Goal: Task Accomplishment & Management: Complete application form

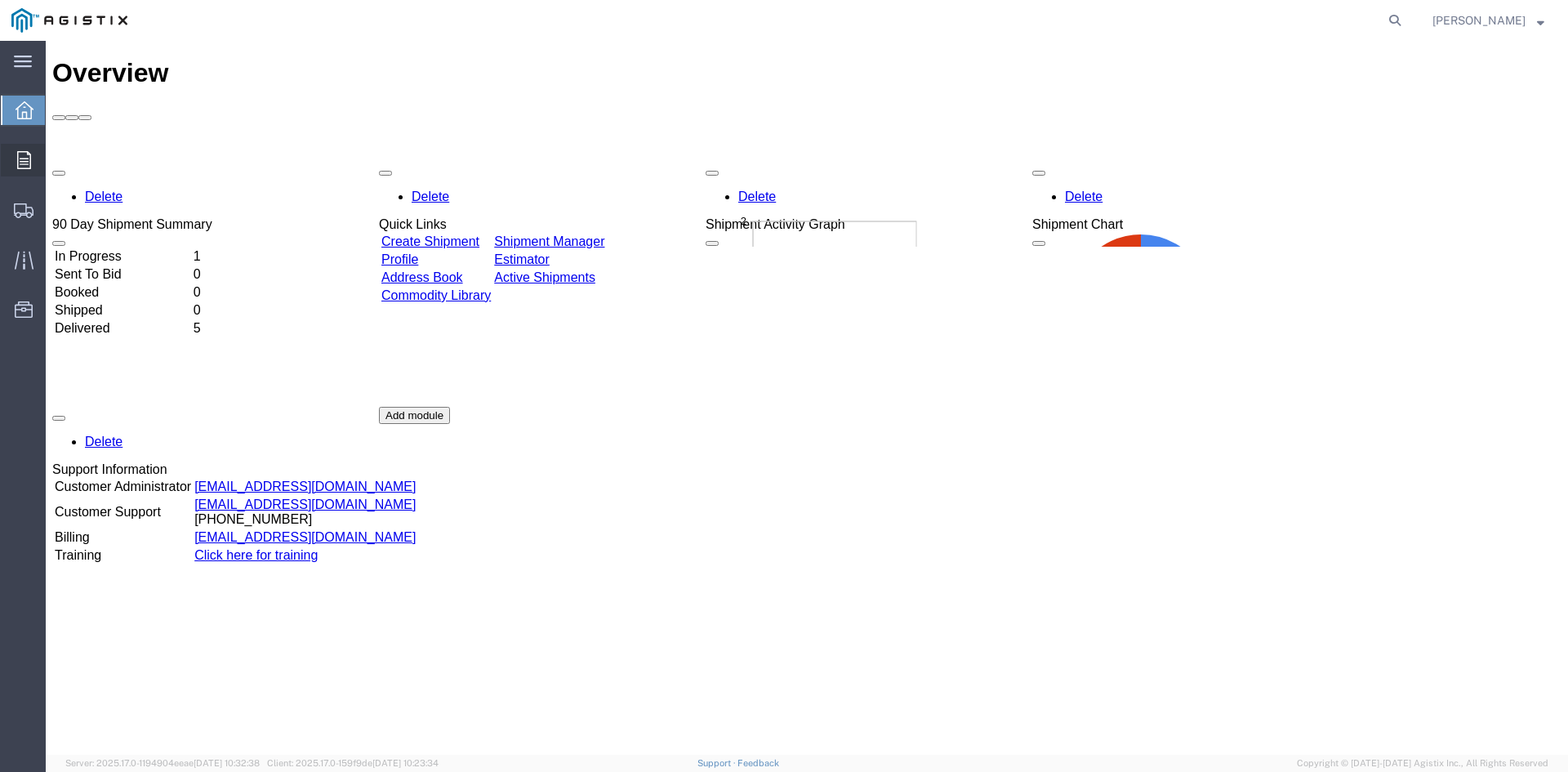
click at [24, 165] on icon at bounding box center [24, 160] width 14 height 18
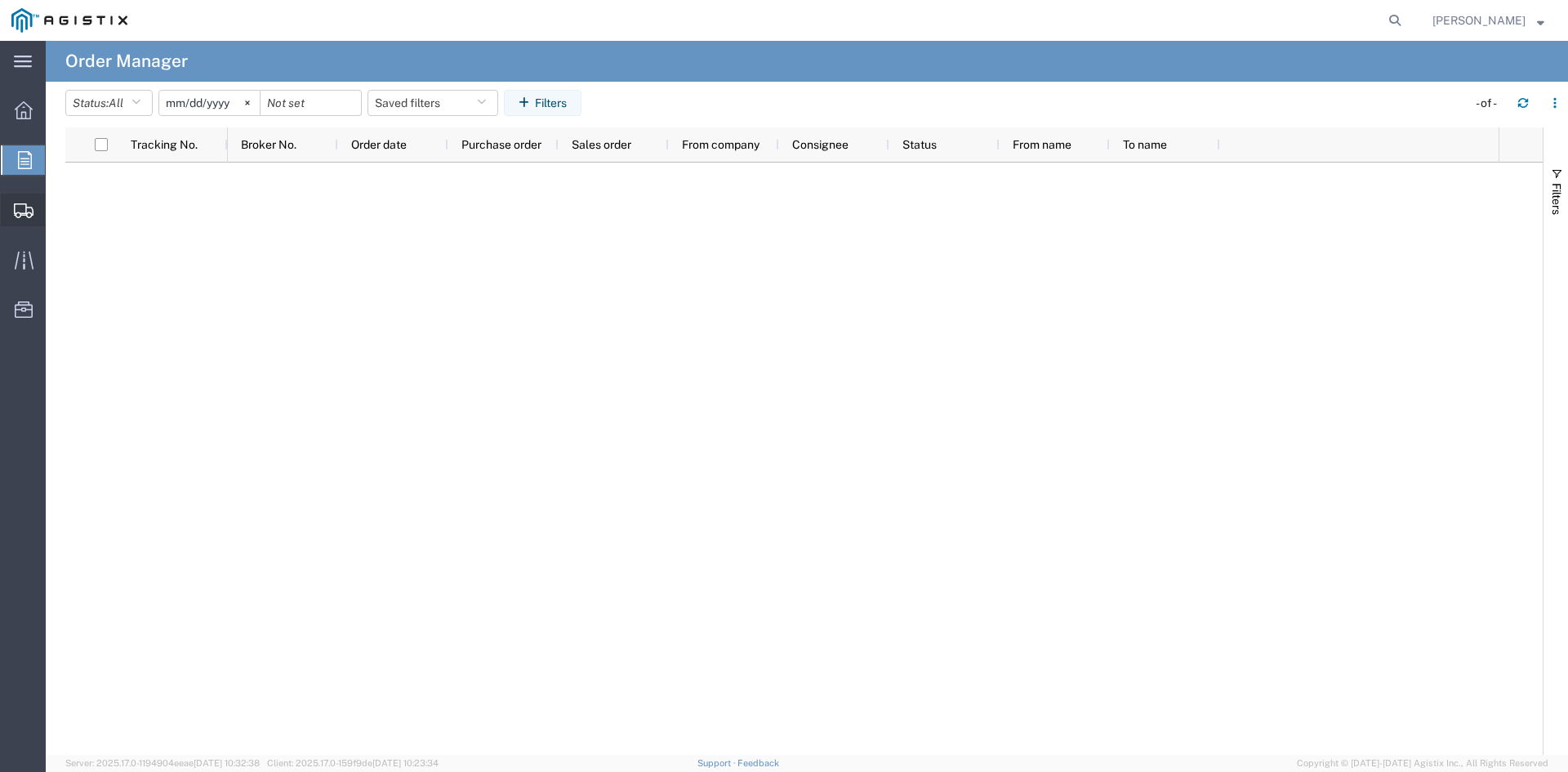
click at [0, 0] on span "Create Shipment" at bounding box center [0, 0] width 0 height 0
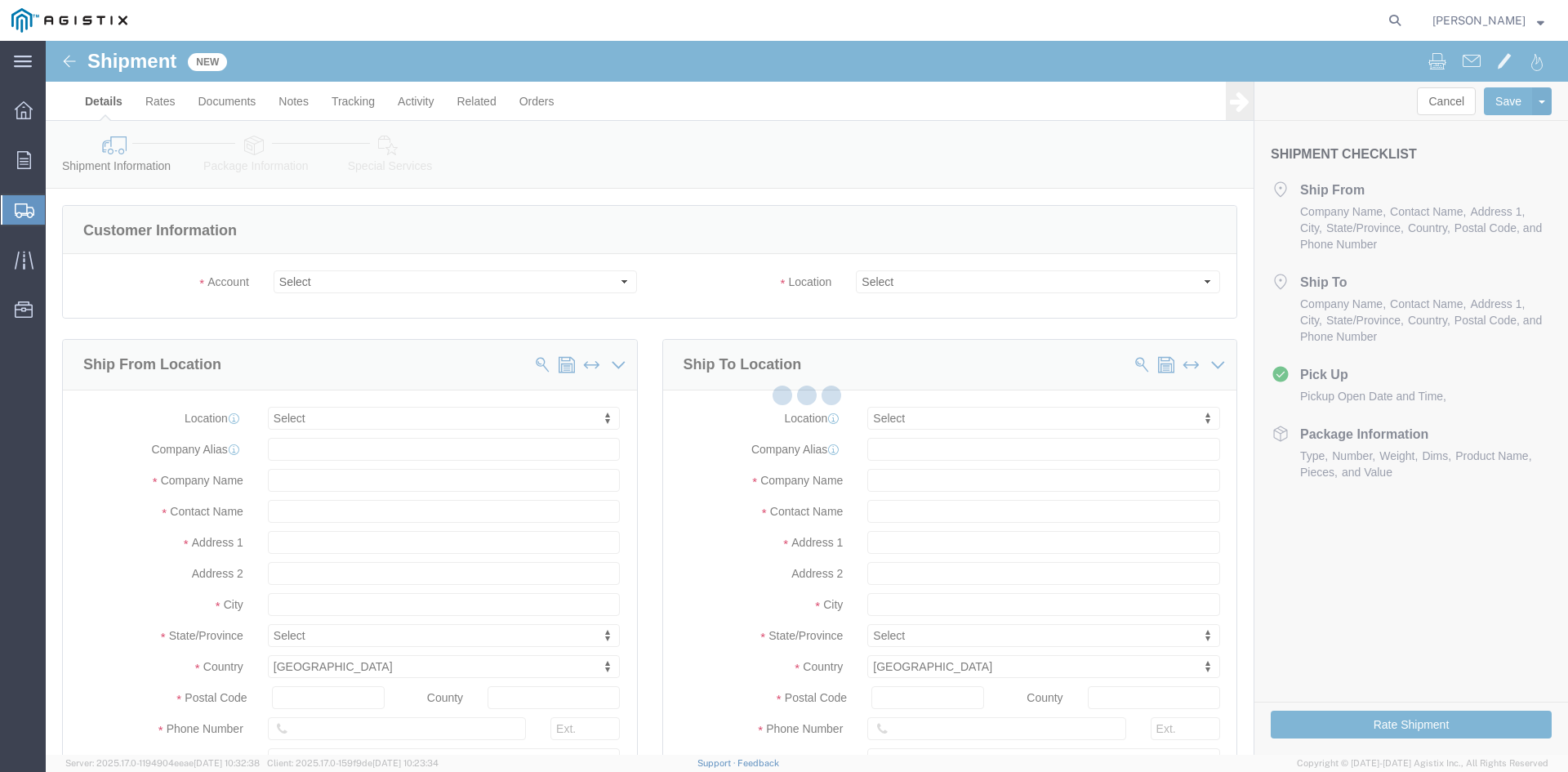
select select
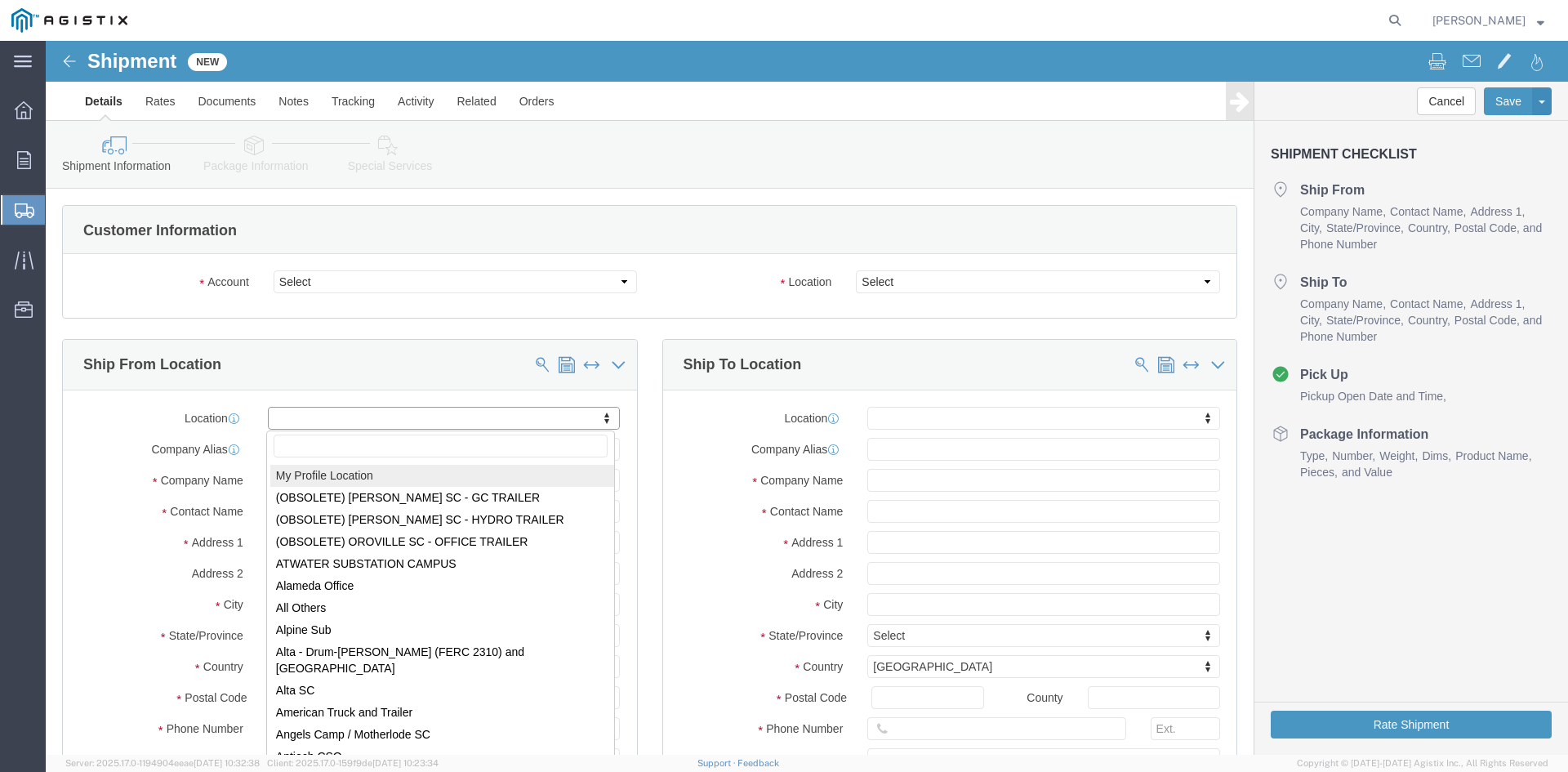
select select "MYPROFILE"
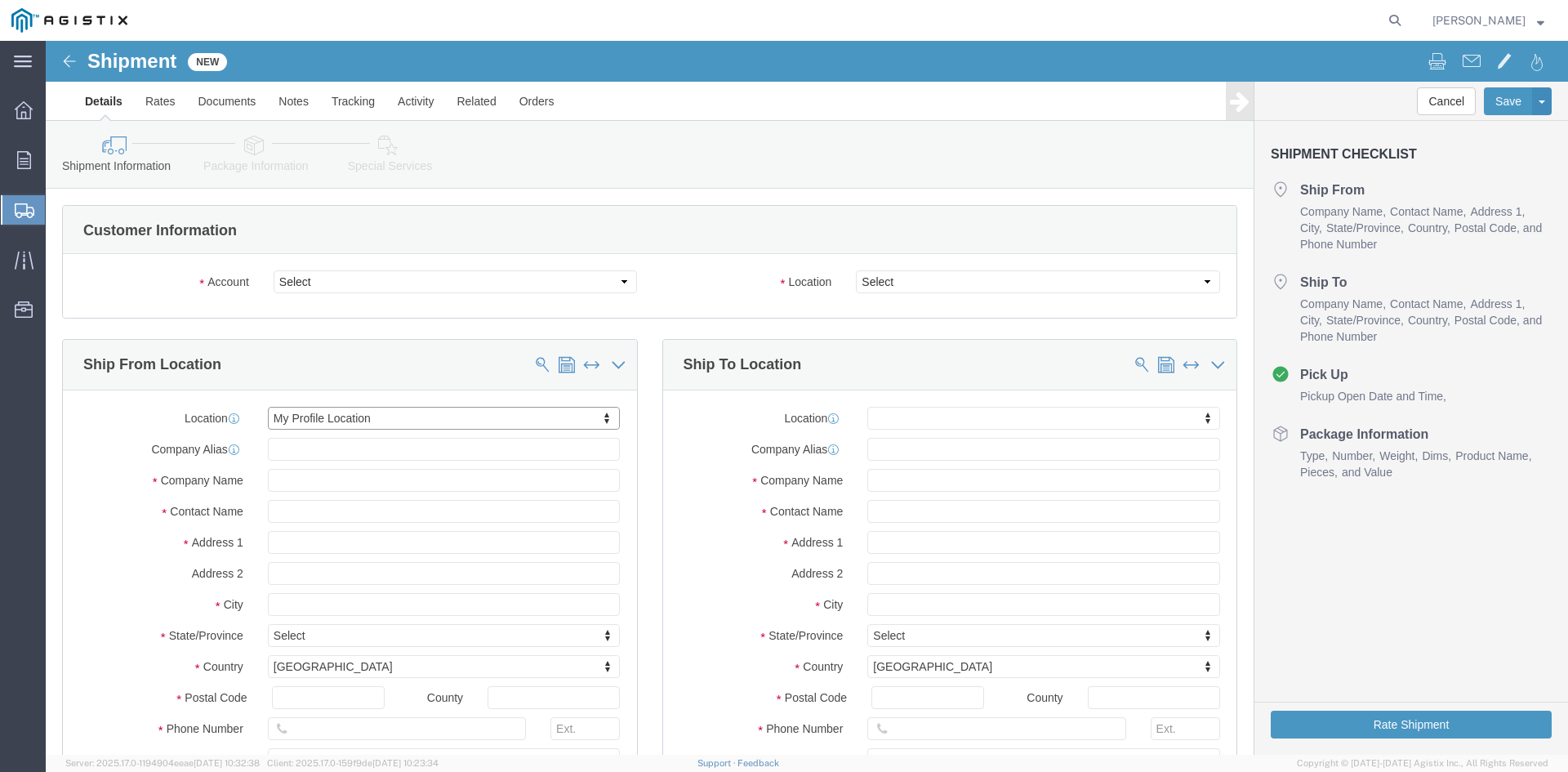
select select "[GEOGRAPHIC_DATA]"
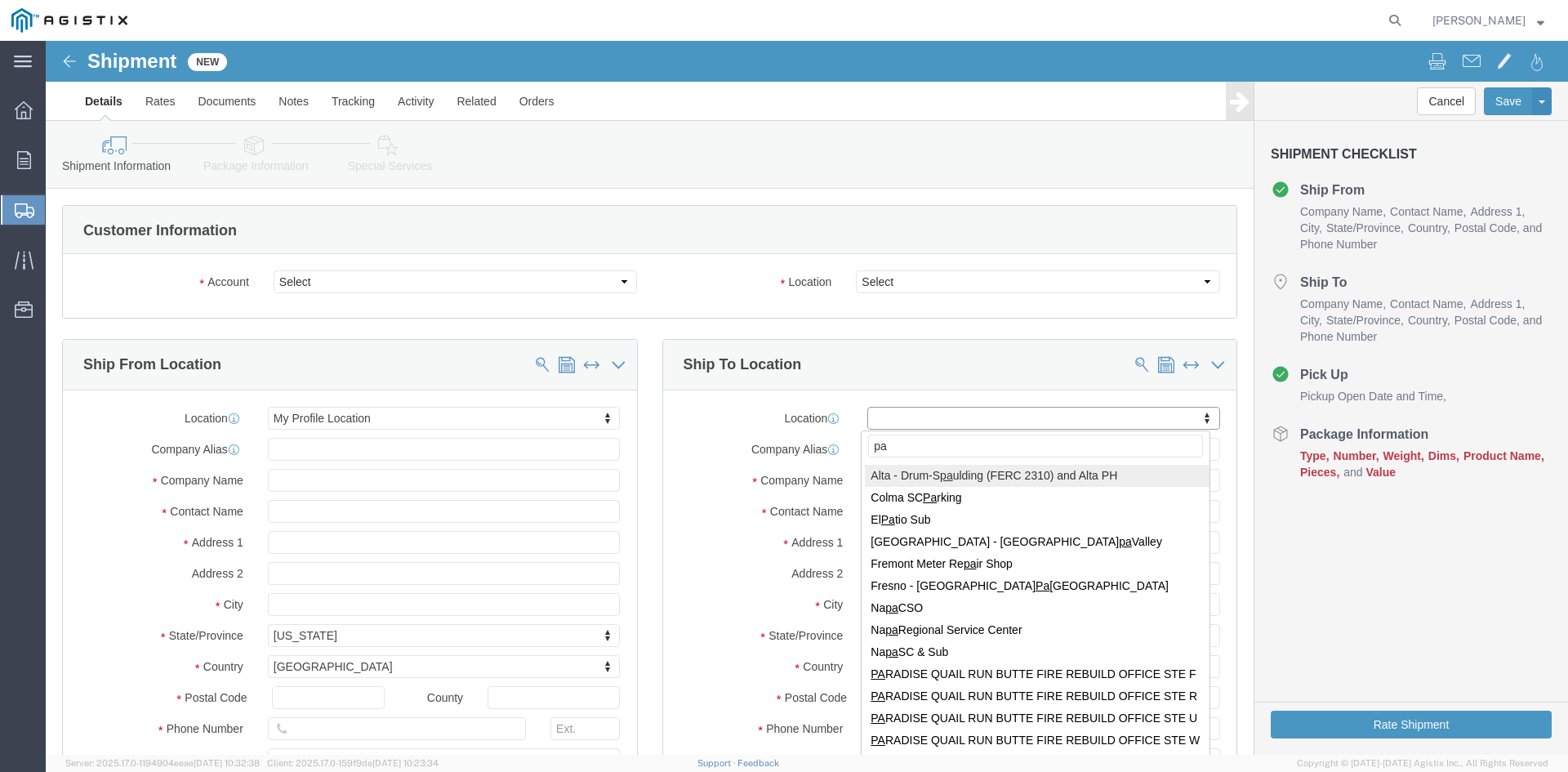
type input "p"
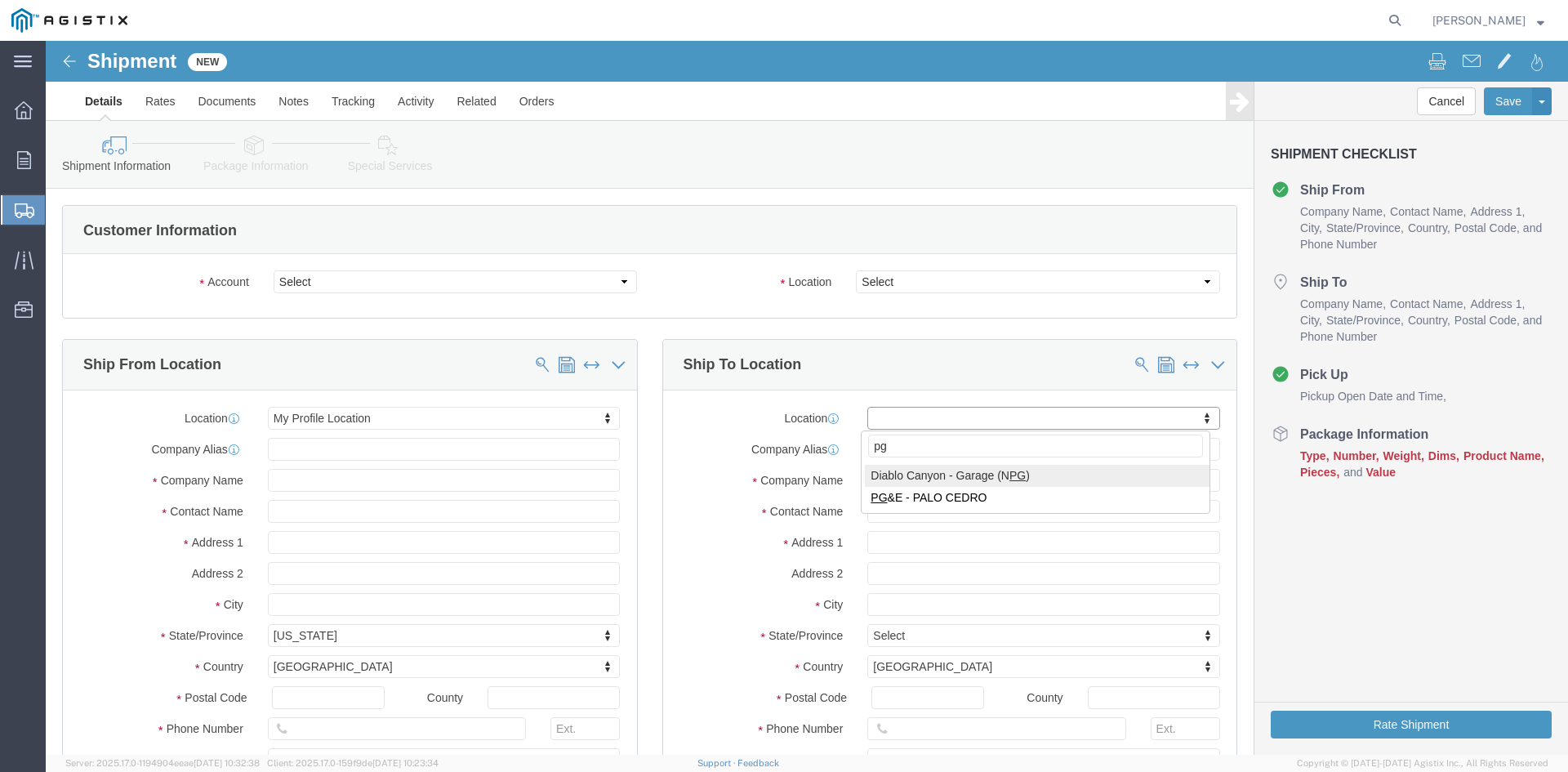
type input "pg"
select select "59291"
select select "CA"
click input "text"
type input "p"
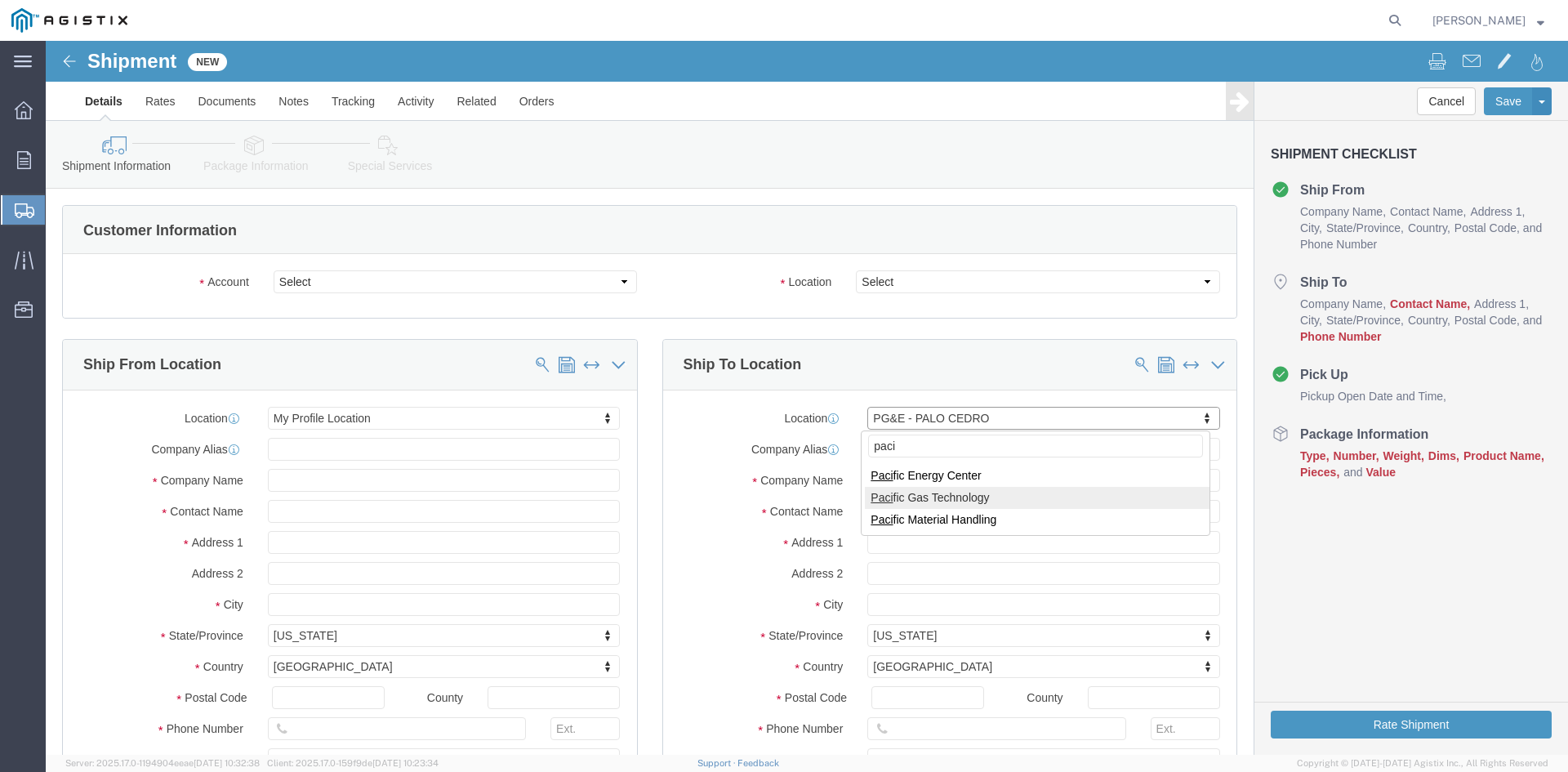
type input "paci"
select select "53874"
select select "CA"
click input "text"
type input "P"
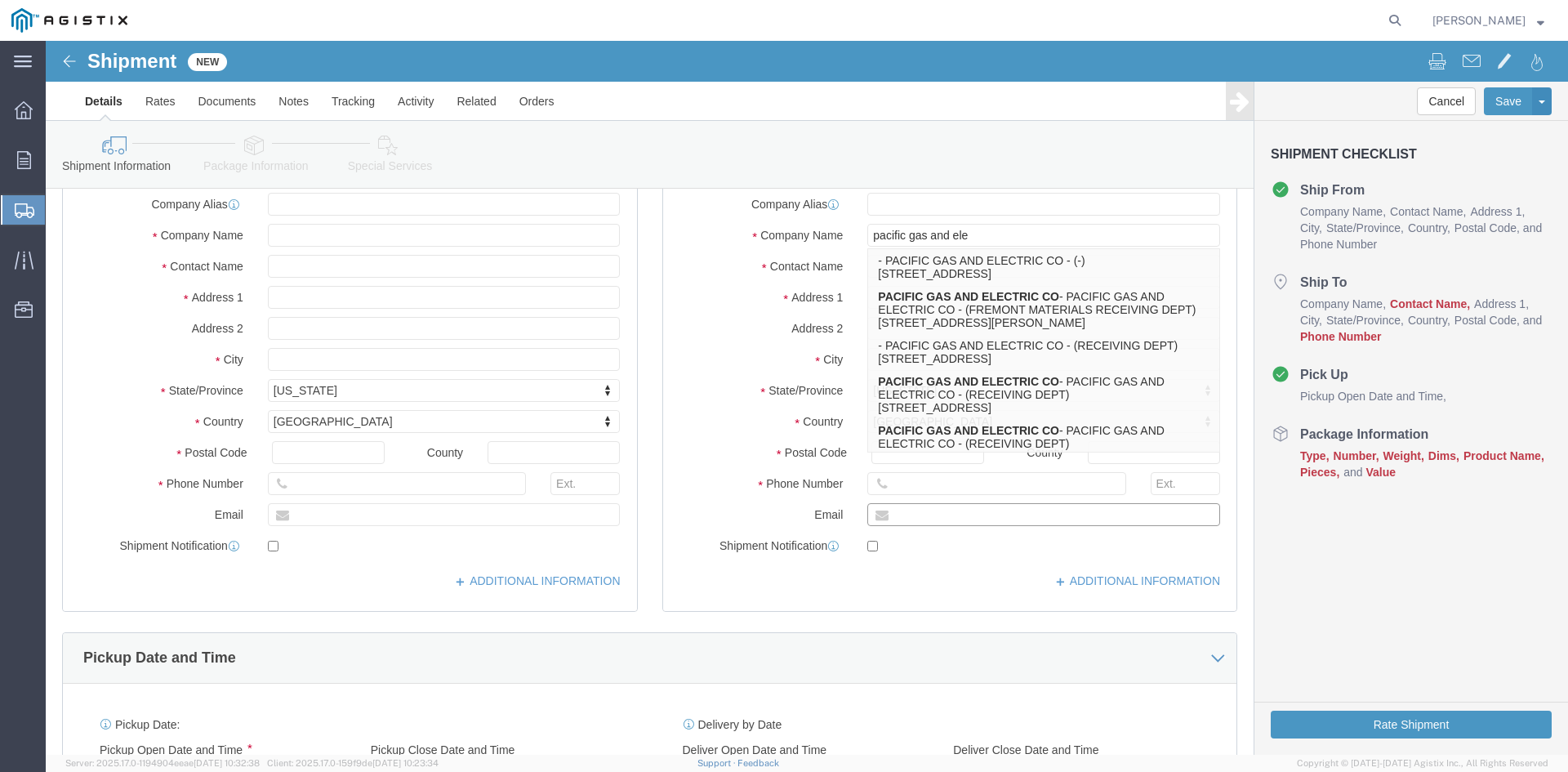
click input "text"
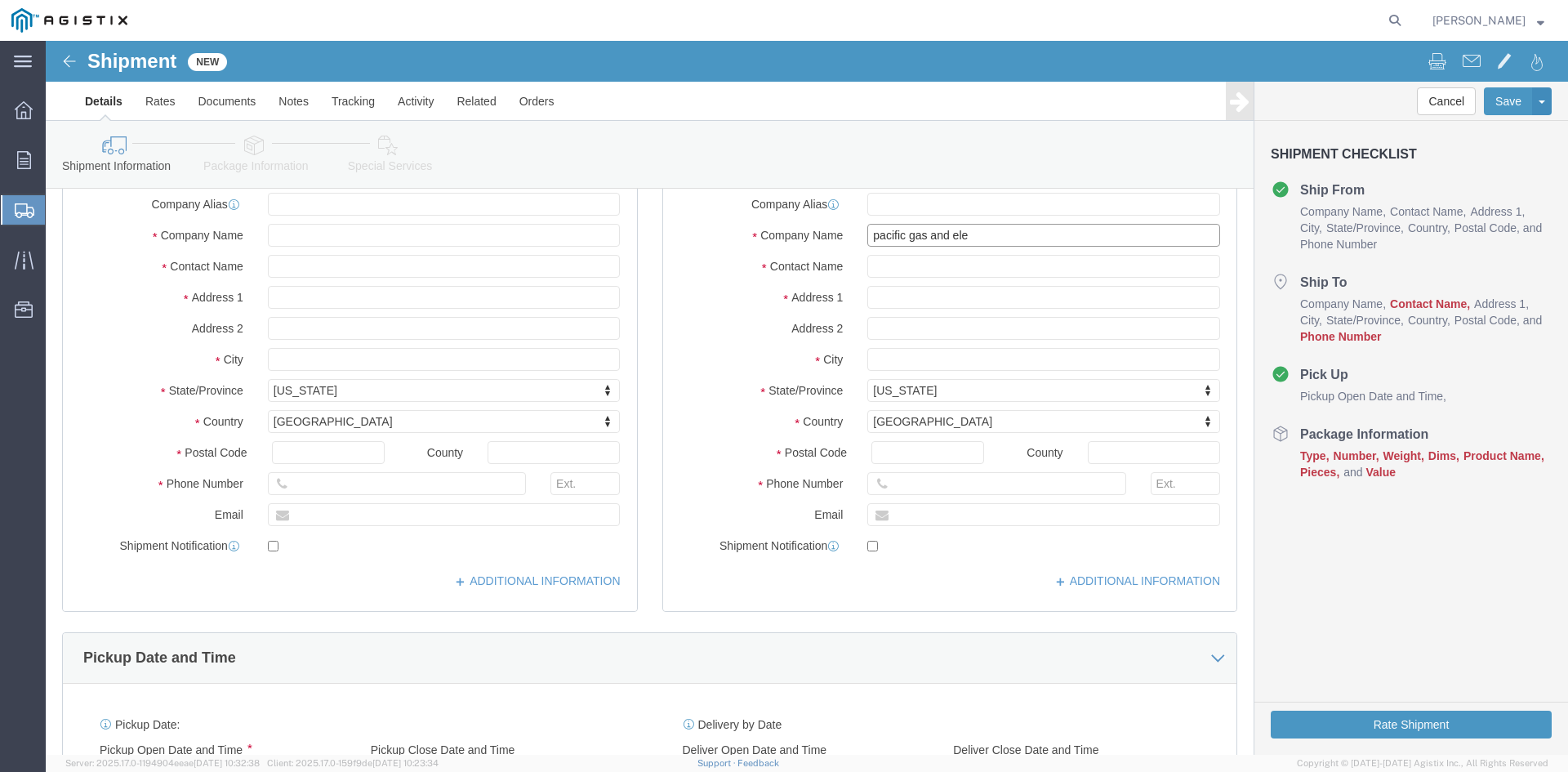
click input "pacific gas and ele"
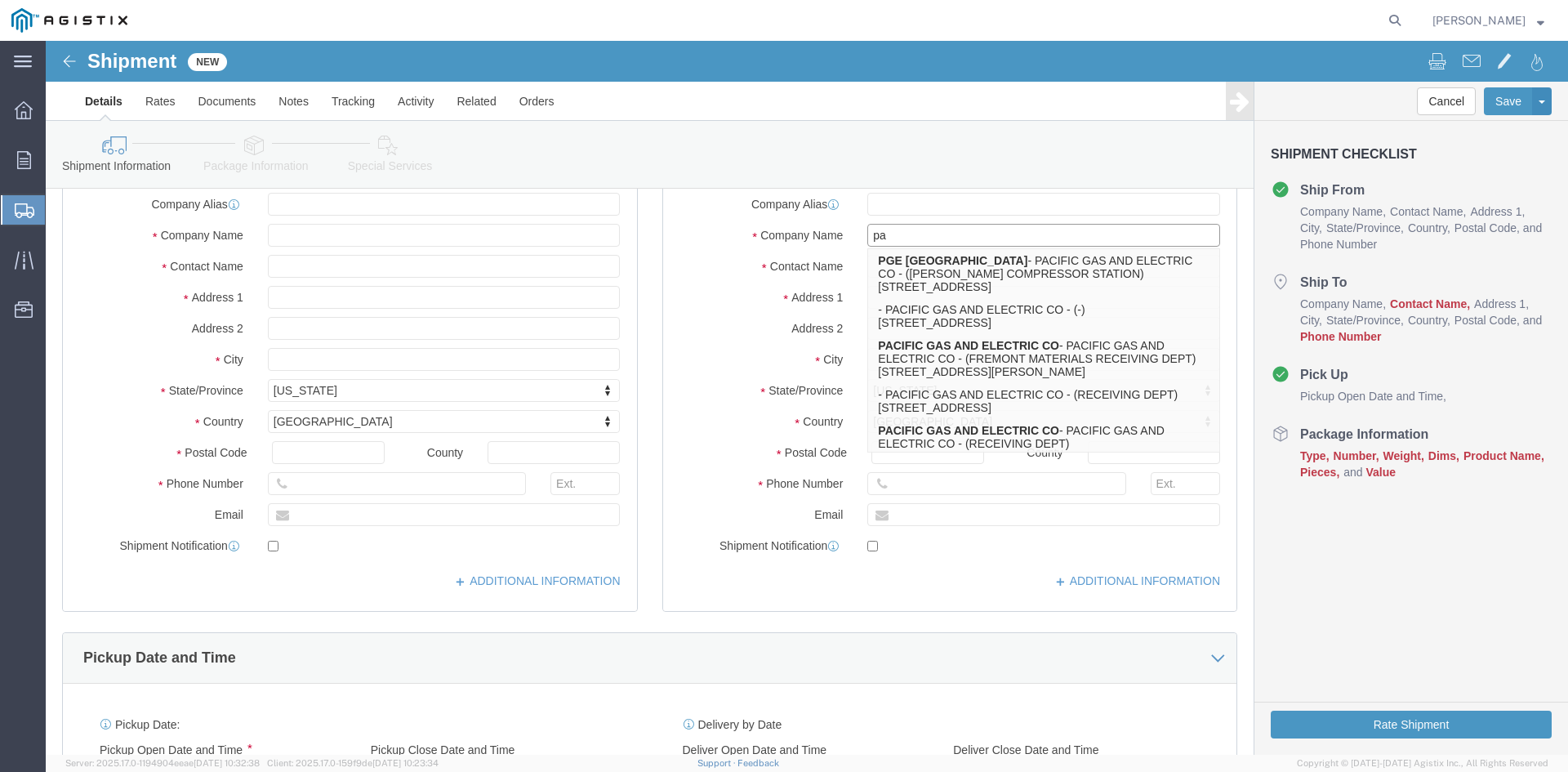
type input "p"
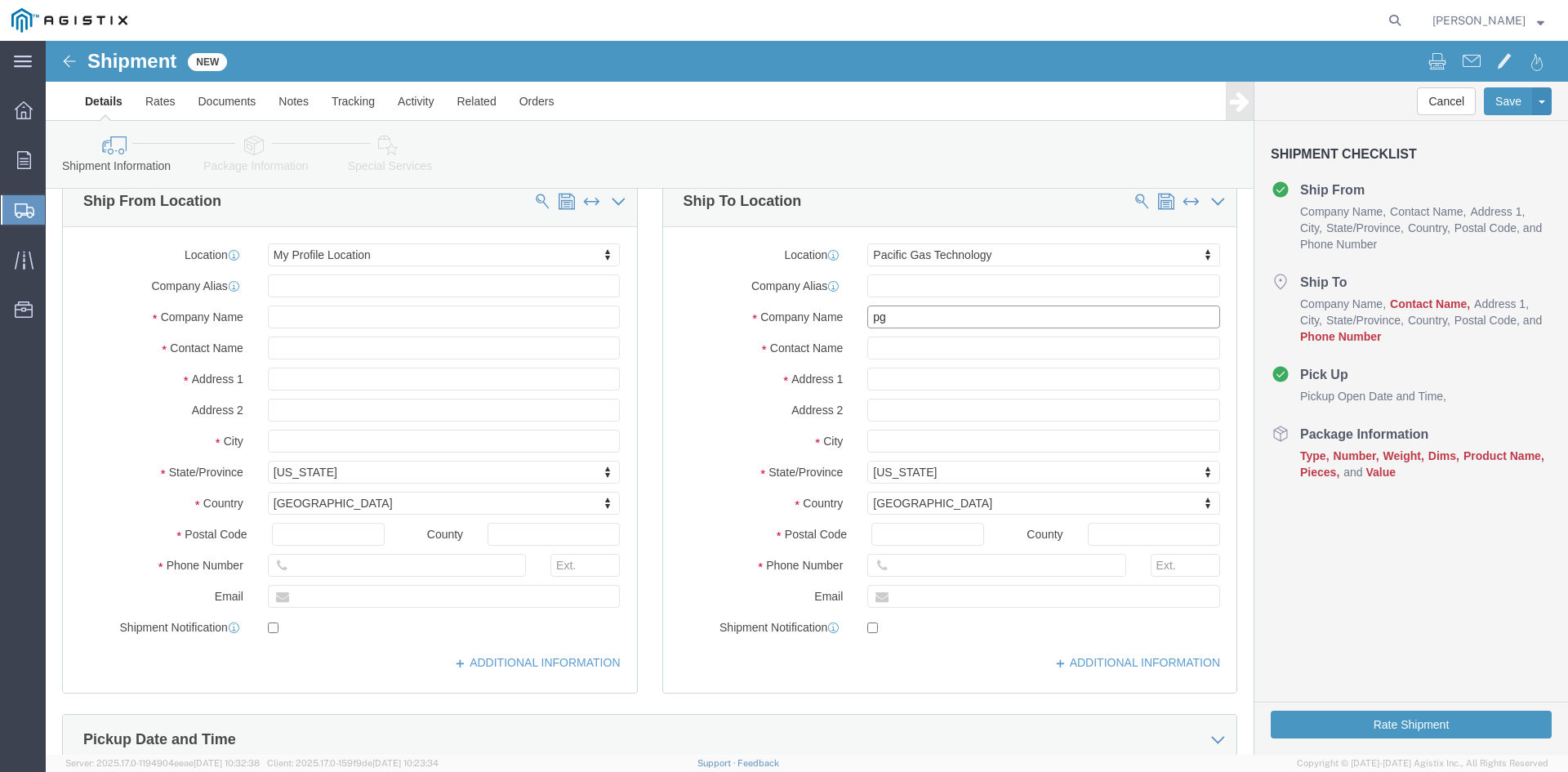
type input "p"
type input "pacific gas an"
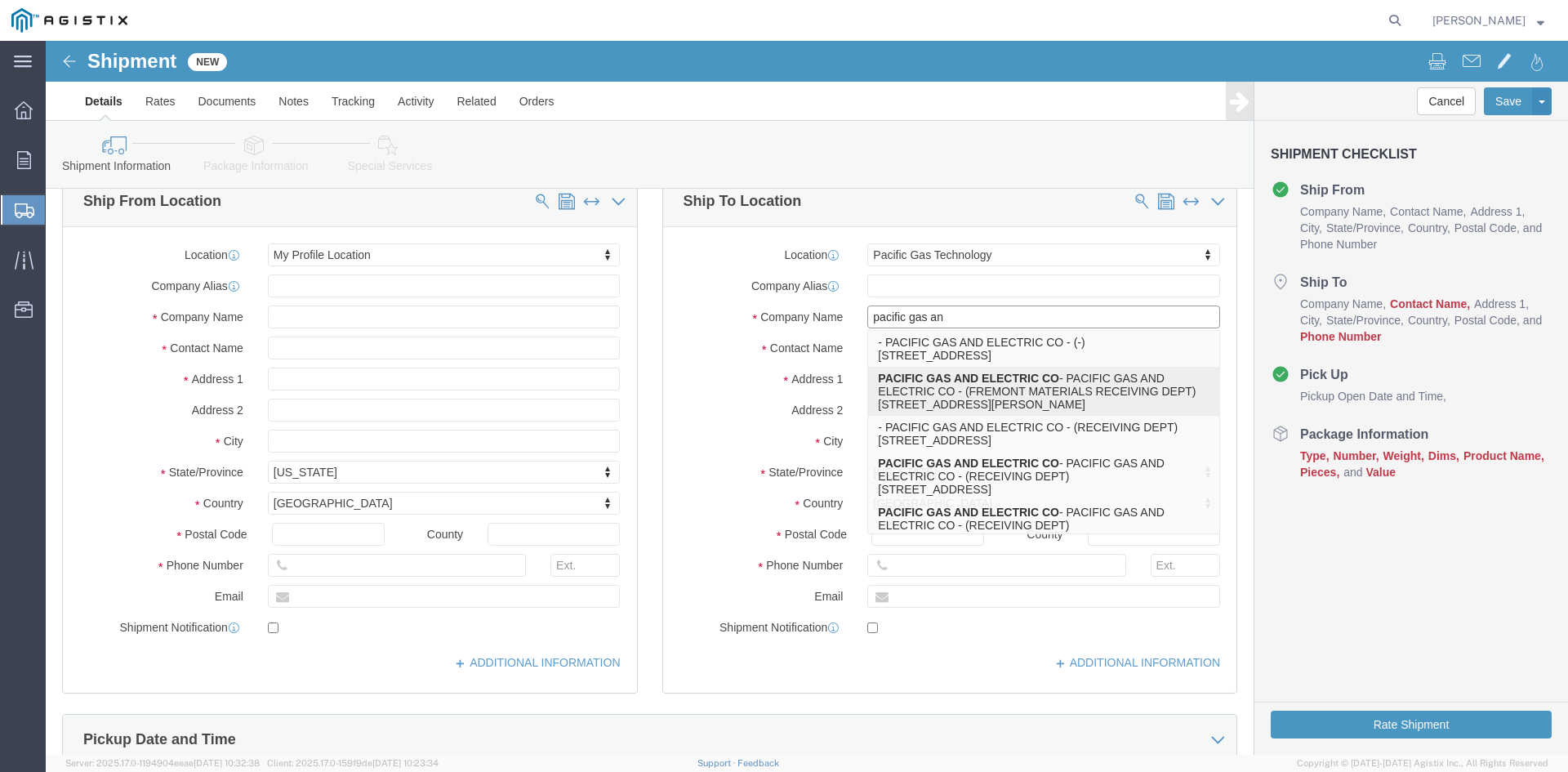
click p "PACIFIC GAS AND ELECTRIC CO - PACIFIC GAS AND ELECTRIC CO - (FREMONT MATERIALS …"
select select
select select "CA"
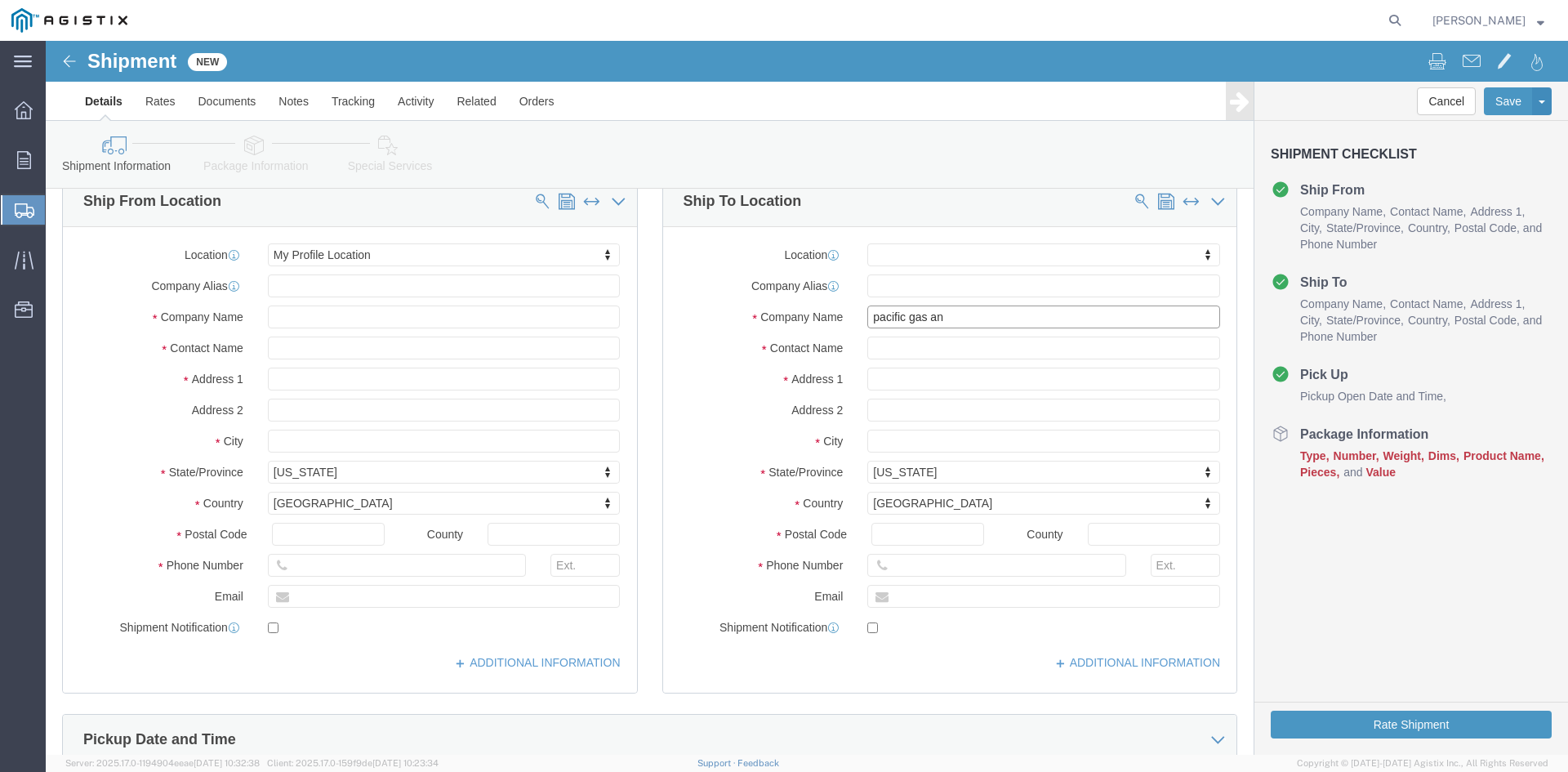
type input "PACIFIC GAS AND ELECTRIC CO"
drag, startPoint x: 944, startPoint y: 340, endPoint x: 810, endPoint y: 338, distance: 134.0
click div
type input "[STREET_ADDRESS][PERSON_NAME]"
type input "SACRAMENTO"
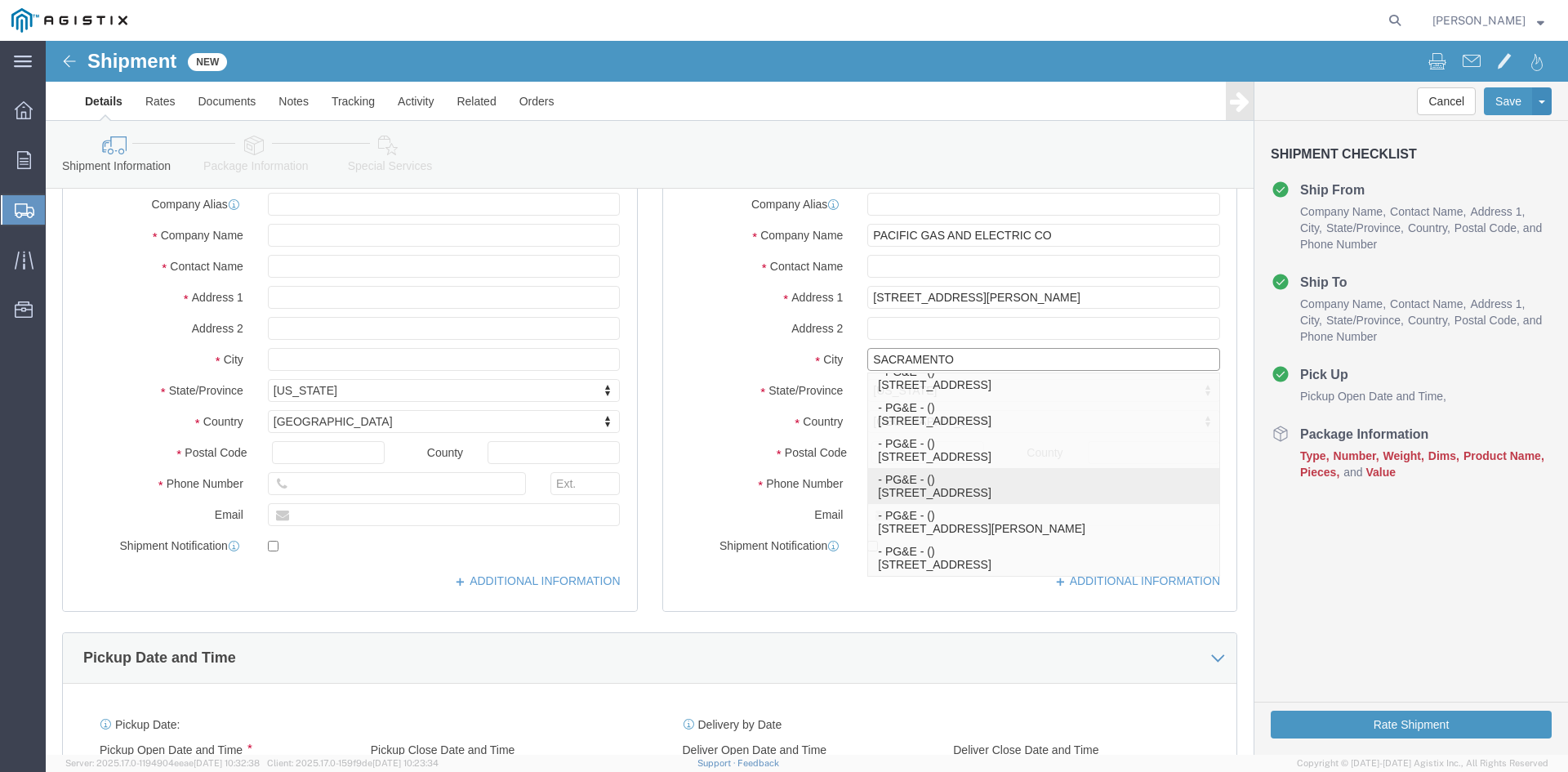
scroll to position [39, 0]
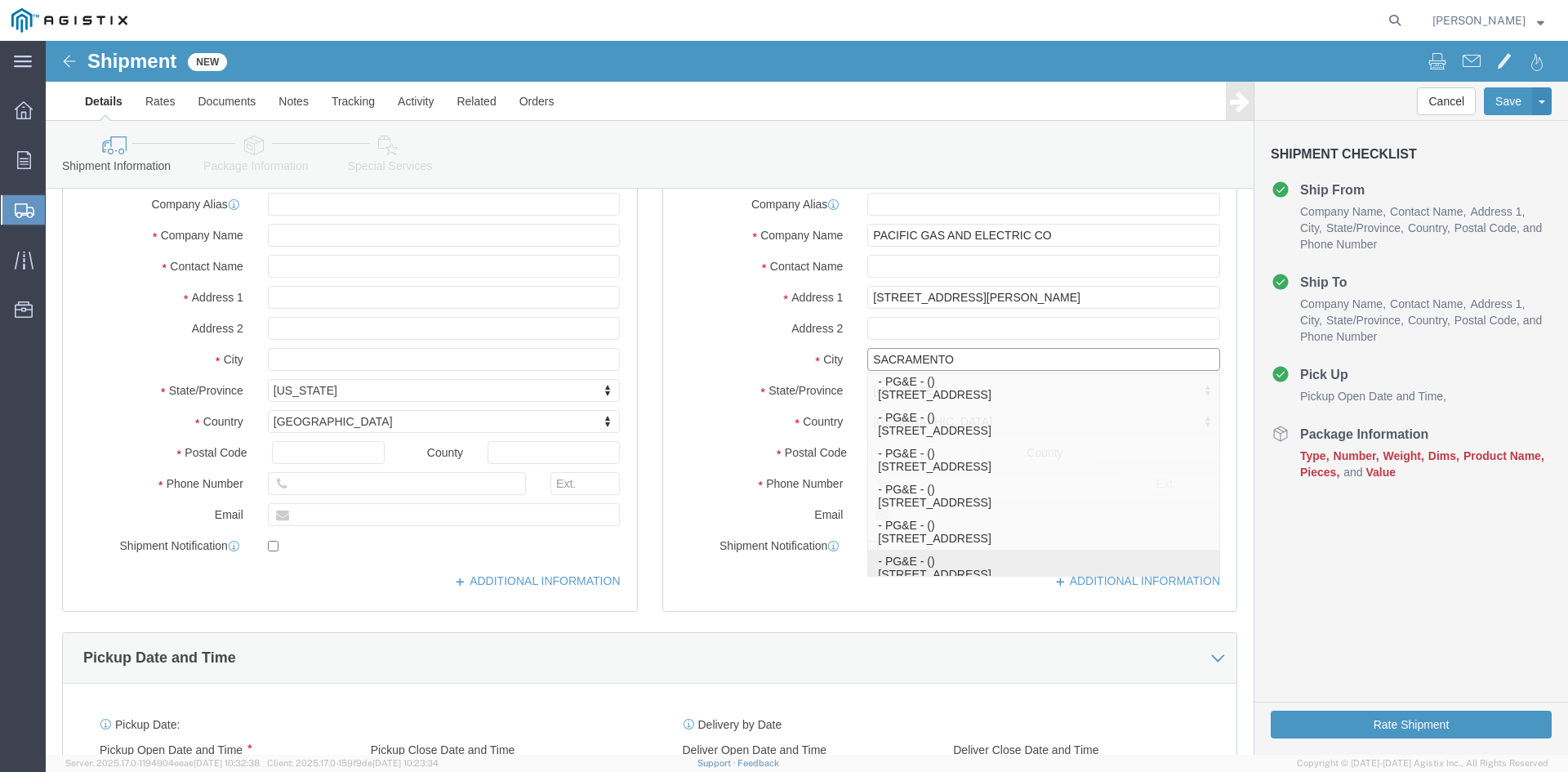
select select "CA"
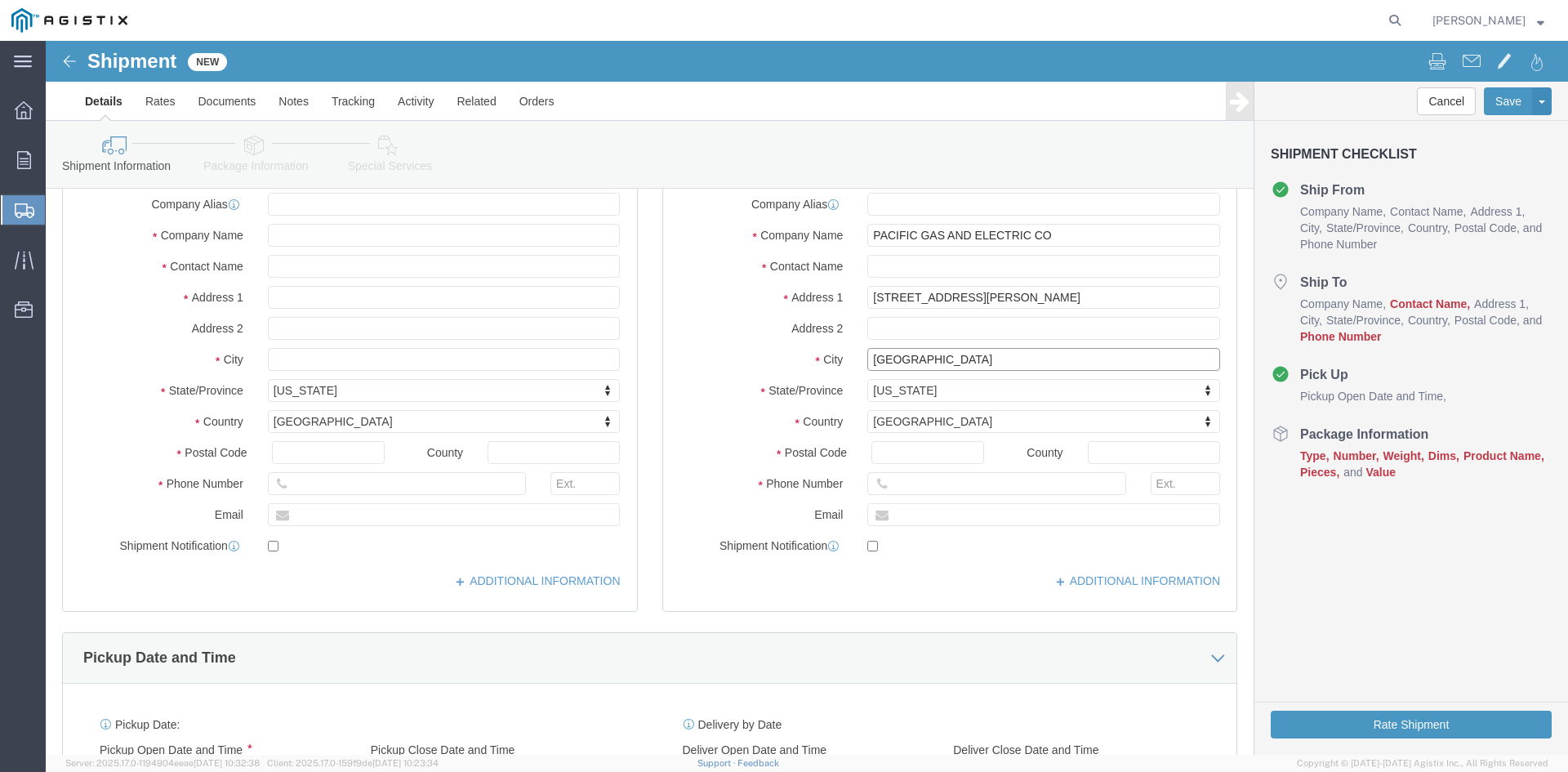
scroll to position [163, 0]
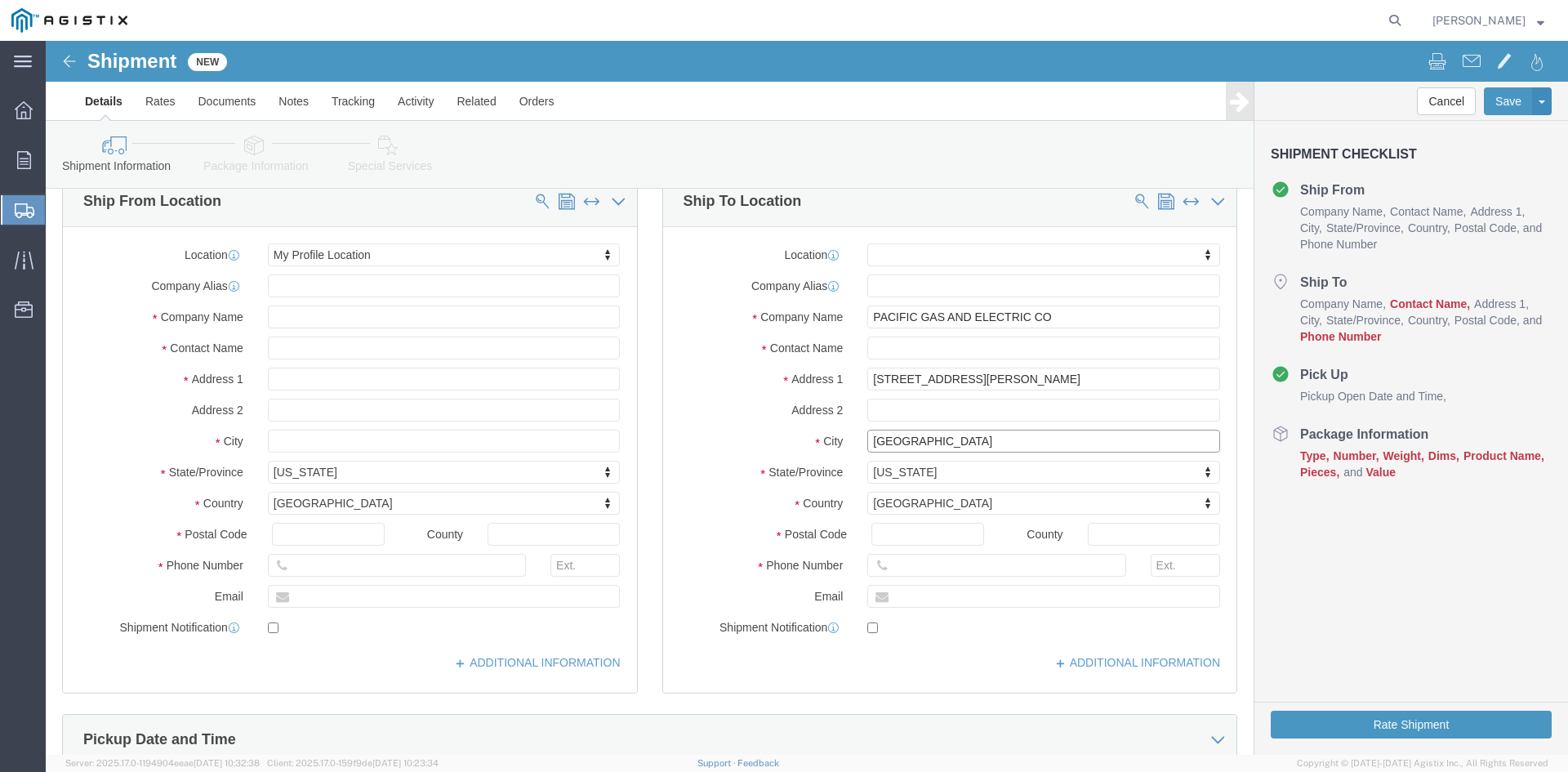
click input "[GEOGRAPHIC_DATA]"
type input "[GEOGRAPHIC_DATA]"
click input "PACIFIC GAS AND ELECTRIC CO"
click input "text"
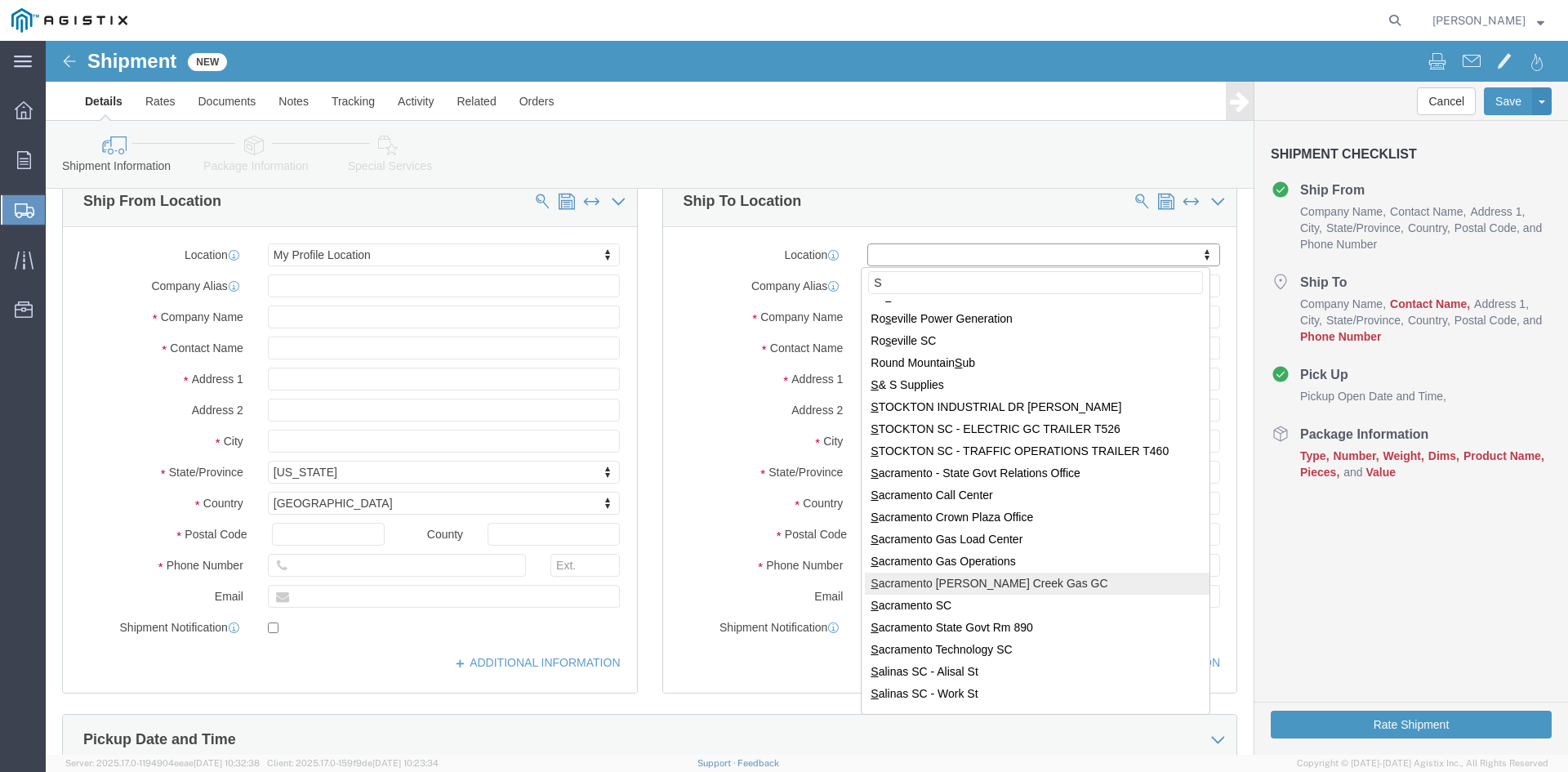
scroll to position [6944, 0]
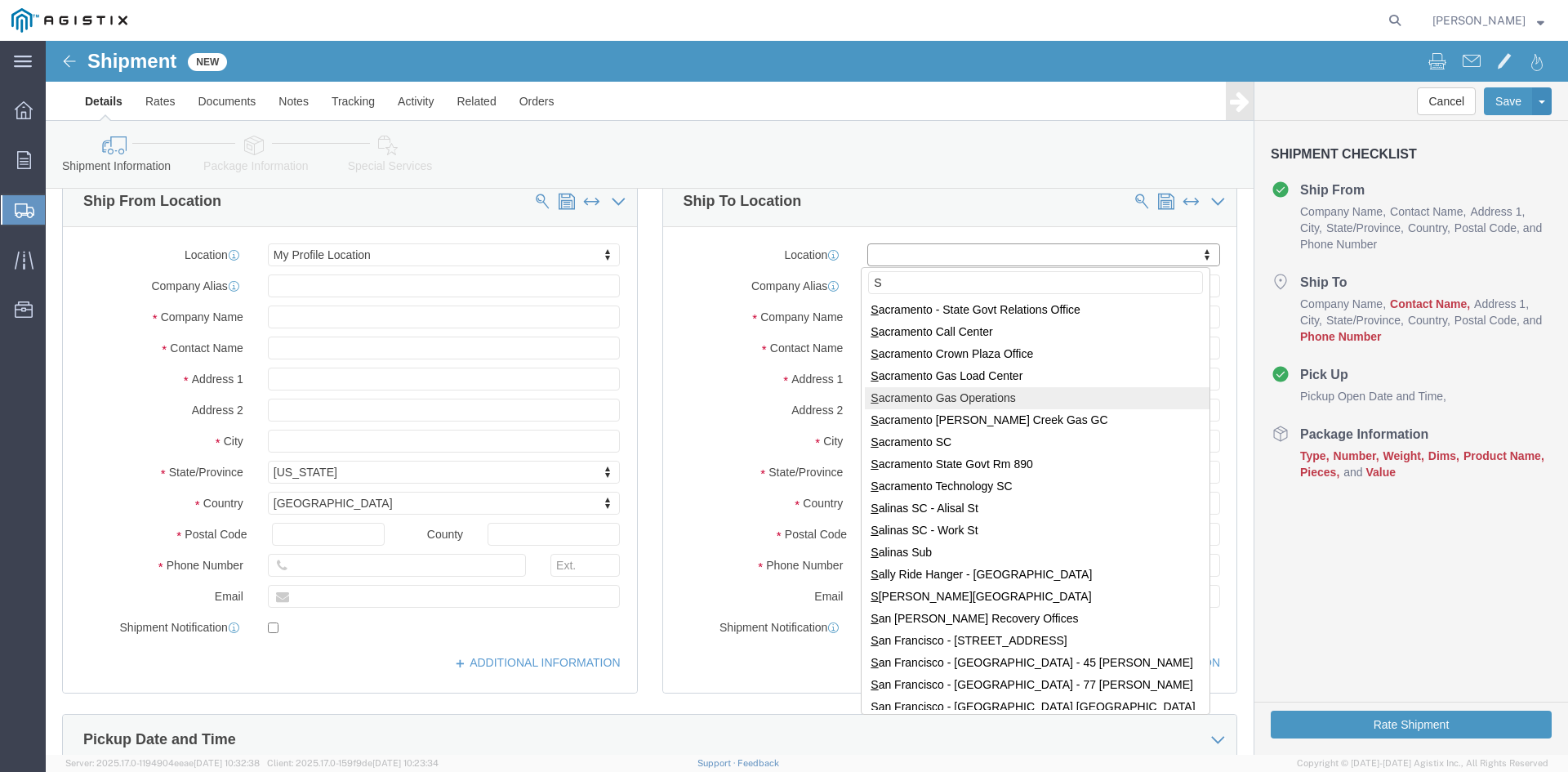
type input "S"
select select "19890"
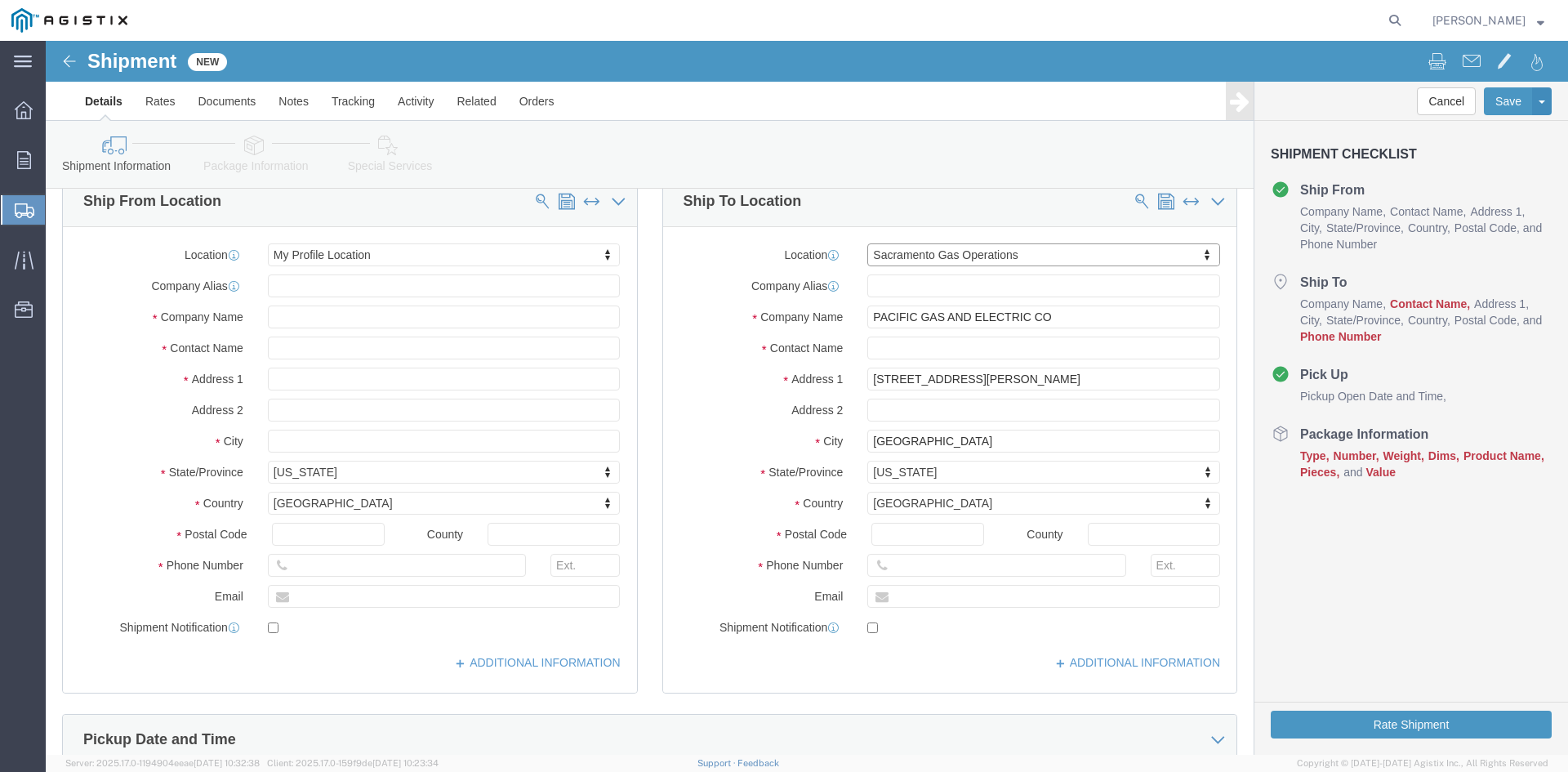
select select "CA"
click input "PACIFIC GAS AND ELECTRIC CO"
type input "PA"
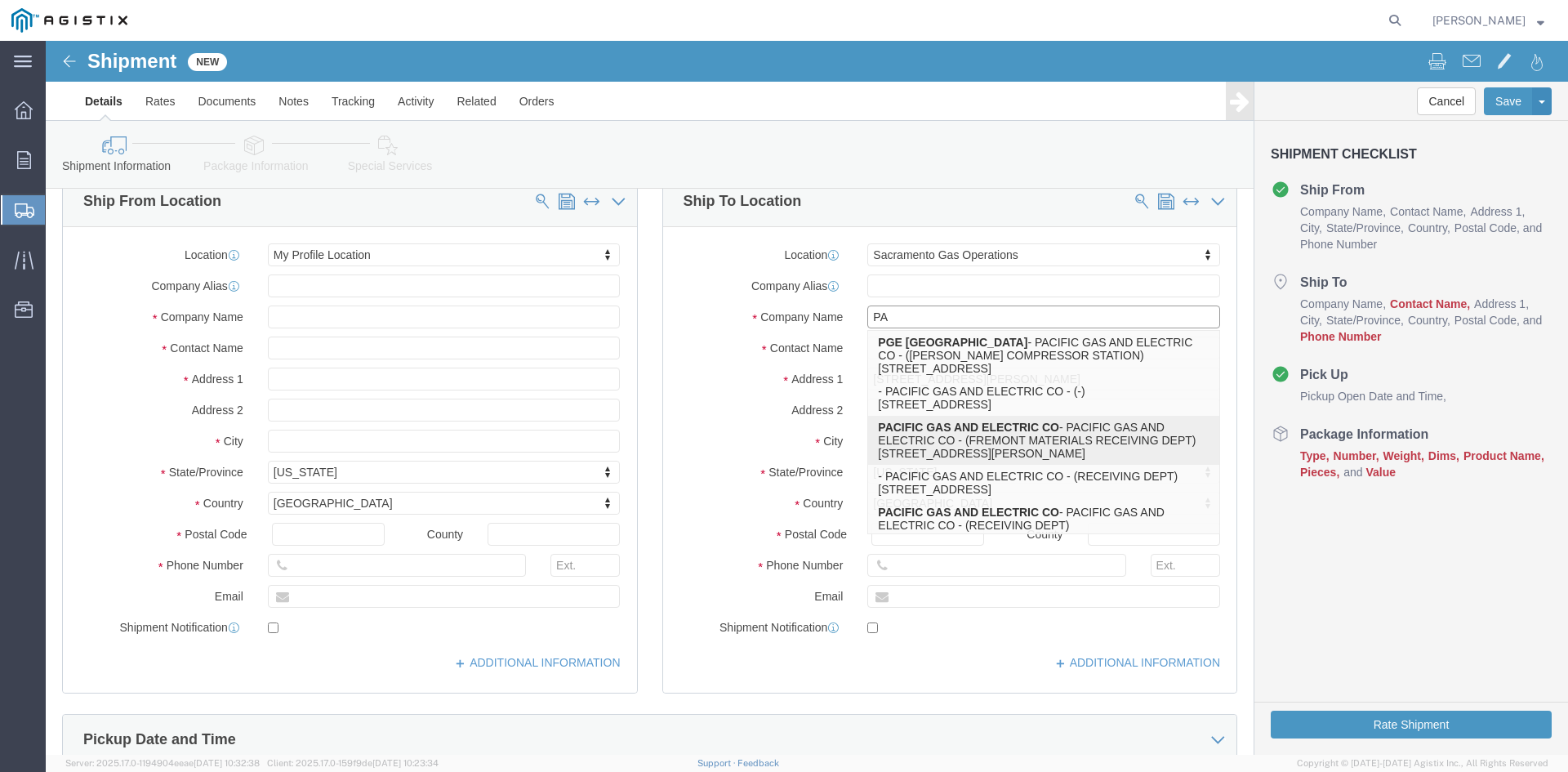
click p "PACIFIC GAS AND ELECTRIC CO - PACIFIC GAS AND ELECTRIC CO - (FREMONT MATERIALS …"
select select
select select "CA"
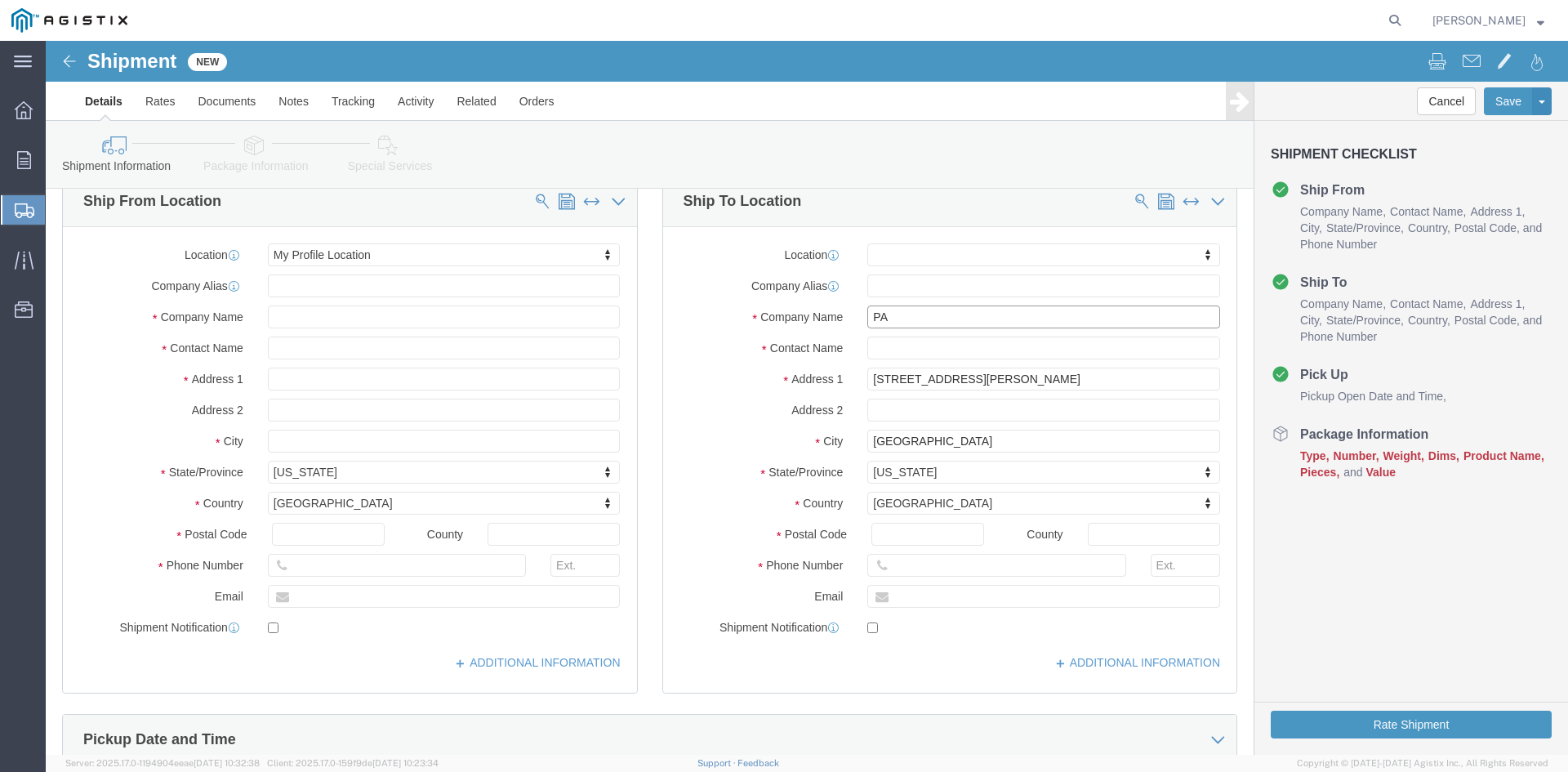
type input "PACIFIC GAS AND ELECTRIC CO"
drag, startPoint x: 931, startPoint y: 337, endPoint x: 811, endPoint y: 332, distance: 120.1
click div "[STREET_ADDRESS][PERSON_NAME]"
type input "5555 [PERSON_NAME]"
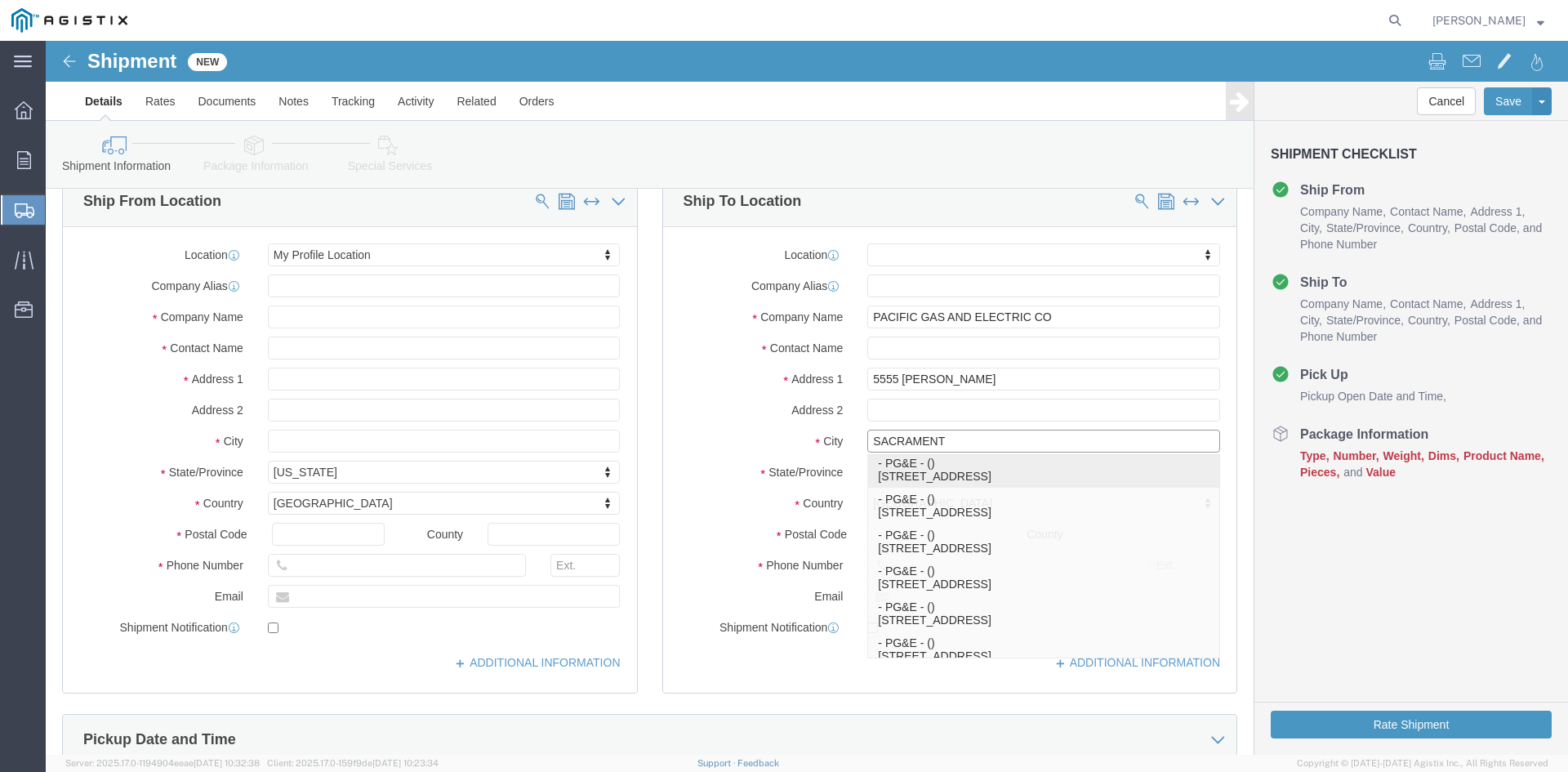
type input "SACRAMENTO"
select select "CA"
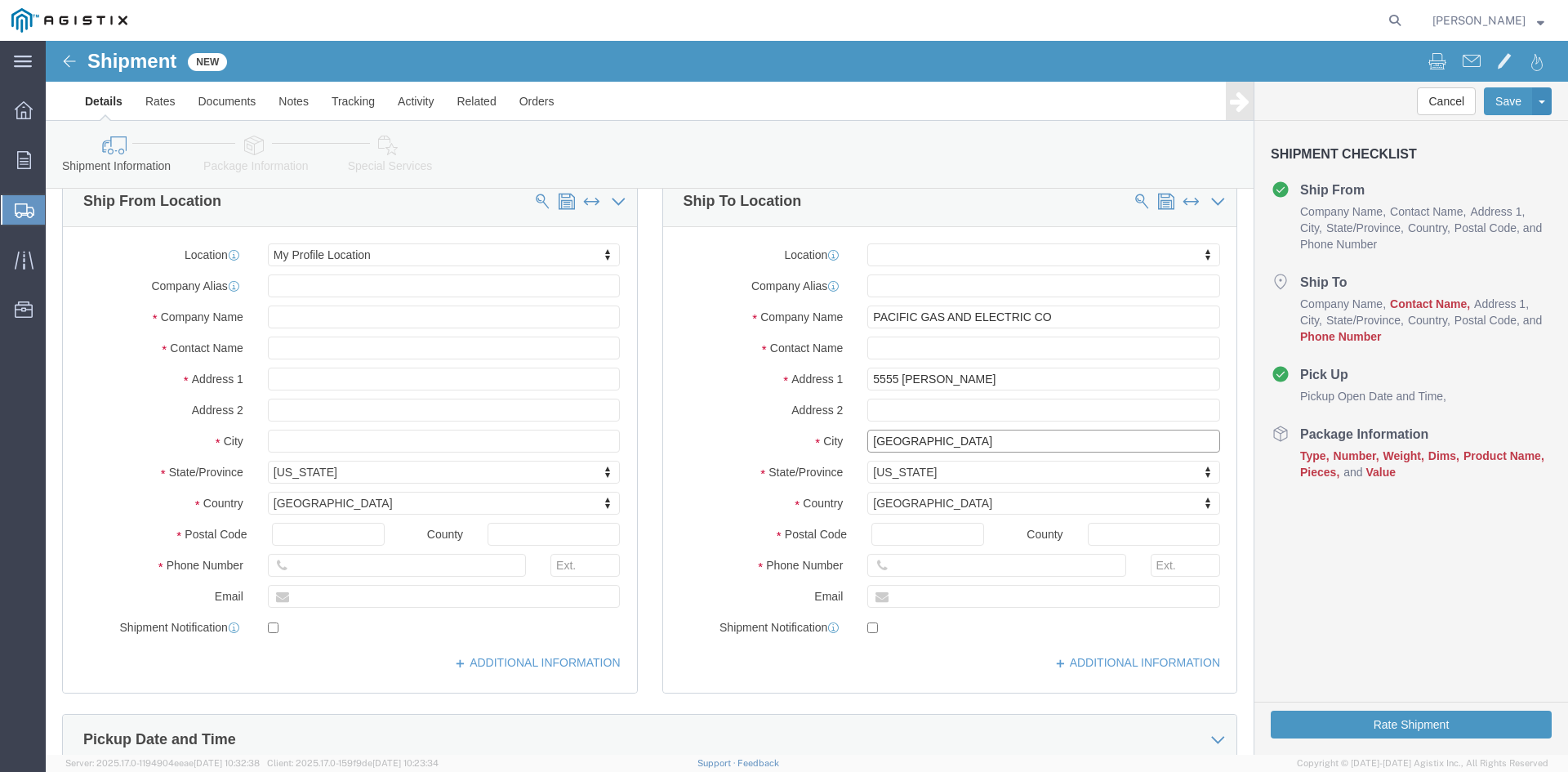
type input "Sacrament"
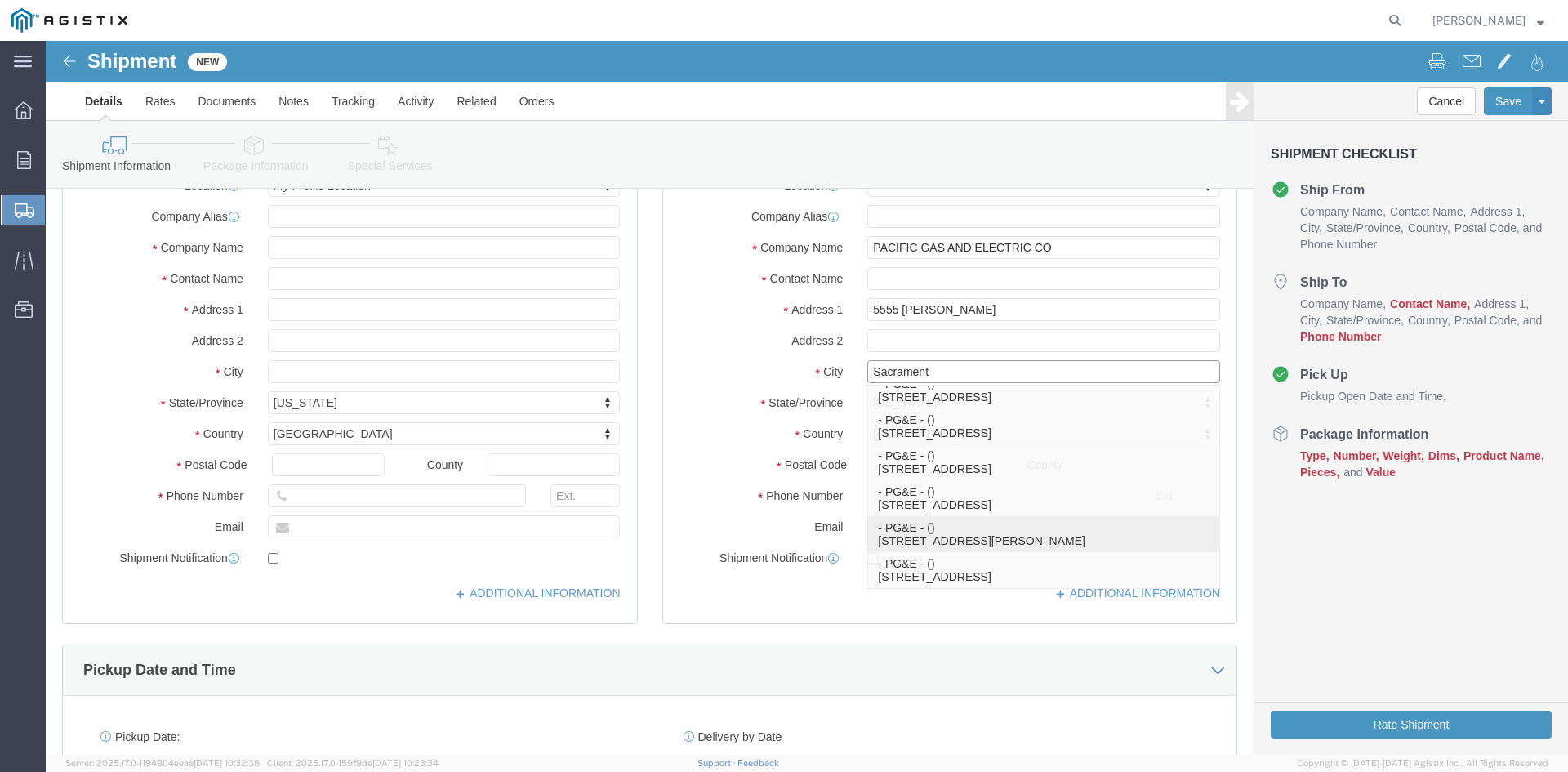
scroll to position [327, 0]
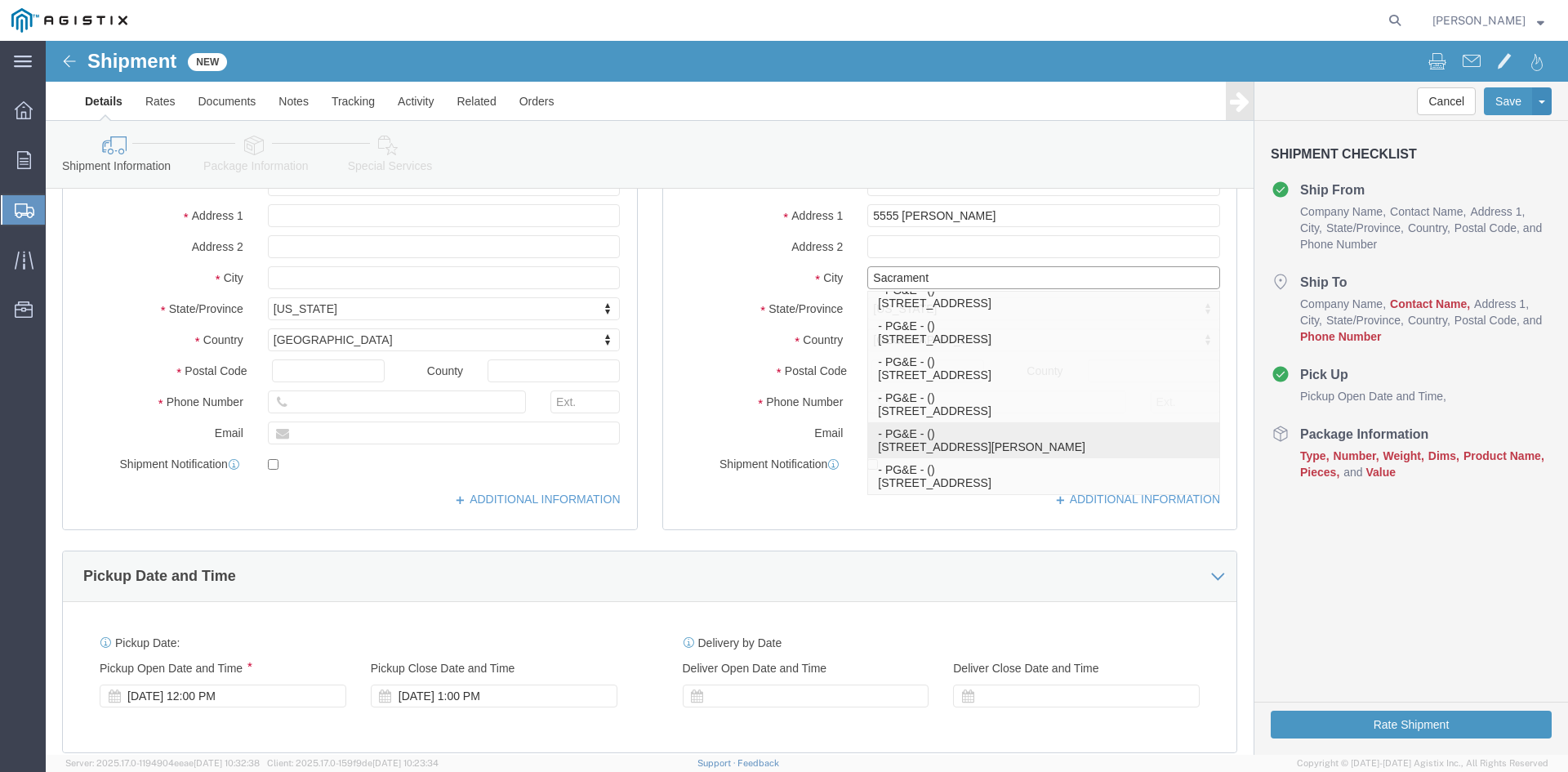
click p "- PG&E - () [STREET_ADDRESS][PERSON_NAME]"
select select "CA"
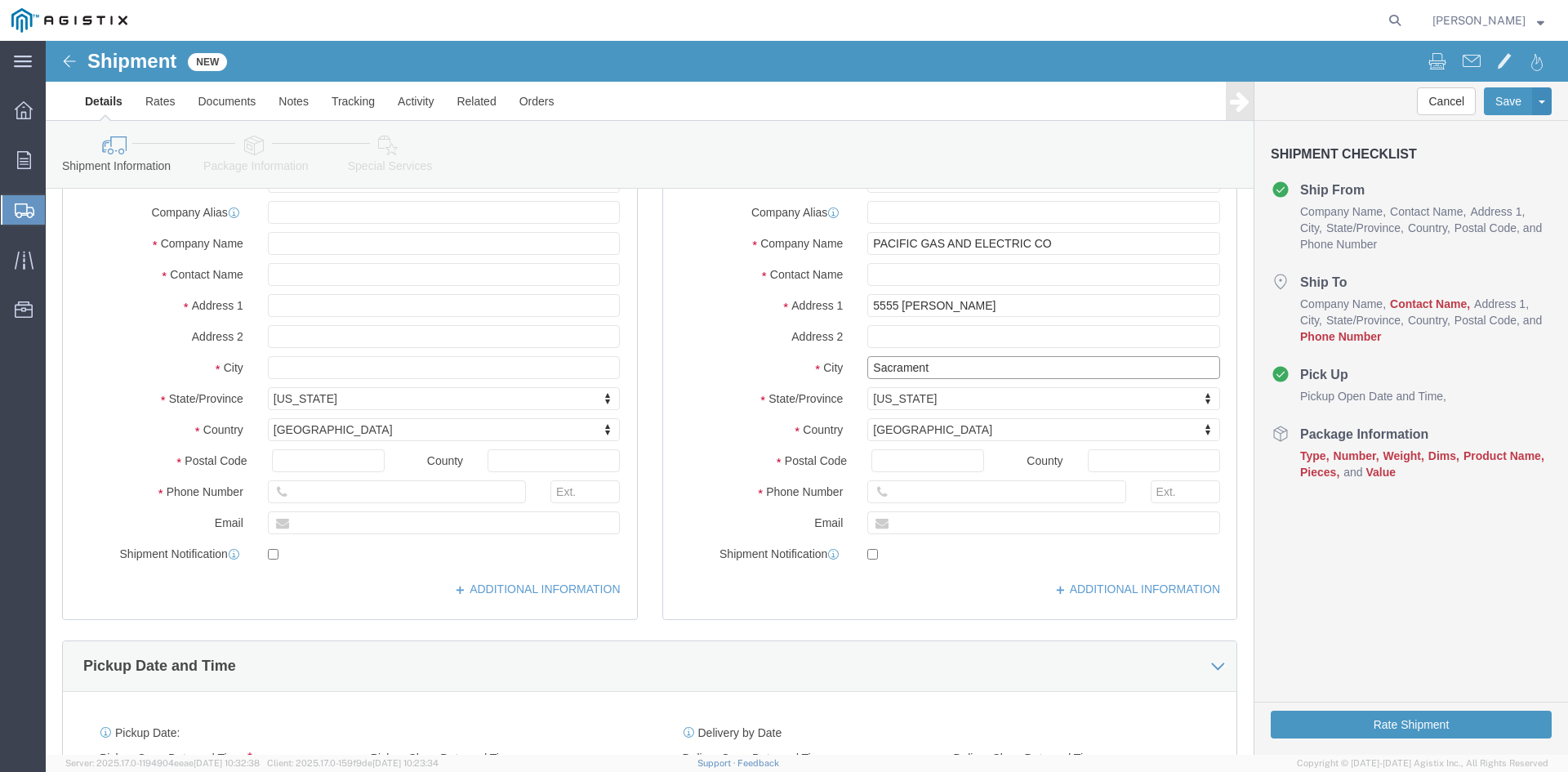
scroll to position [82, 0]
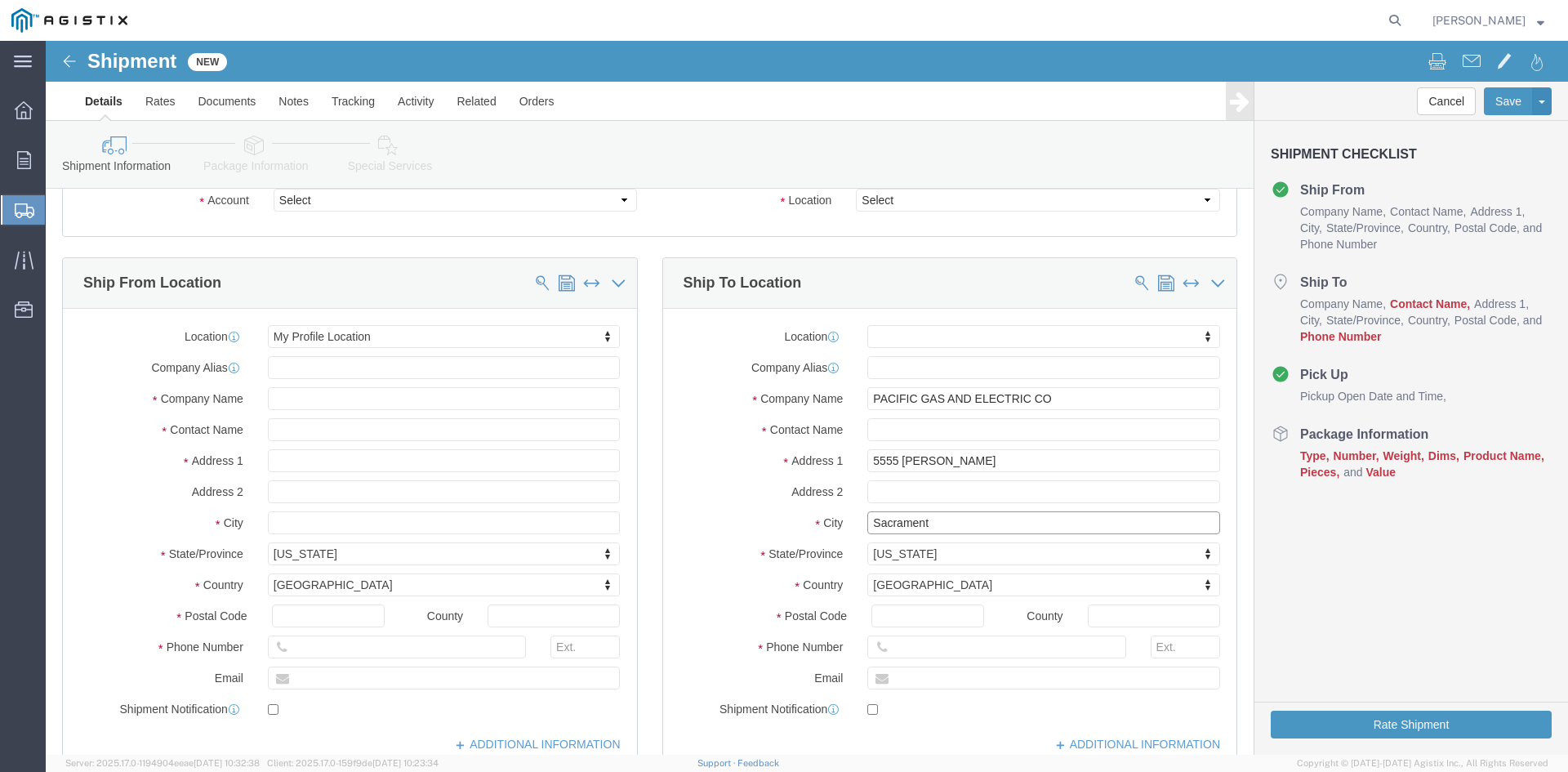
type input "[GEOGRAPHIC_DATA]"
click input "text"
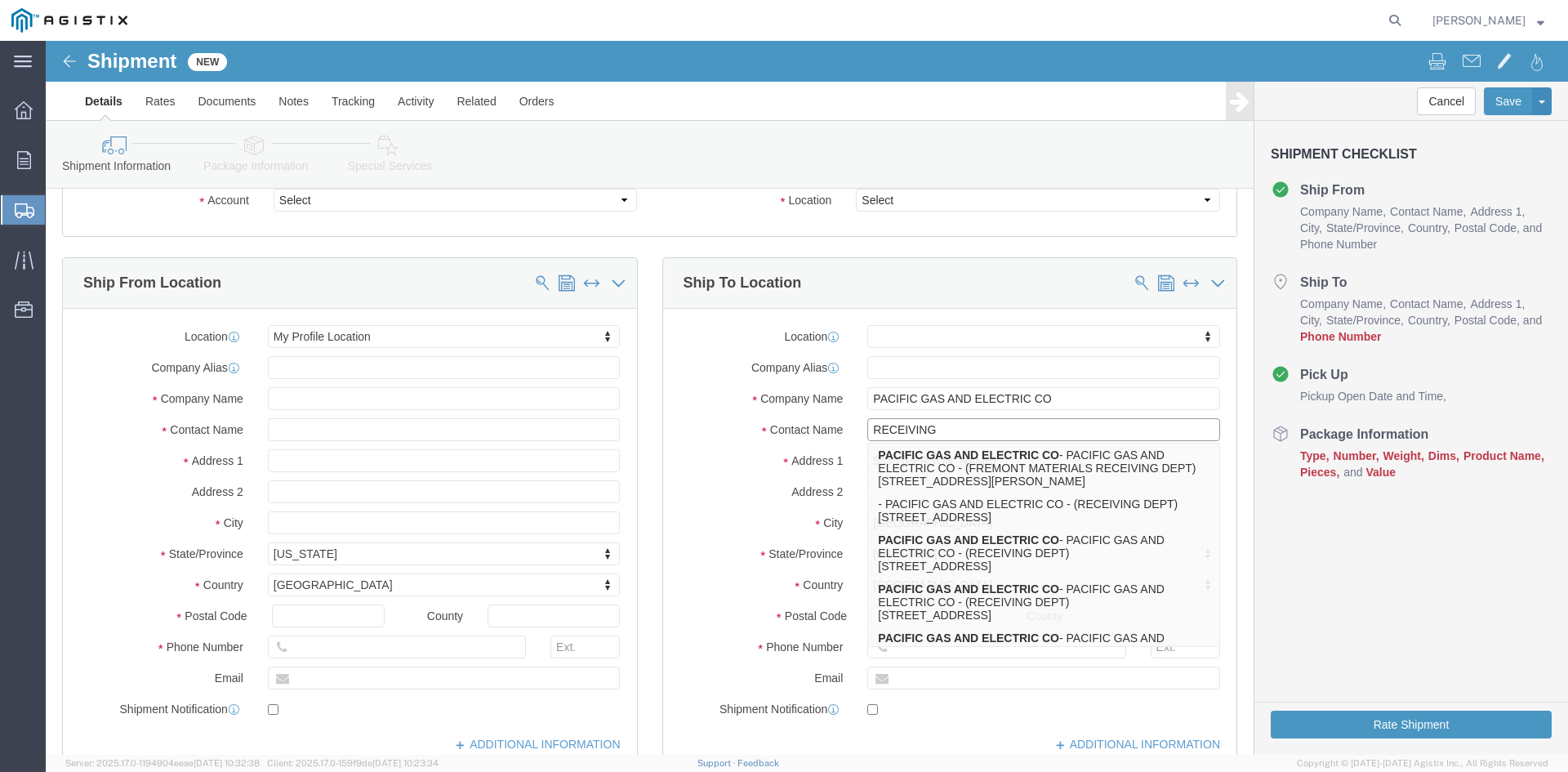
type input "RECEIVING"
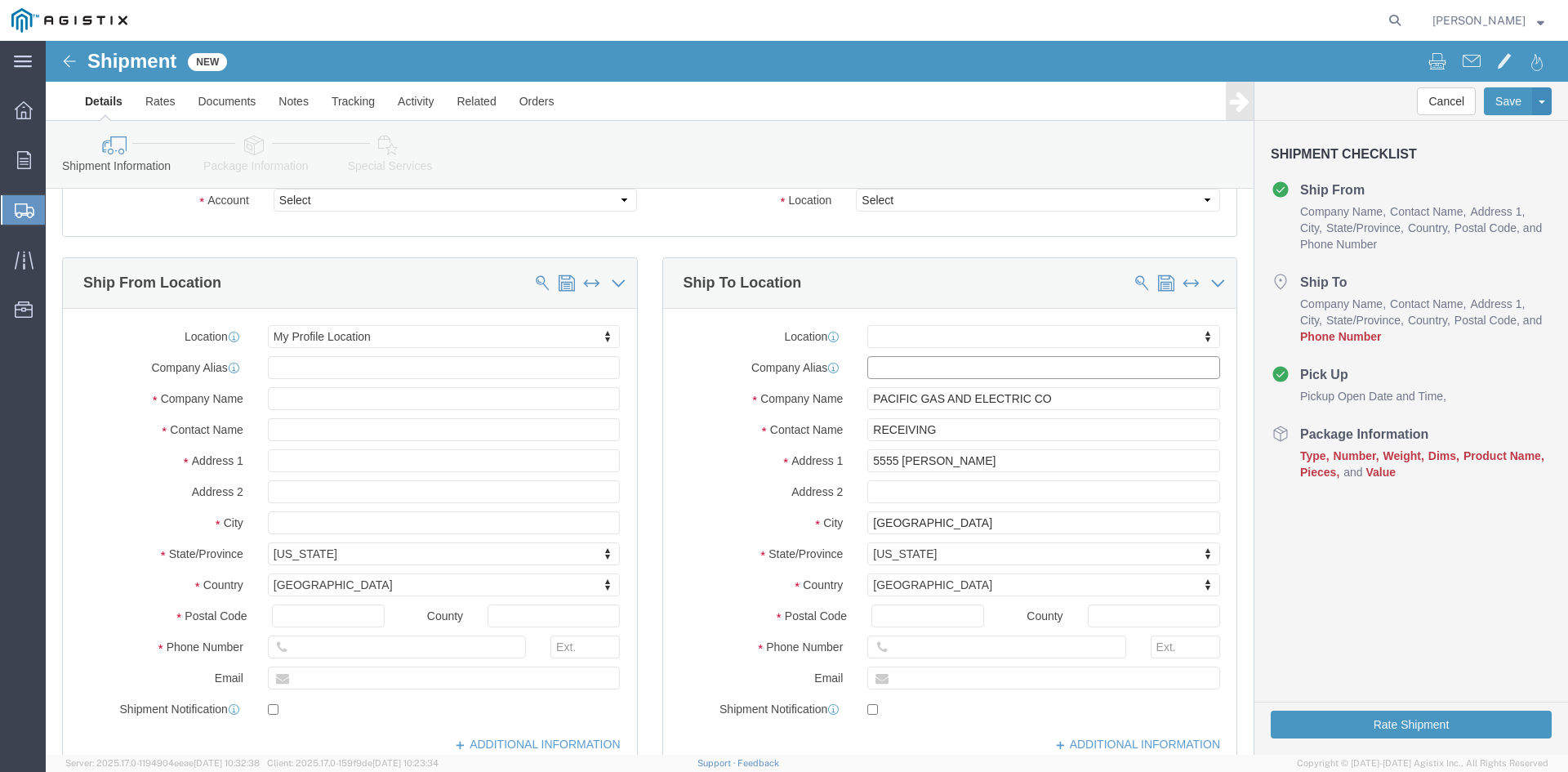
click input "text"
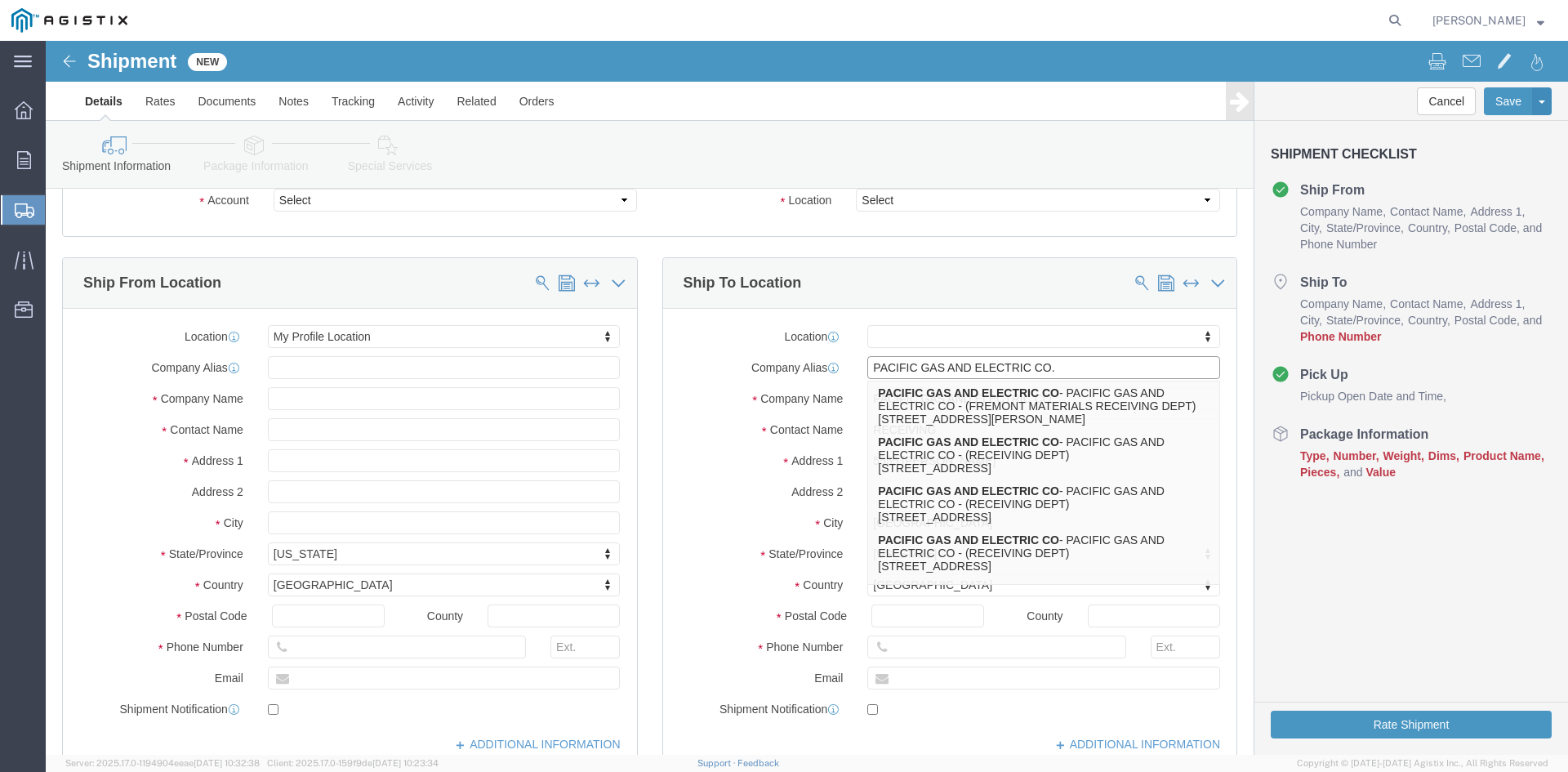
type input "PACIFIC GAS AND ELECTRIC CO."
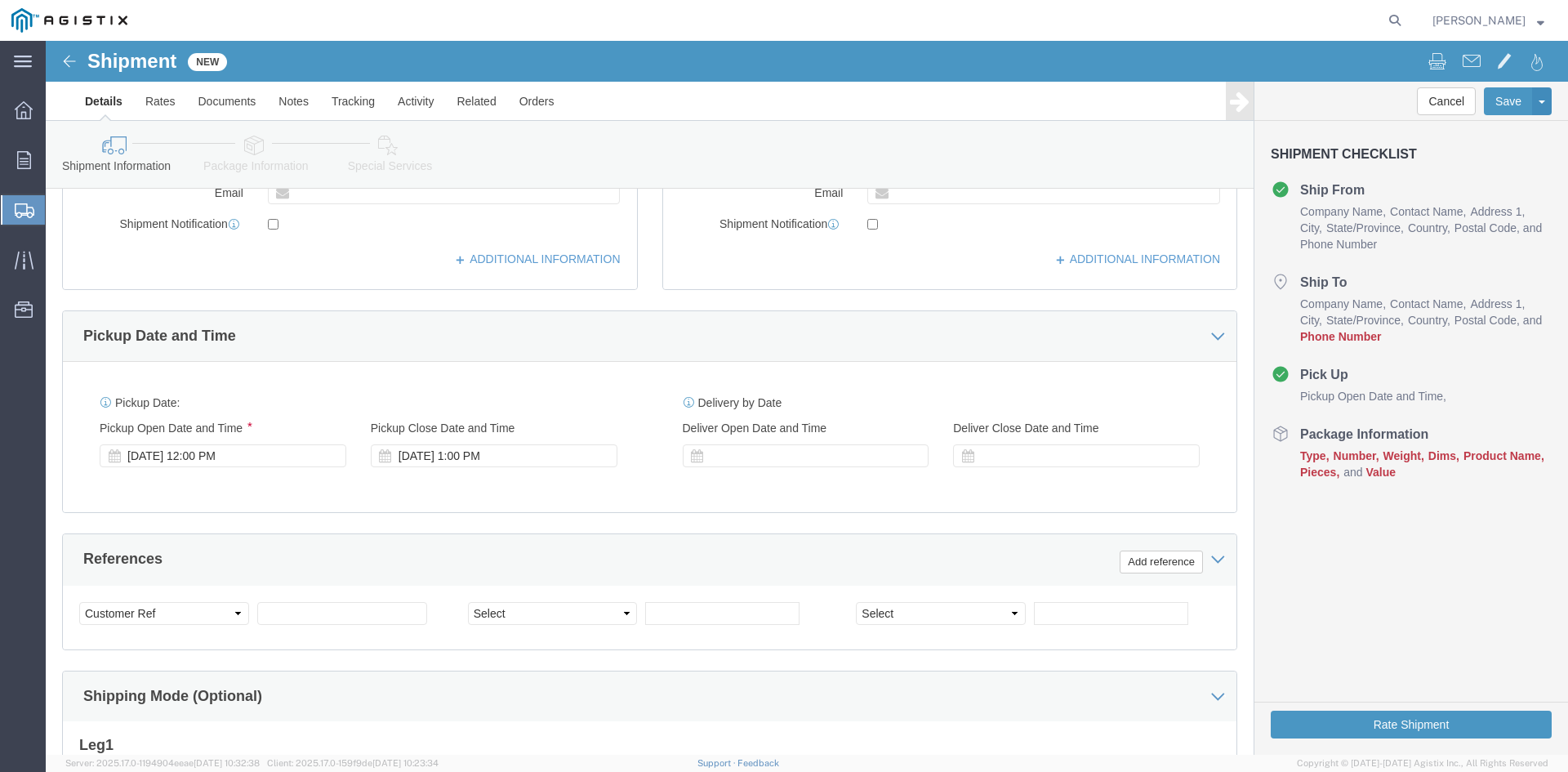
scroll to position [572, 0]
click div "[DATE] 12:00 PM"
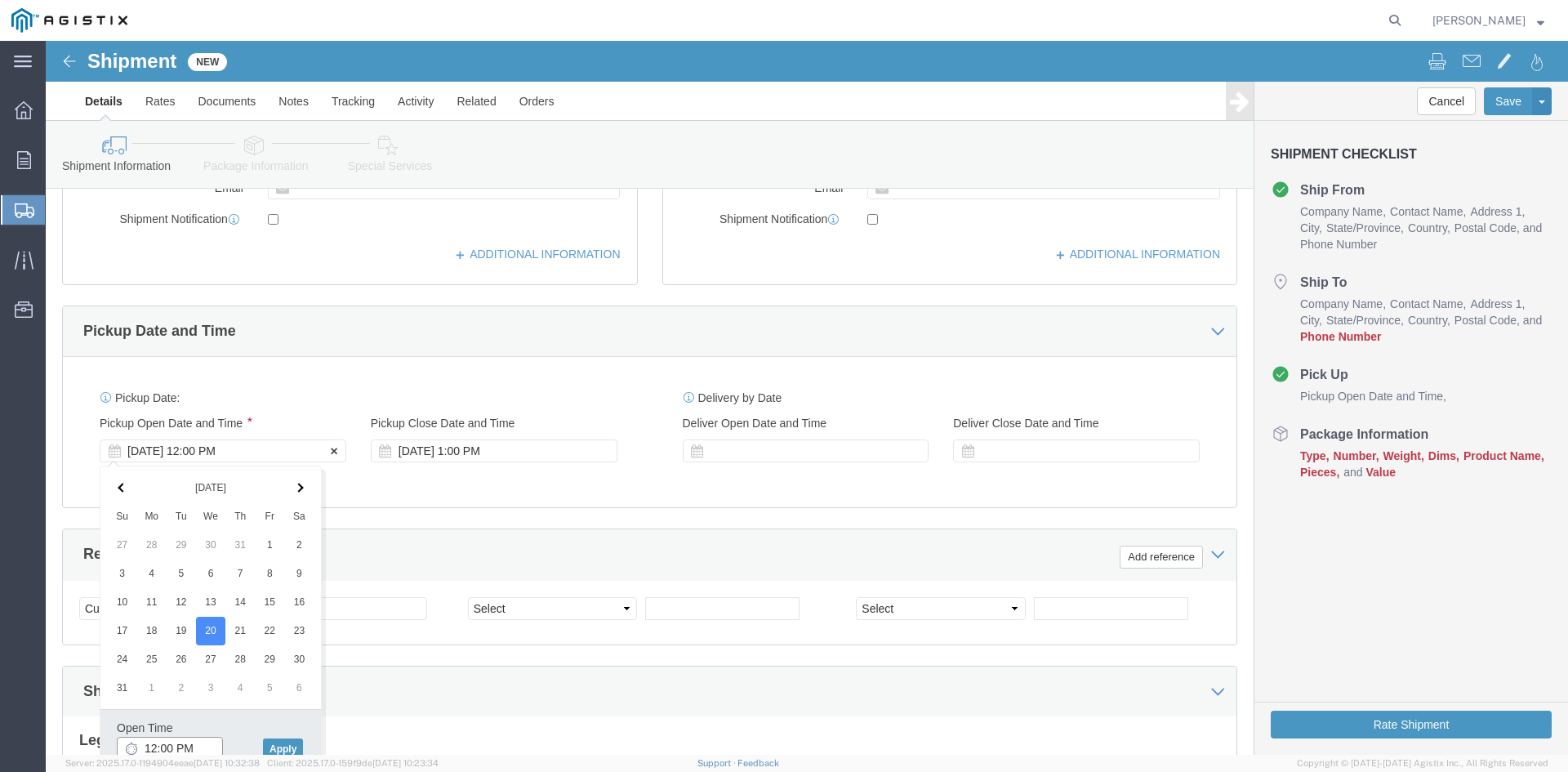
scroll to position [576, 0]
click div "[DATE] 1:00 PM"
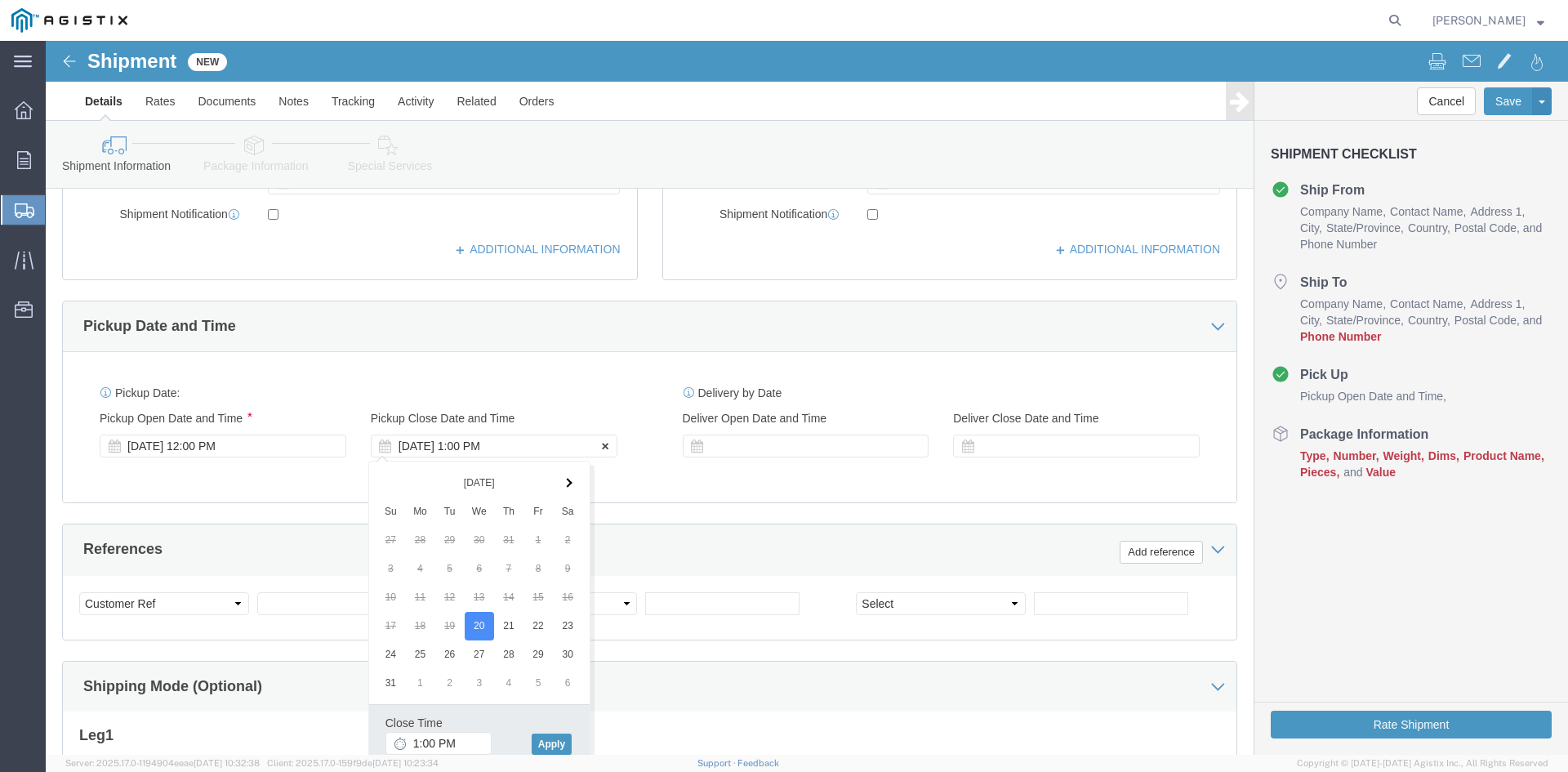
click div "[DATE] 1:00 PM"
type input "2:00 PM"
click button "Apply"
click div
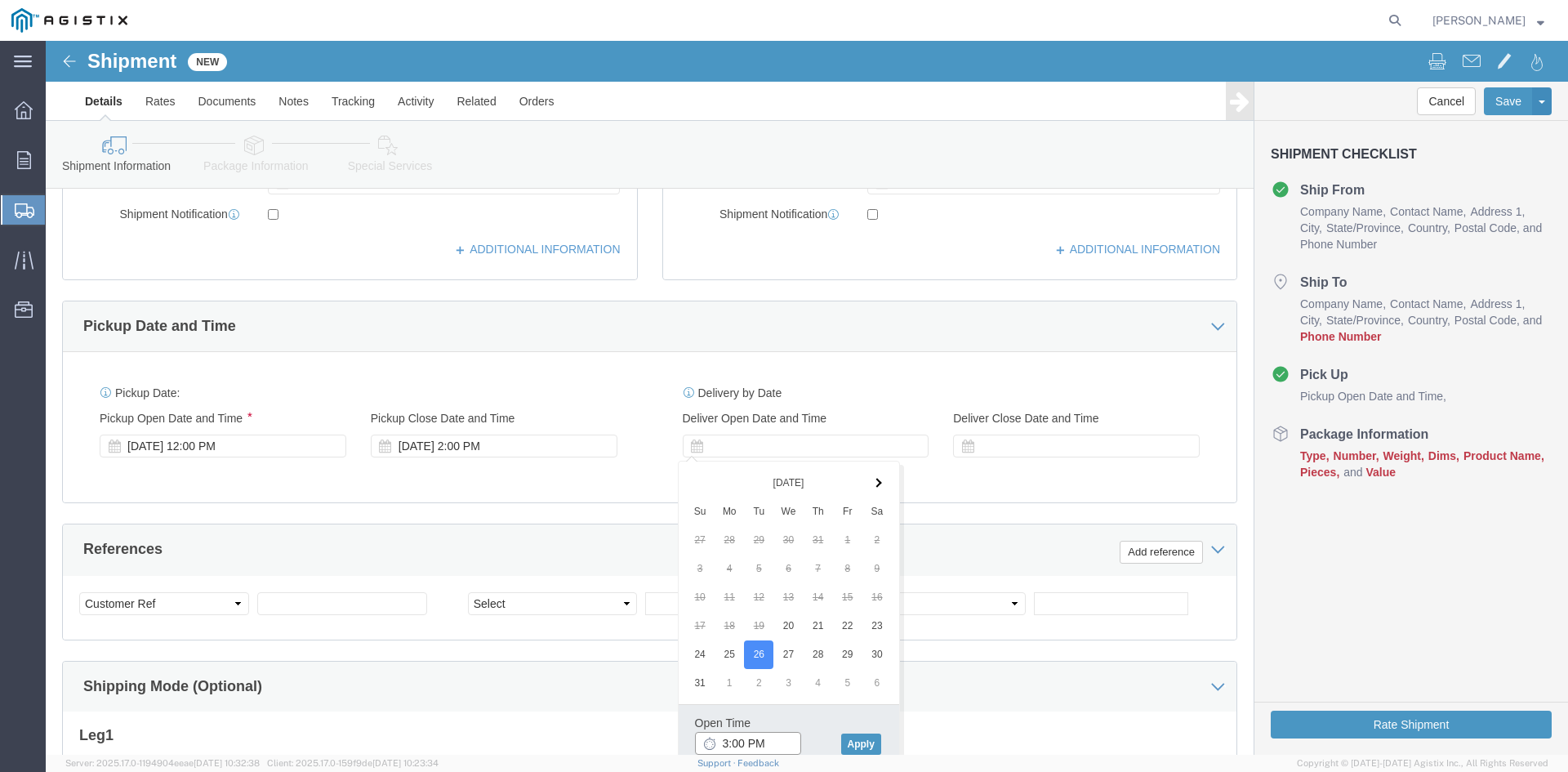
click input "3:00 PM"
type input "10:00 AM"
click button "Apply"
click div
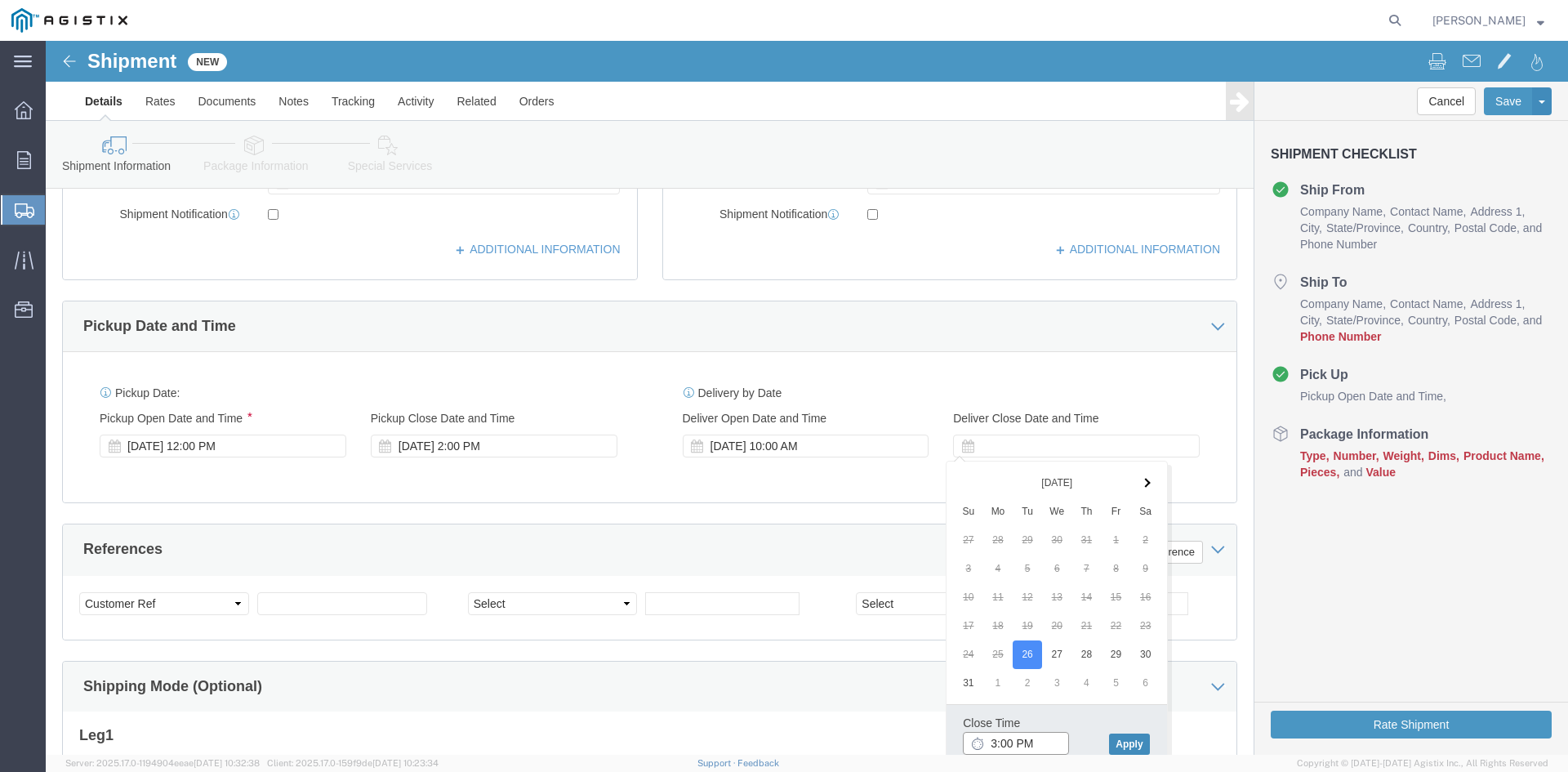
type input "3:00 PM"
click button "Apply"
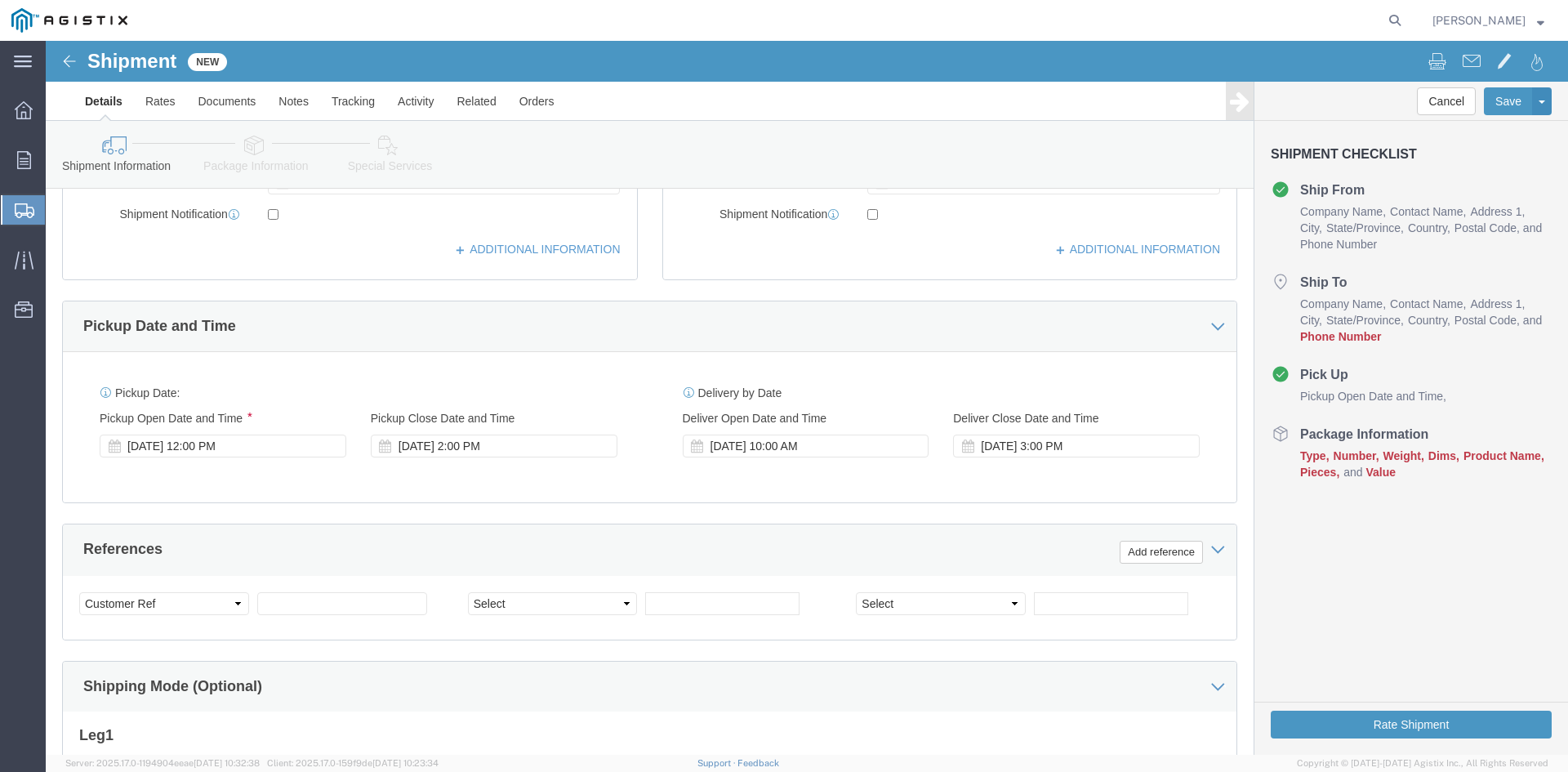
scroll to position [740, 0]
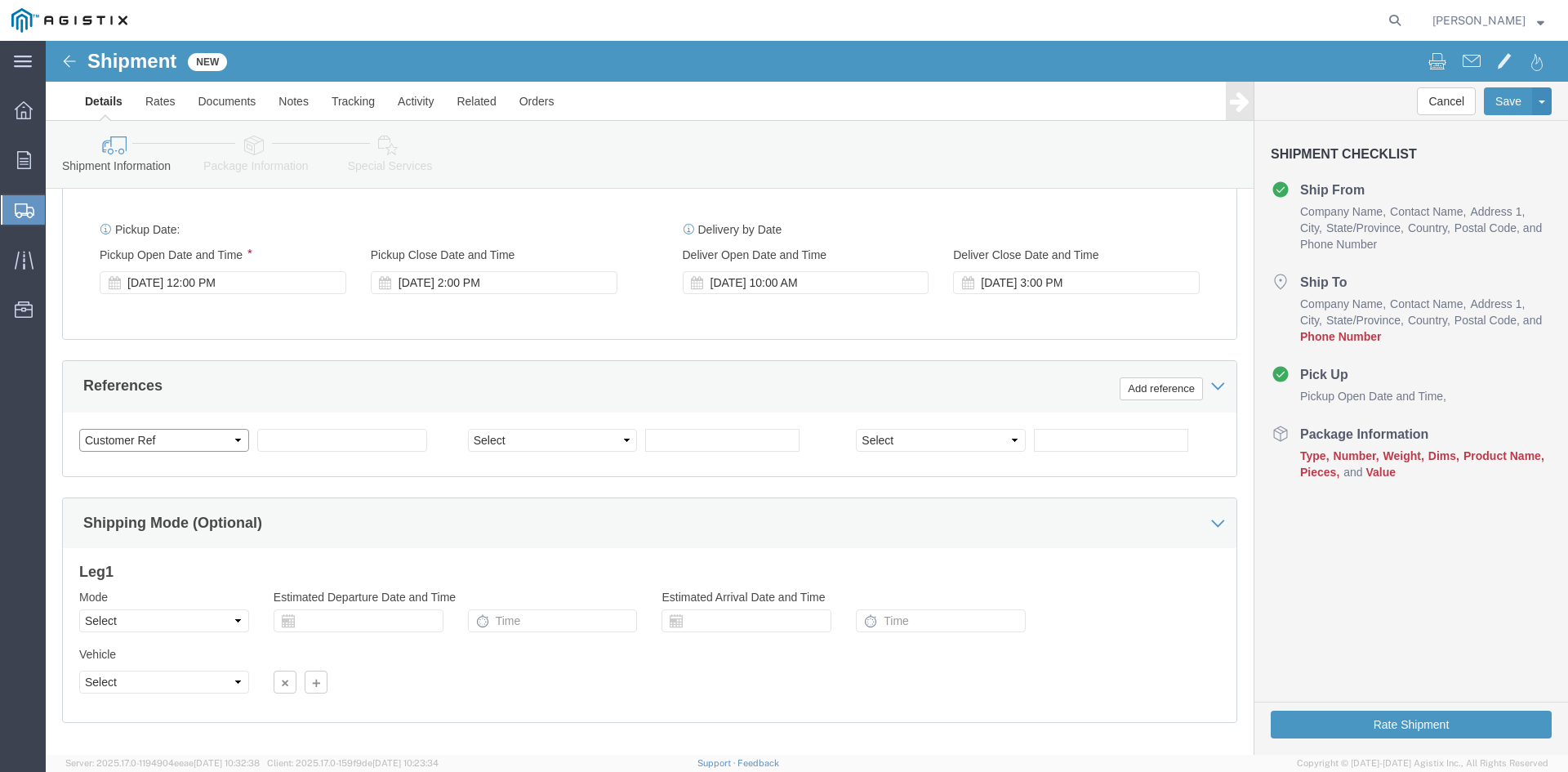
click select "Select Account Type Activity ID Airline Appointment Number ASN Batch Request # …"
select select "ORDERNUM"
click select "Select Account Type Activity ID Airline Appointment Number ASN Batch Request # …"
click input "text"
type input "2065565"
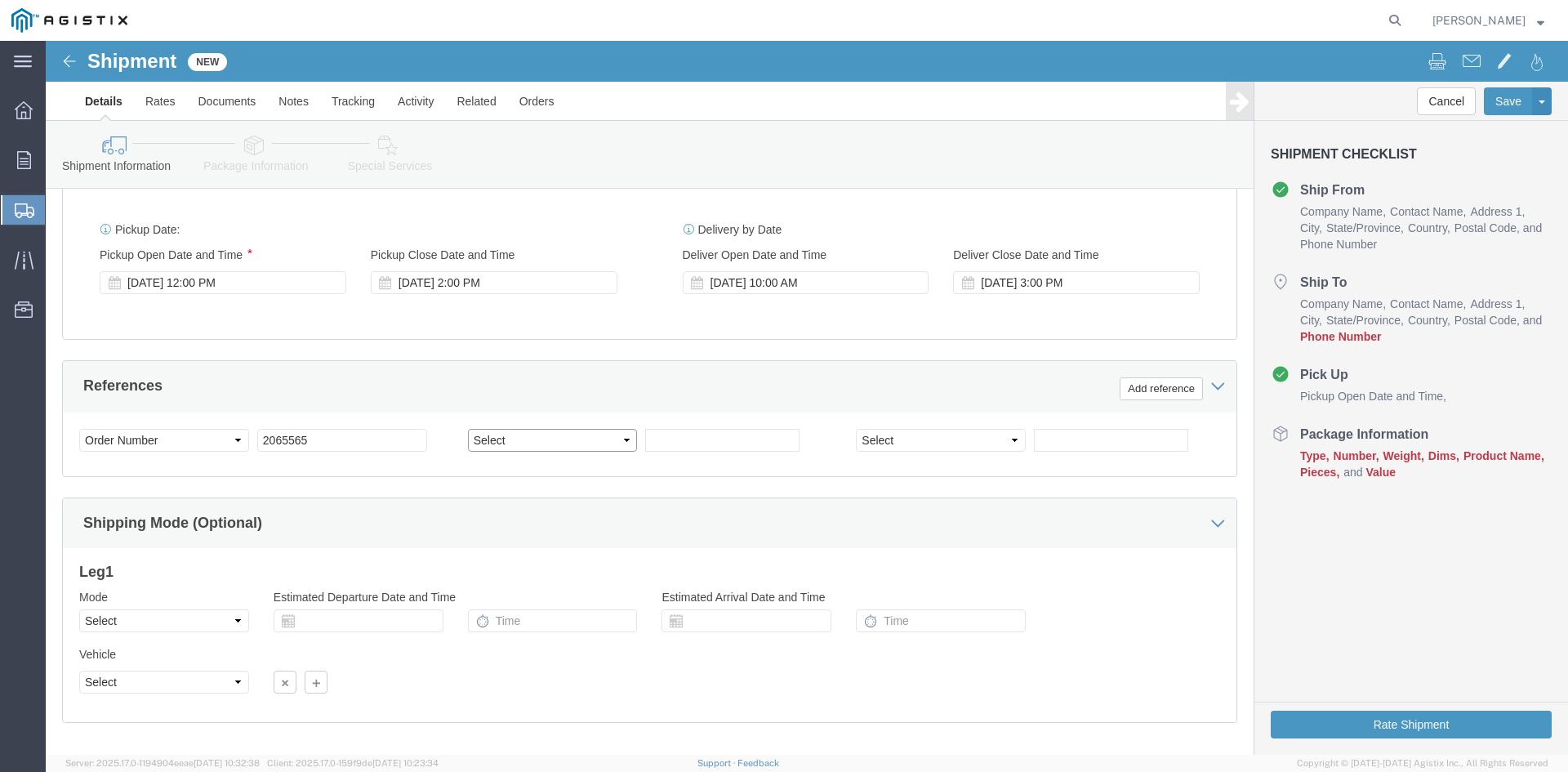
click select "Select Account Type Activity ID Airline Appointment Number ASN Batch Request # …"
select select "PURCHORD"
click select "Select Account Type Activity ID Airline Appointment Number ASN Batch Request # …"
select select "SALEORDR"
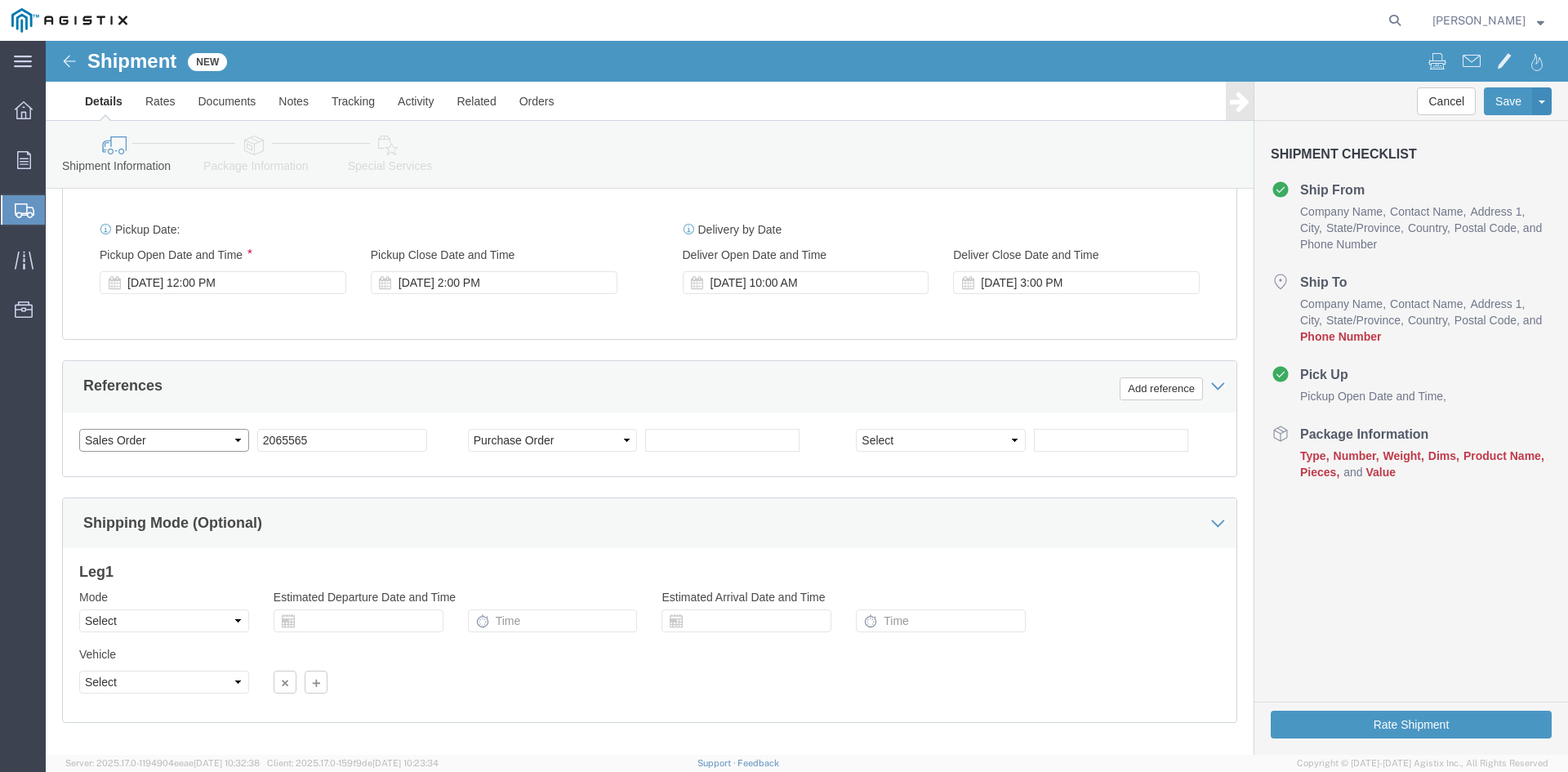
click select "Select Account Type Activity ID Airline Appointment Number ASN Batch Request # …"
click input "text"
type input "2701182259"
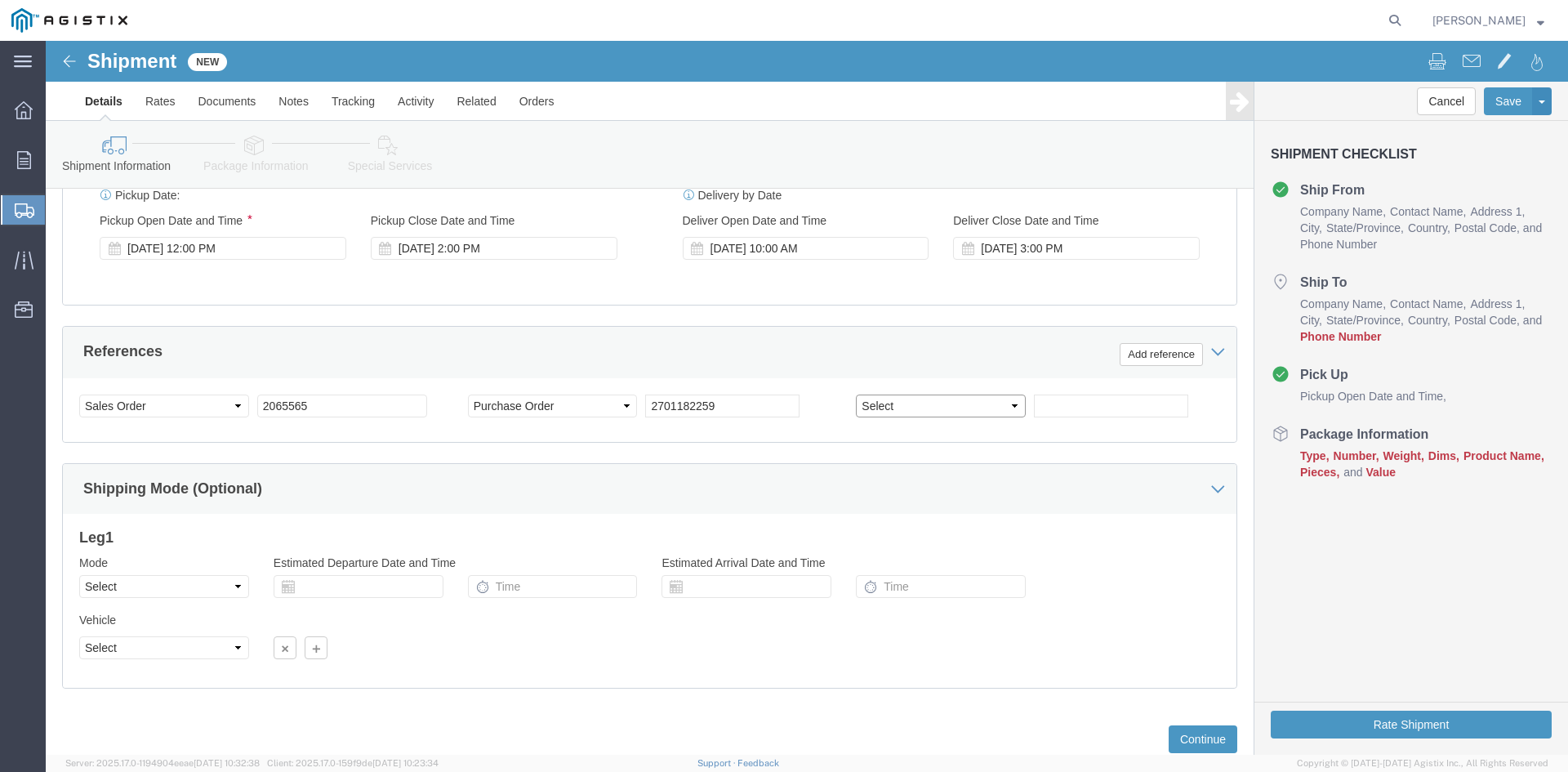
scroll to position [822, 0]
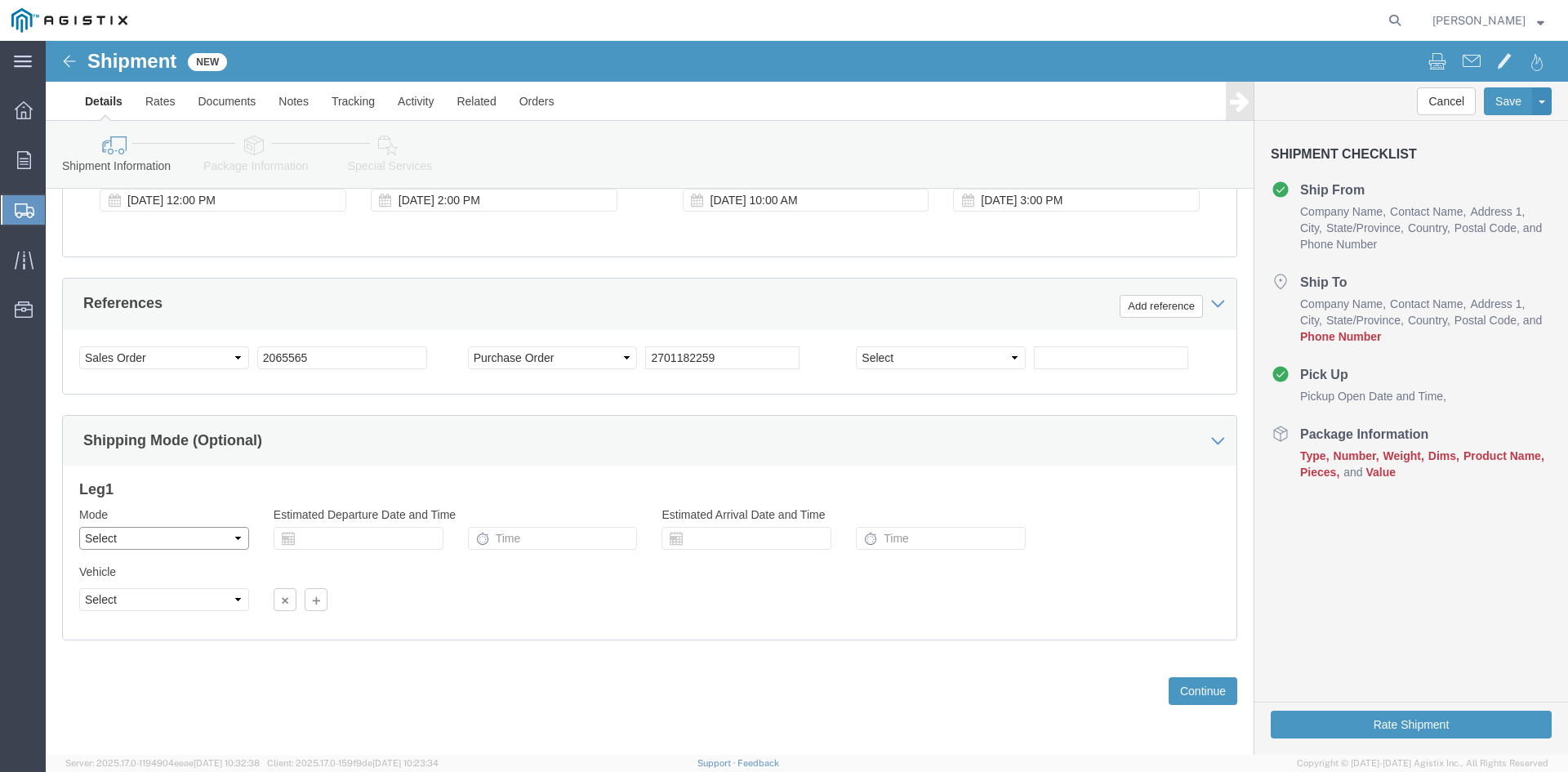
click select "Select Air Less than Truckload Multi-Leg Ocean Freight Rail Small Parcel Truckl…"
select select "LTL"
click select "Select Air Less than Truckload Multi-Leg Ocean Freight Rail Small Parcel Truckl…"
click select "Select Straight Truck"
click div "Leg 1 Mode Select Air Less than Truckload Multi-Leg Ocean Freight Rail Small Pa…"
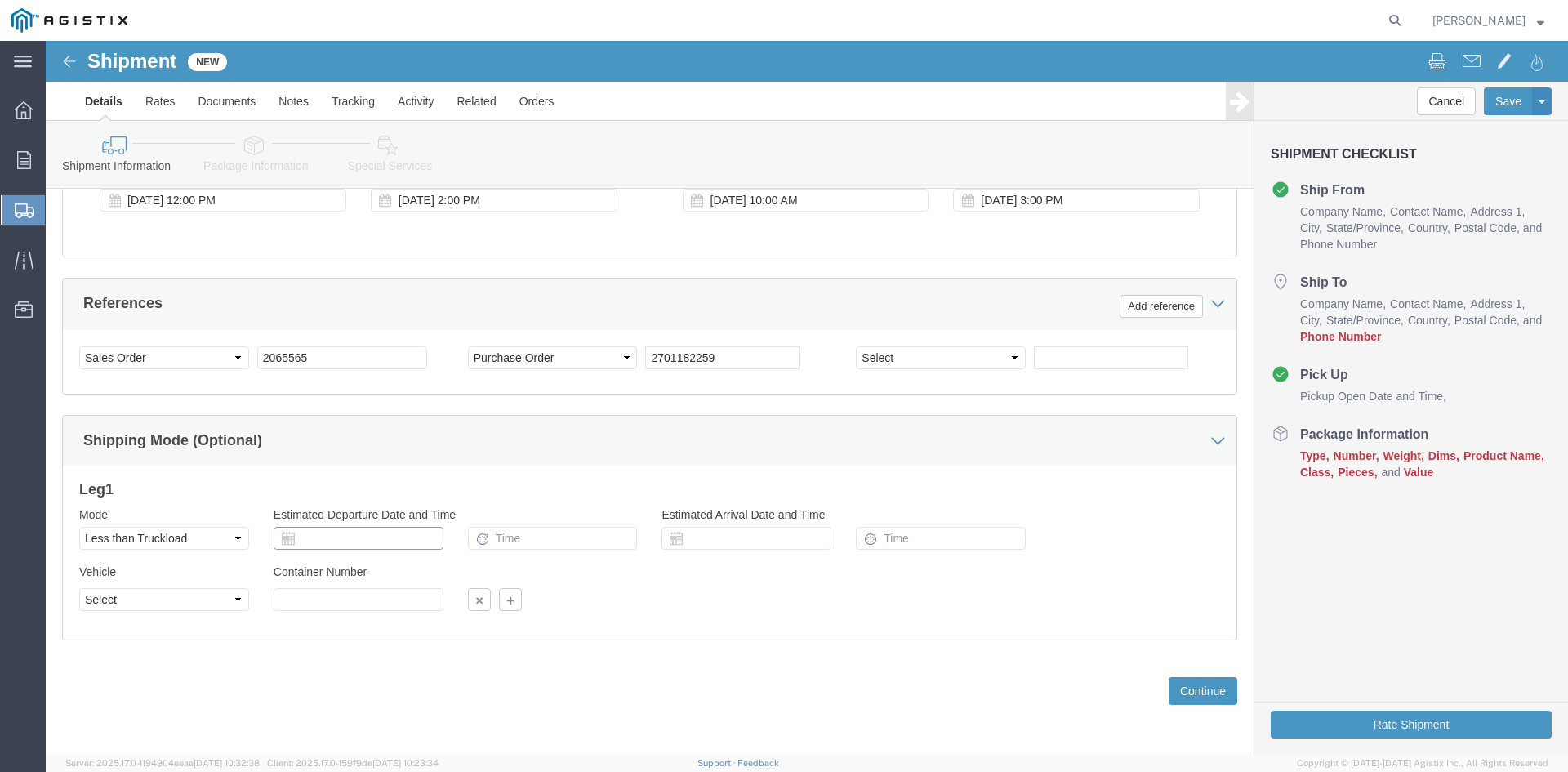
click input "text"
click div
click button "Continue"
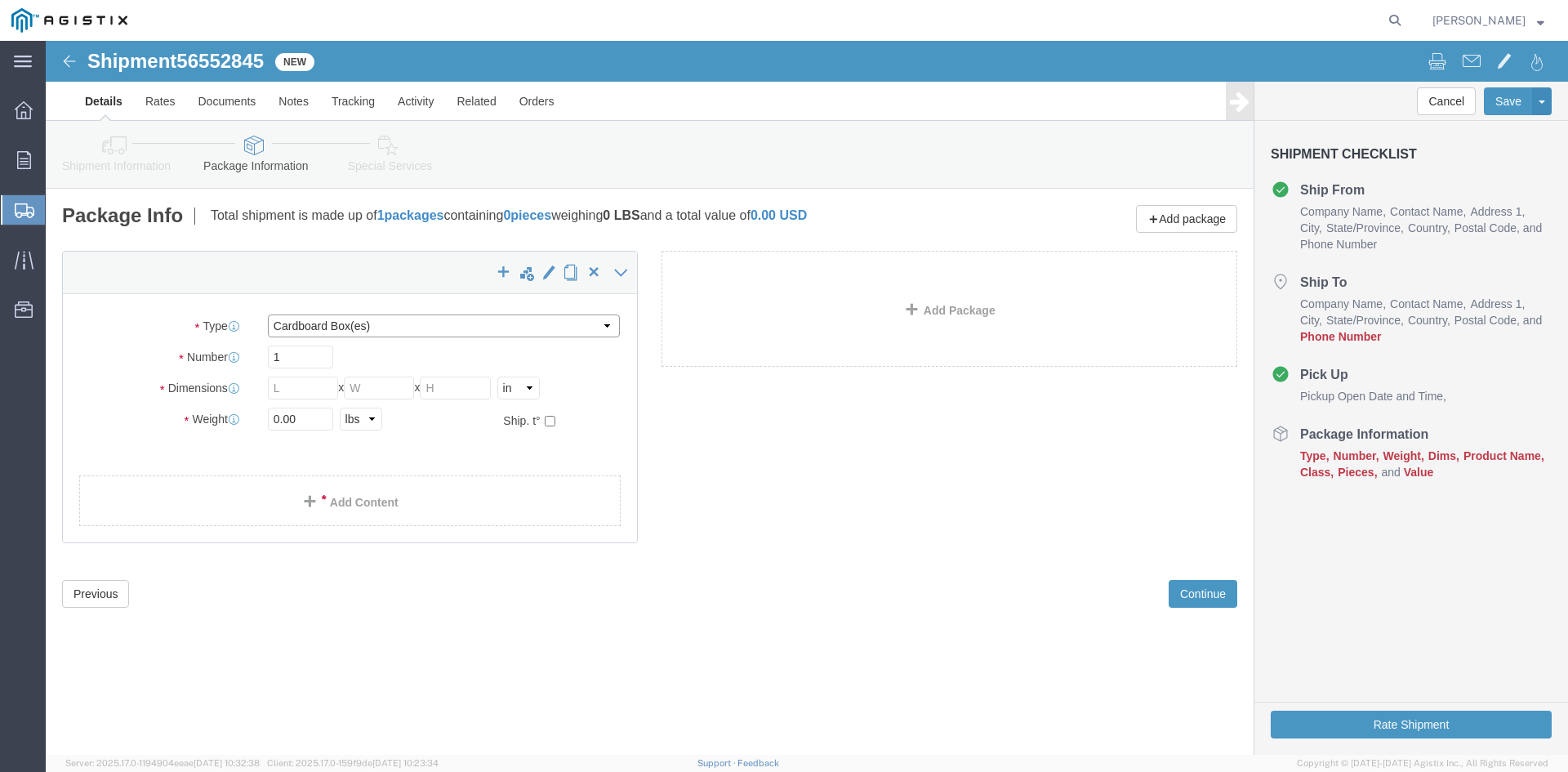
click select "Select Bale(s) Basket(s) Bolt(s) Bottle(s) Buckets Bulk Bundle(s) Can(s) Cardbo…"
select select "CRAT"
click select "Select Bale(s) Basket(s) Bolt(s) Bottle(s) Buckets Bulk Bundle(s) Can(s) Cardbo…"
click input "text"
type input "32"
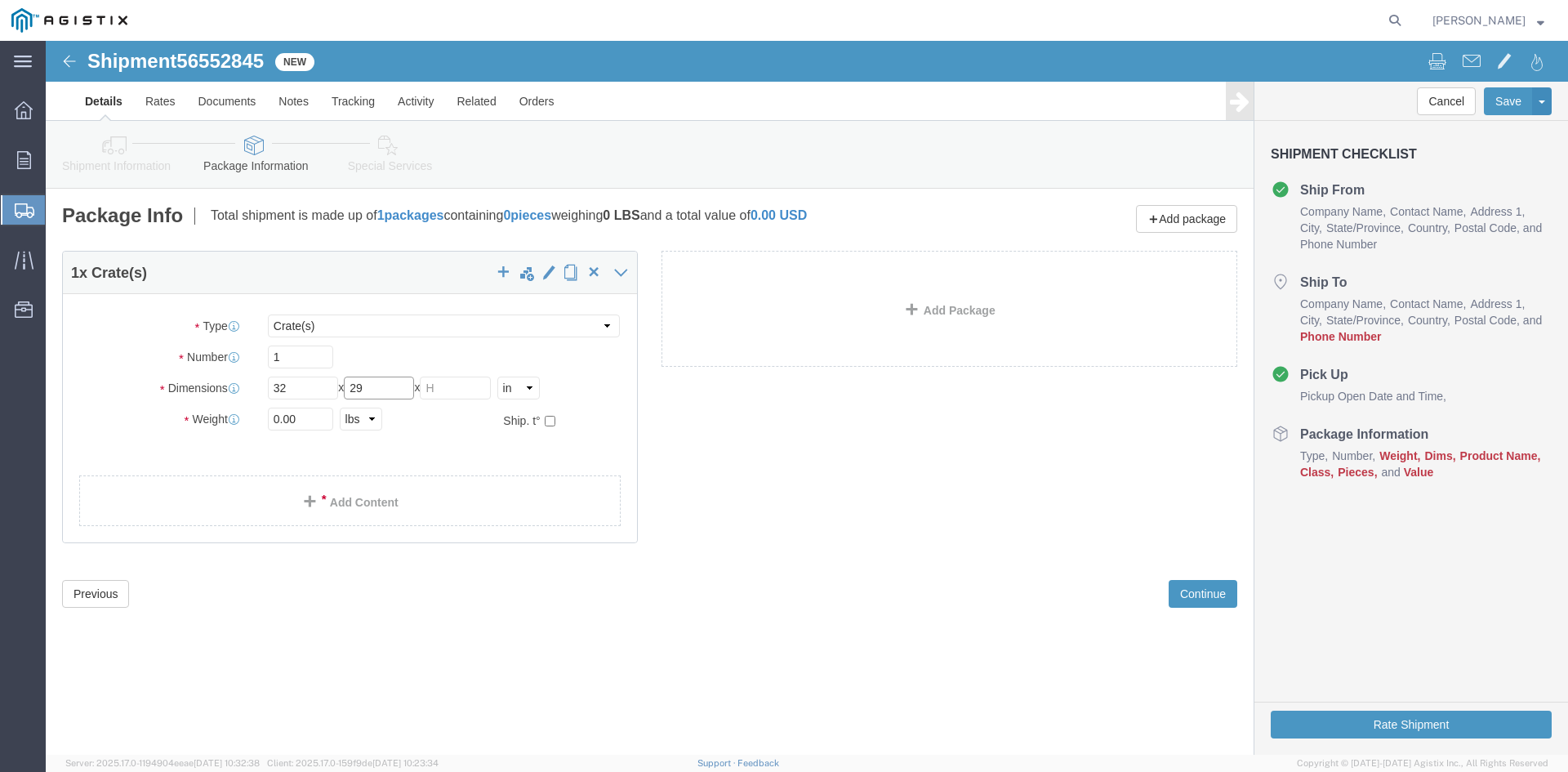
type input "29"
type input "27"
type input "163"
click link "Add Content"
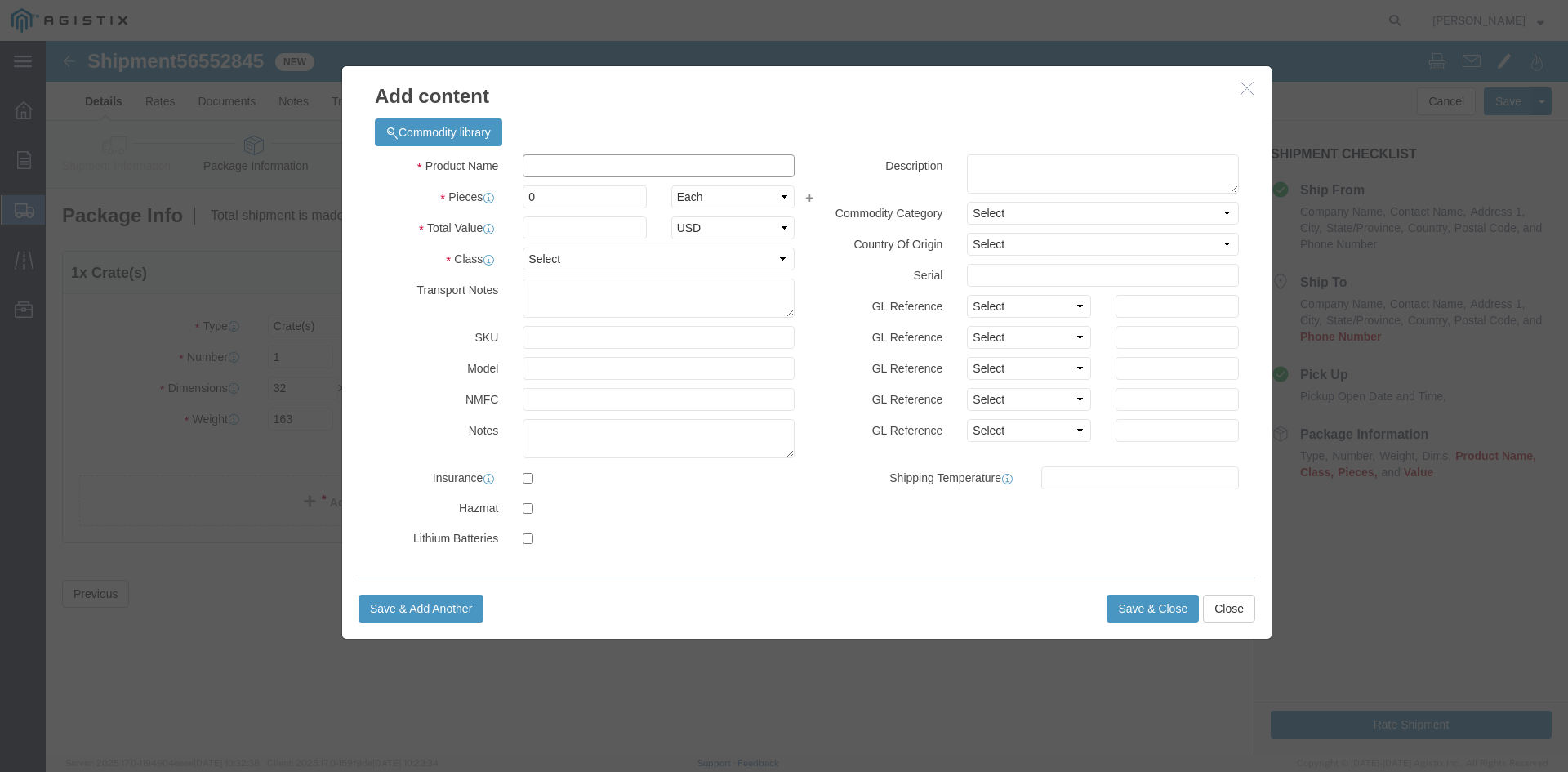
click input "text"
type input "PRESSURE VALVE"
type input "1"
click input "text"
type input "8600"
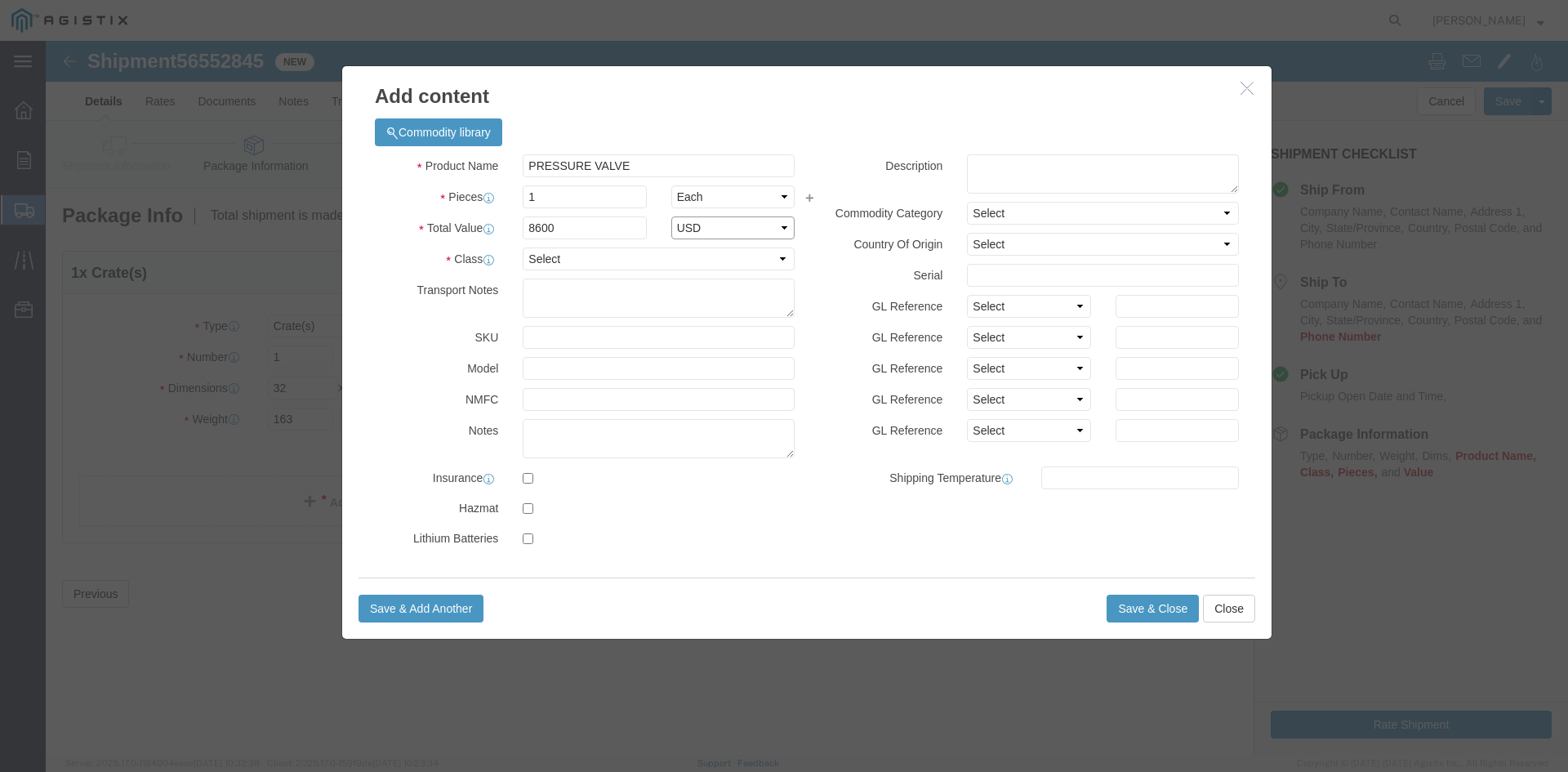
select select "USD"
click select "Select 50 55 60 65 70 85 92.5 100 125 175 250 300 400"
select select "70"
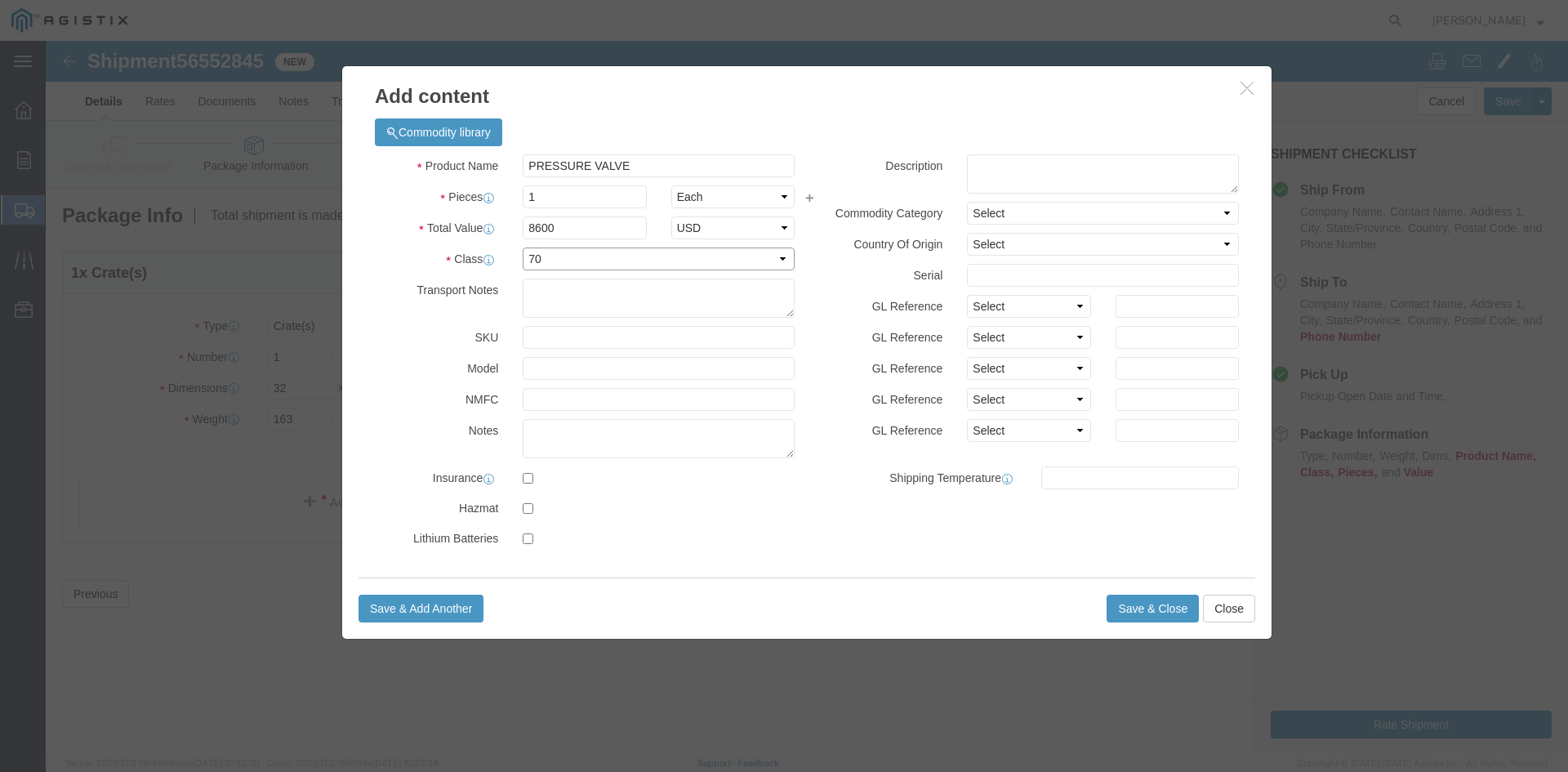
click select "Select 50 55 60 65 70 85 92.5 100 125 175 250 300 400"
click button "Save & Close"
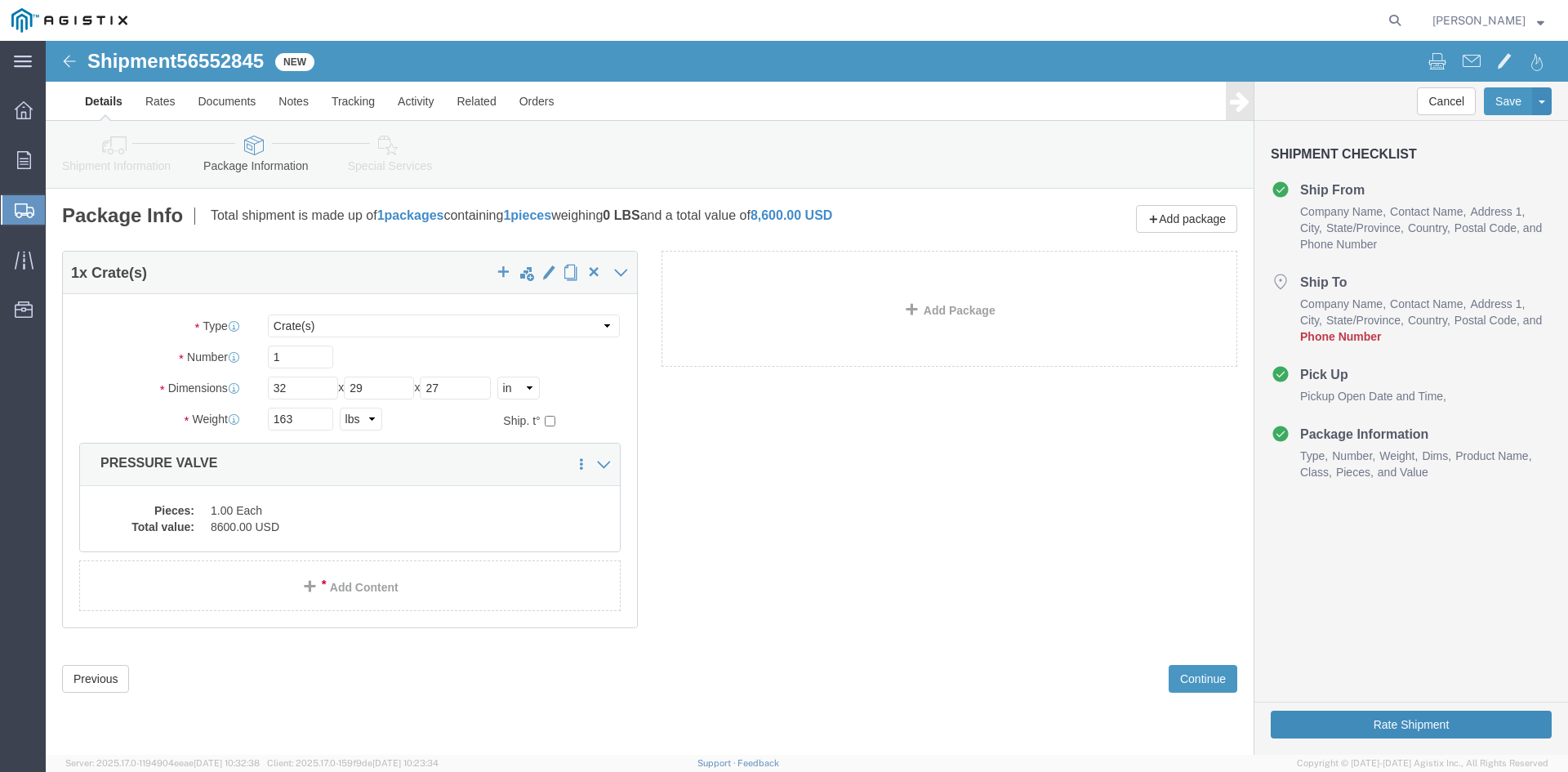
click button "Rate Shipment"
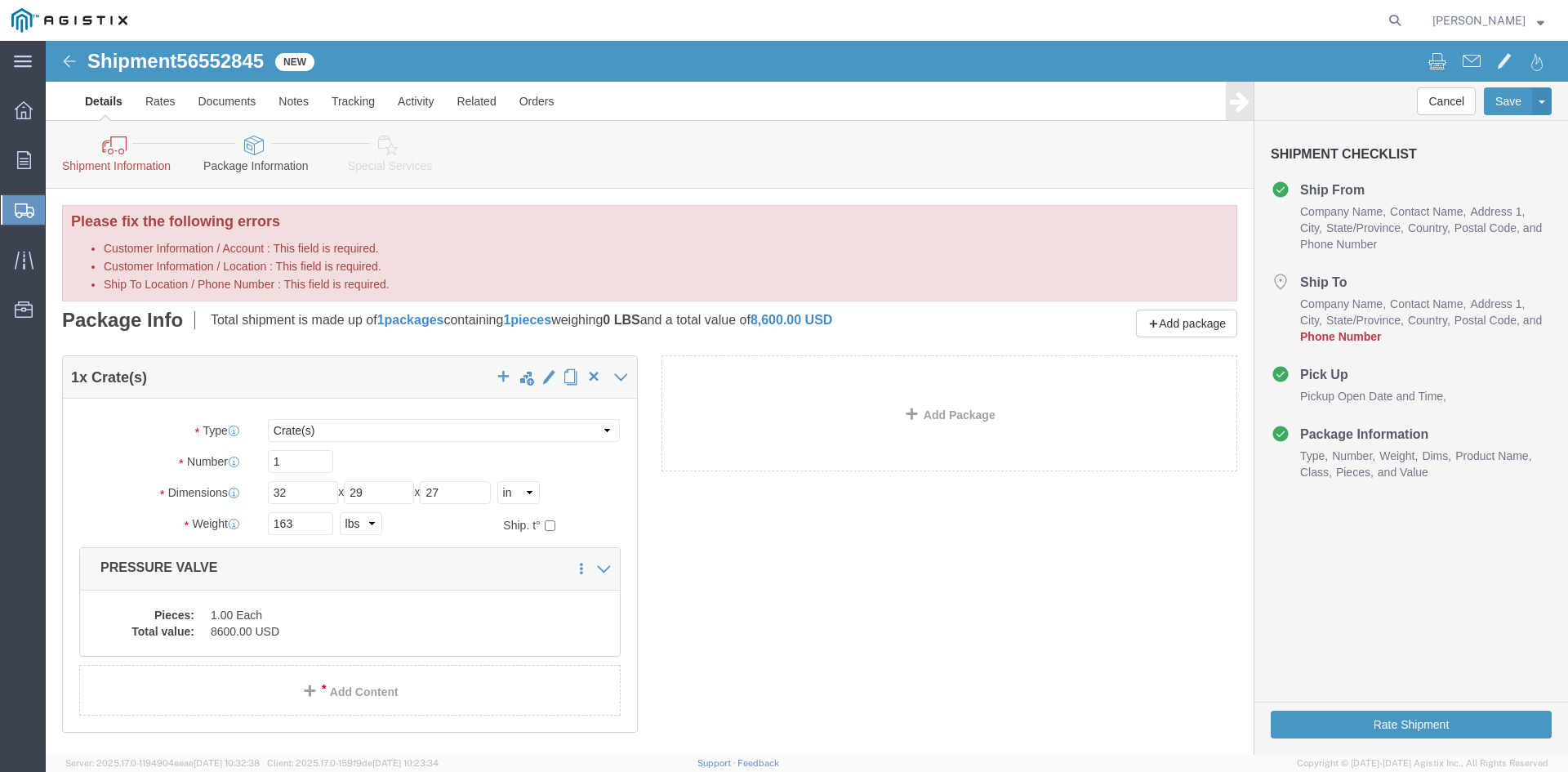
click link "Shipment Information"
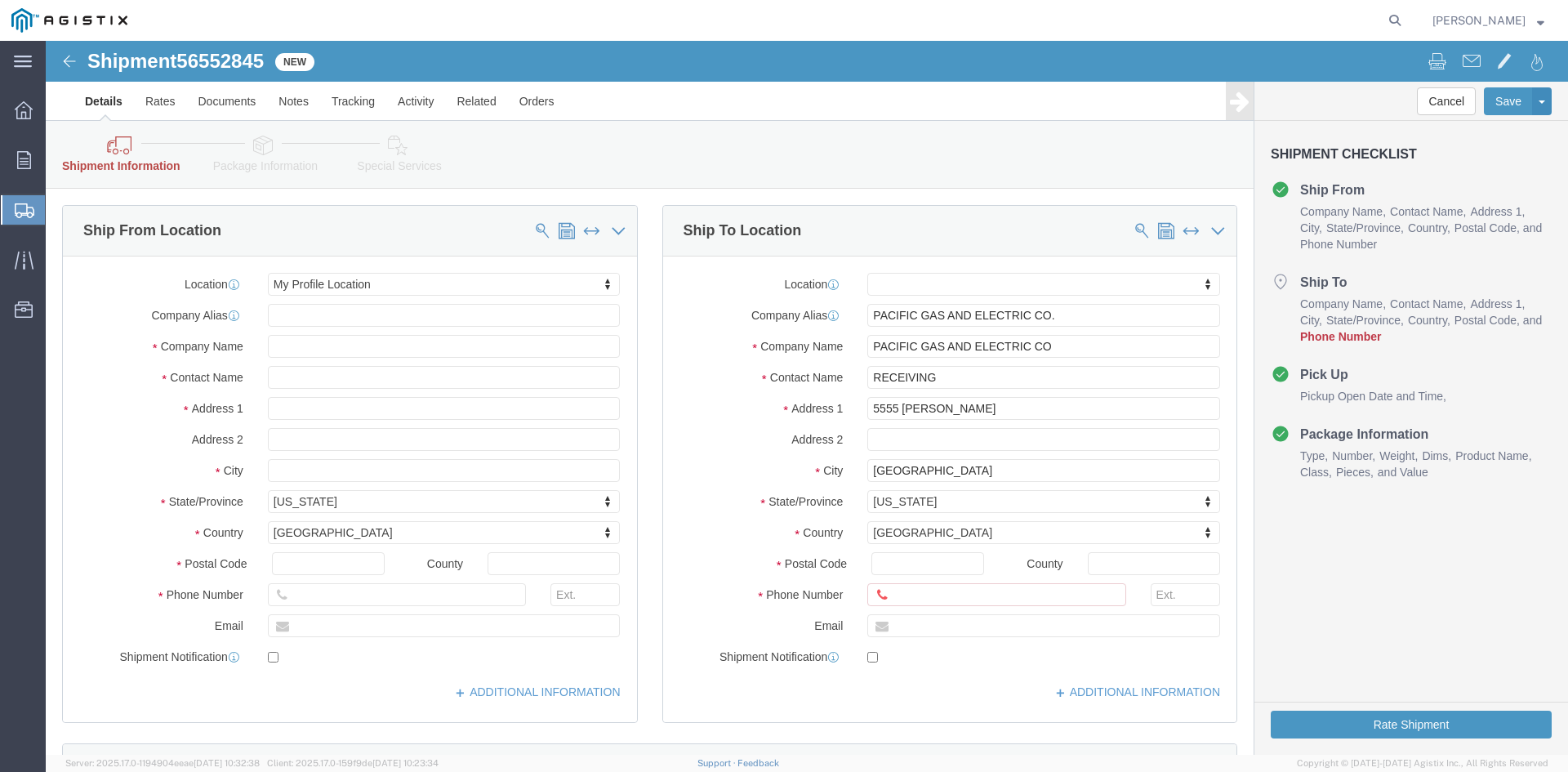
scroll to position [245, 0]
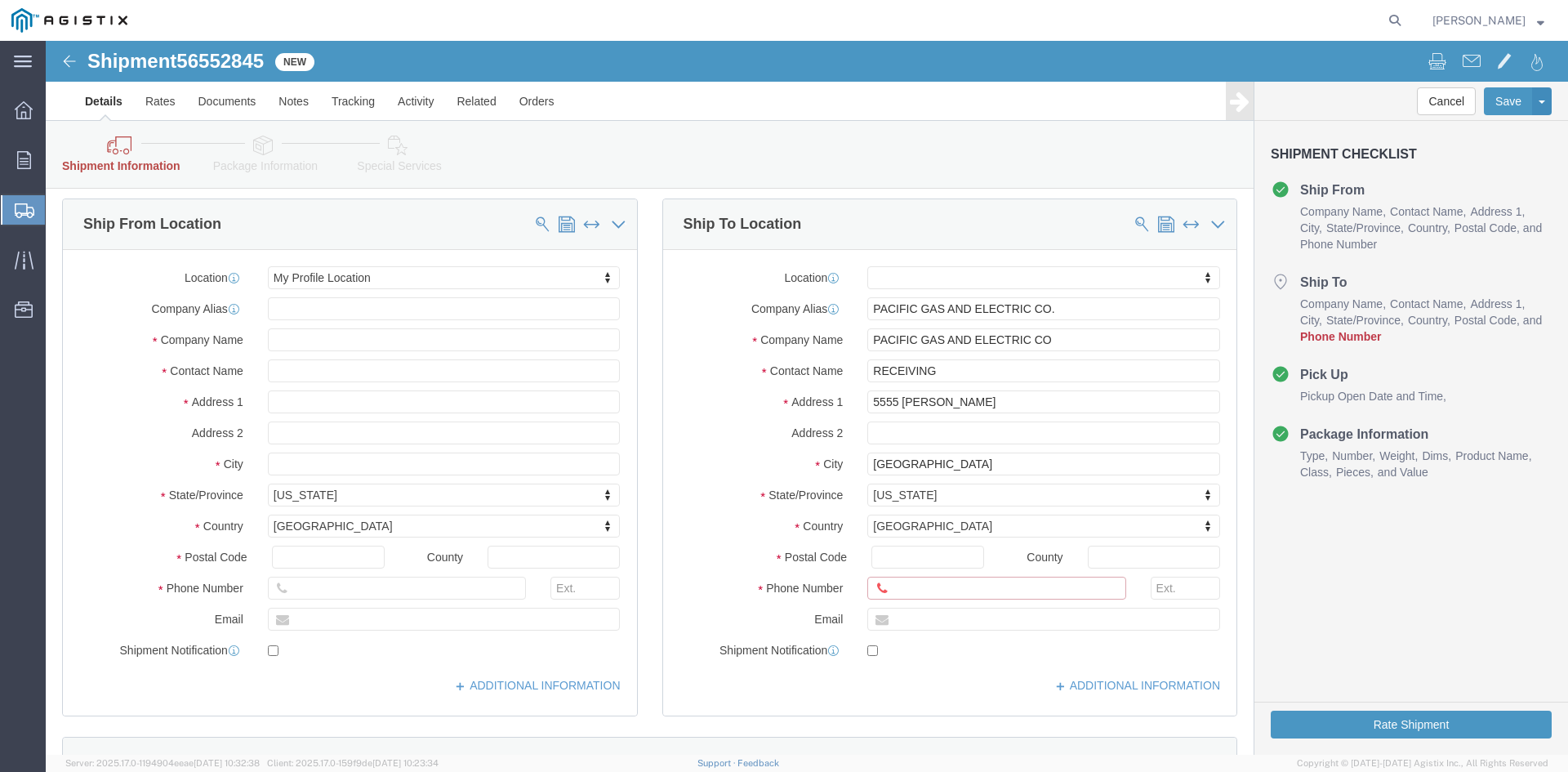
click input "Ship To Location / Phone Number : This field is required."
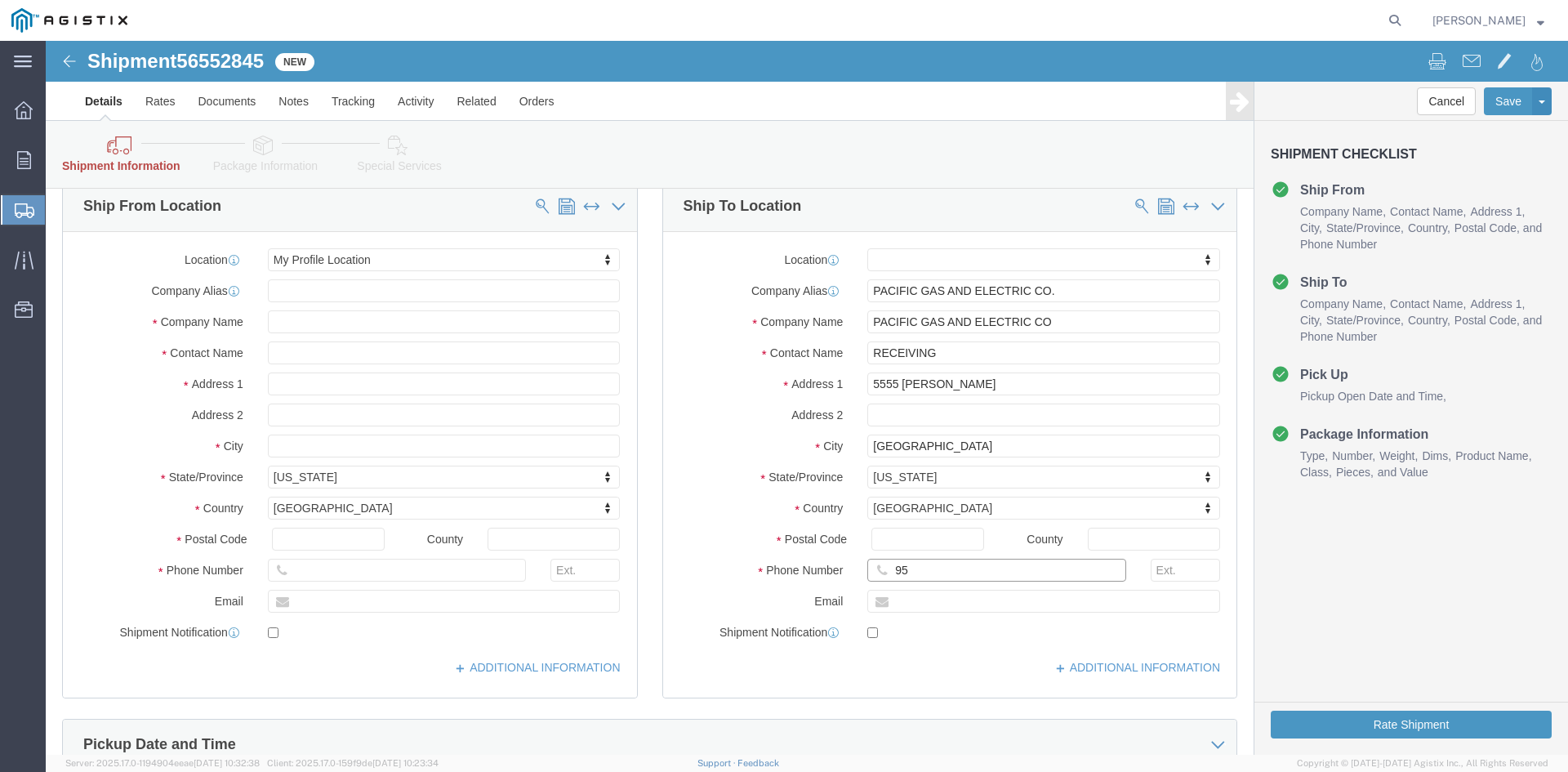
type input "9"
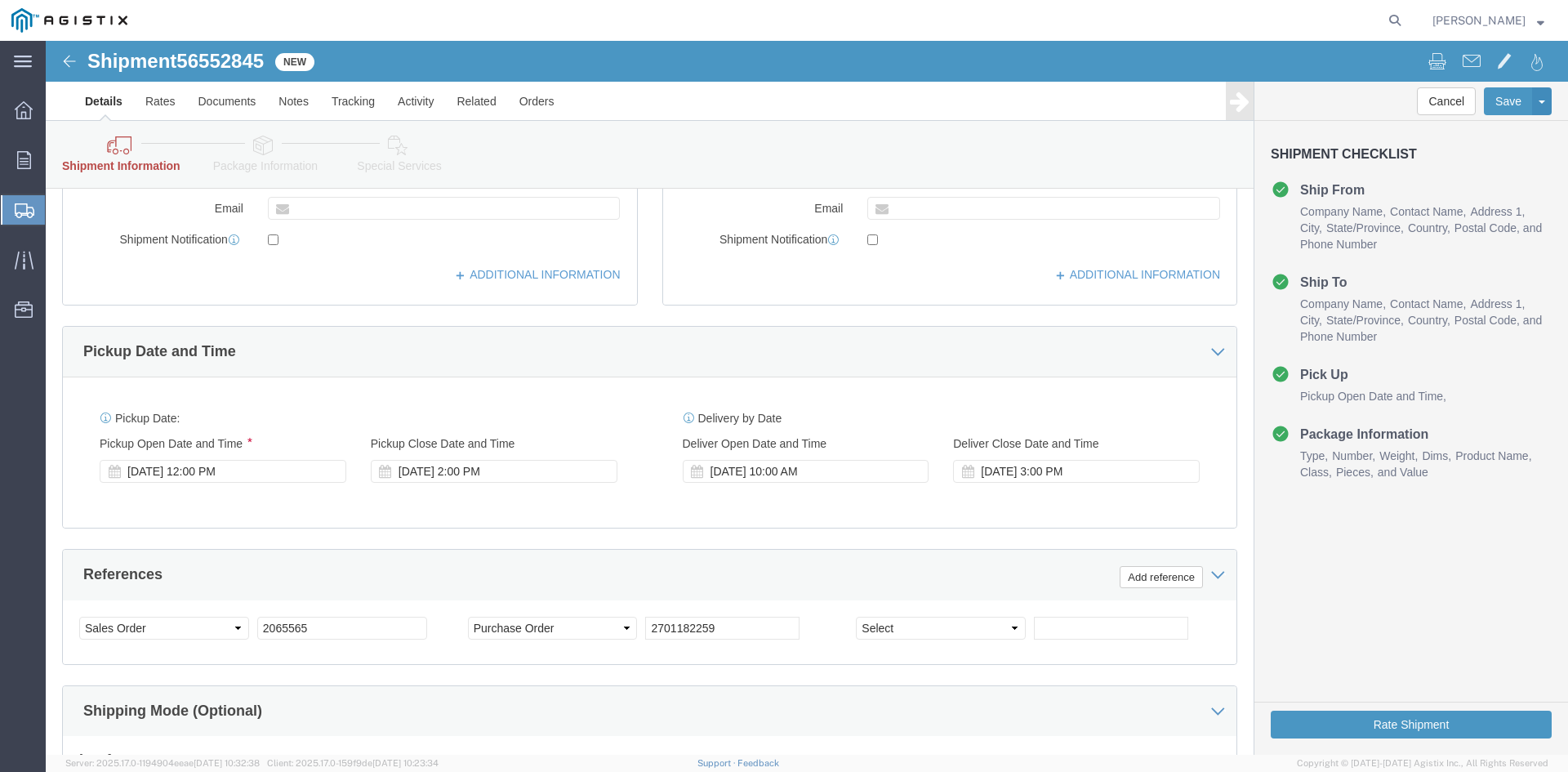
scroll to position [654, 0]
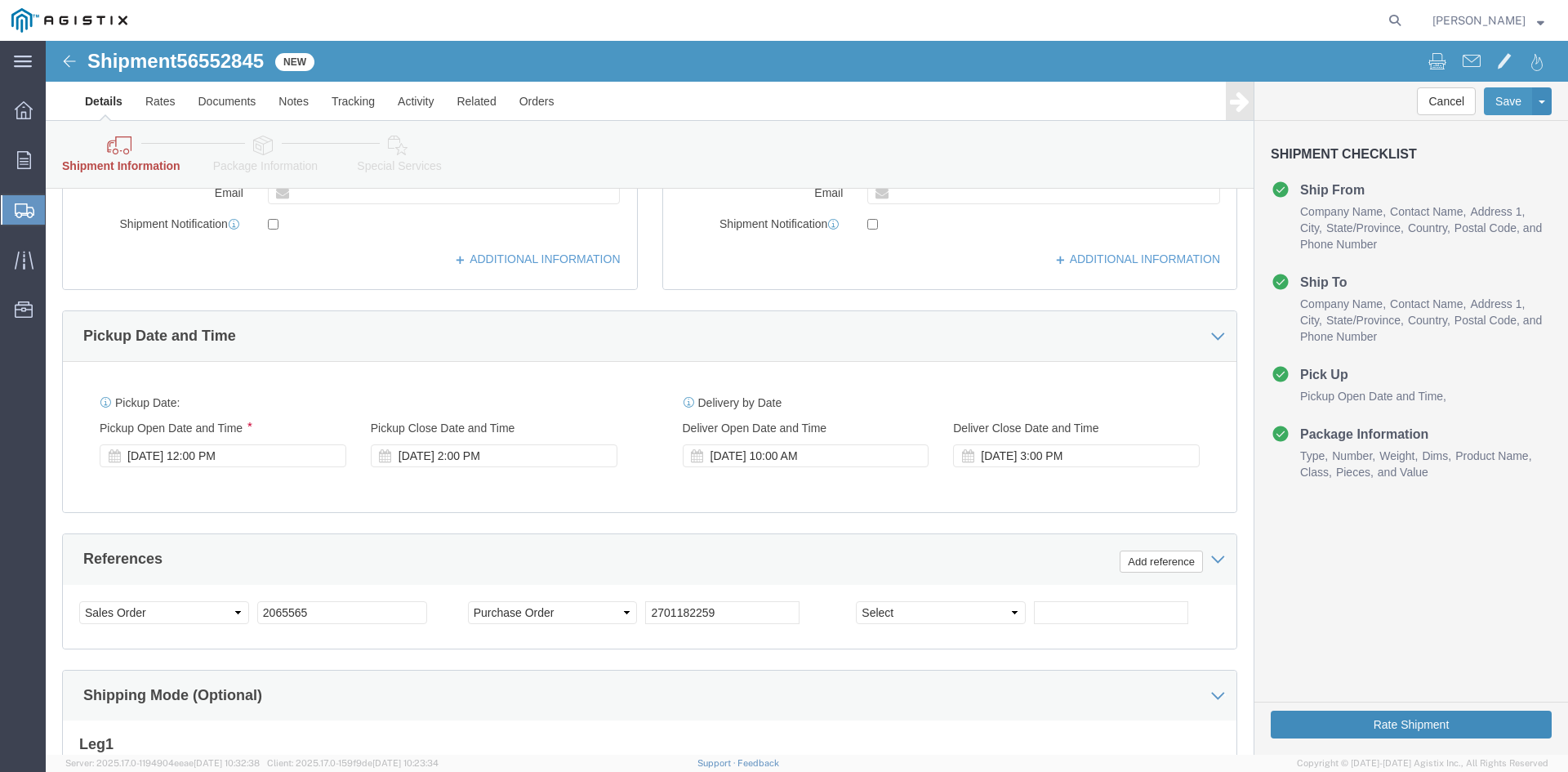
type input "3128042216"
click button "Rate Shipment"
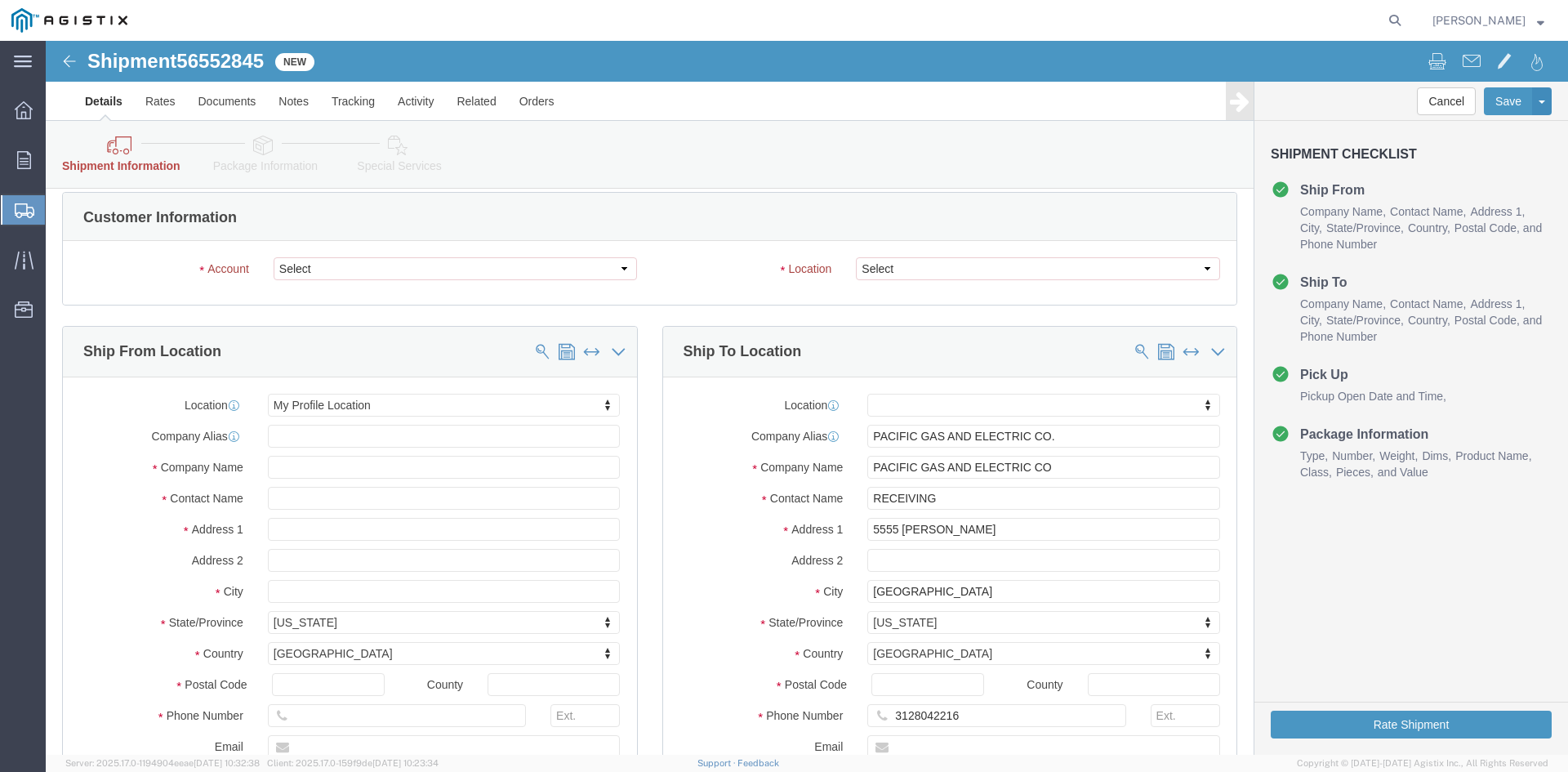
scroll to position [0, 0]
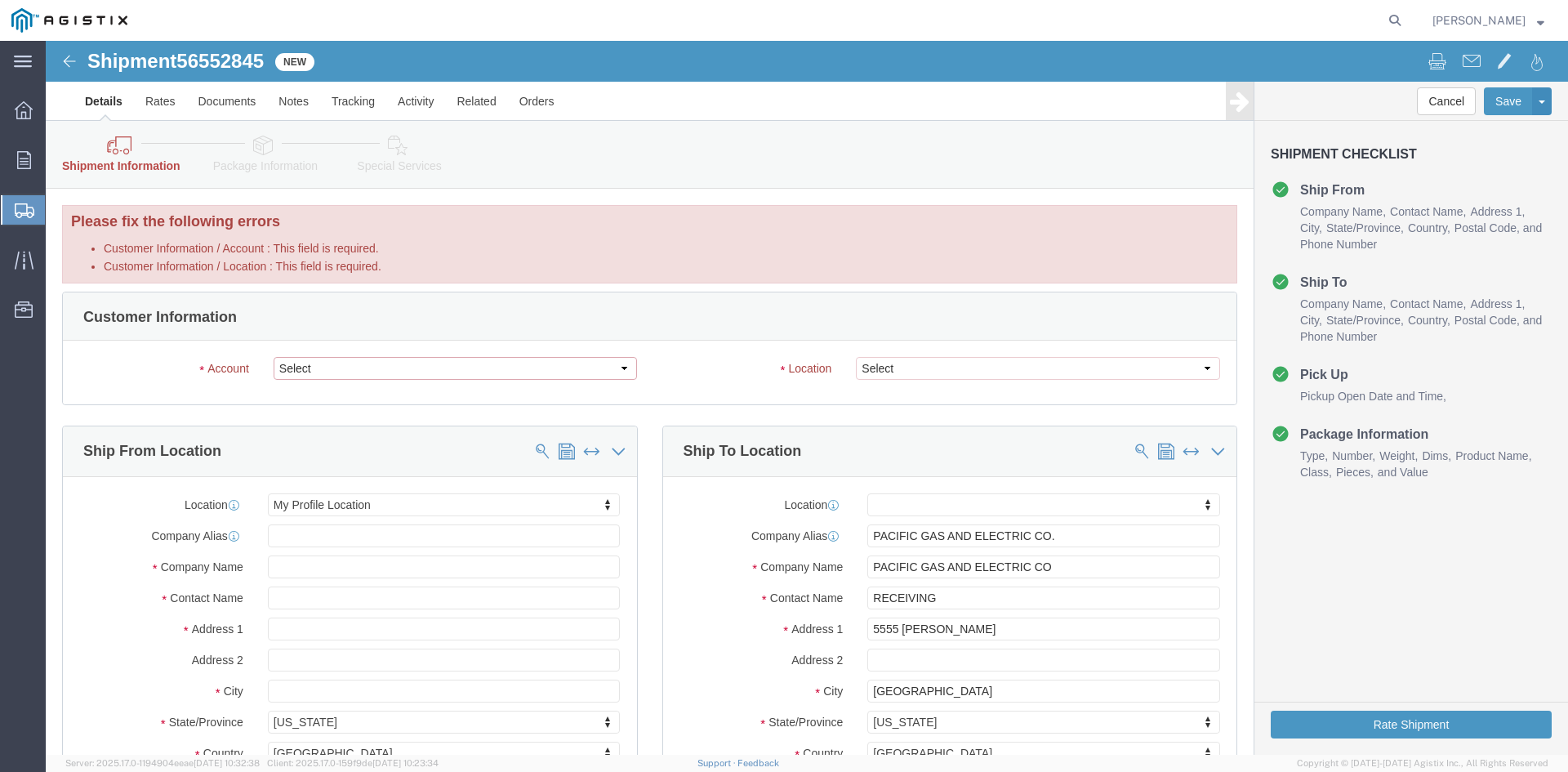
click select "Select PG&E Regulator Technologies, Inc"
select select "9596"
click select "Select PG&E Regulator Technologies, Inc"
select select
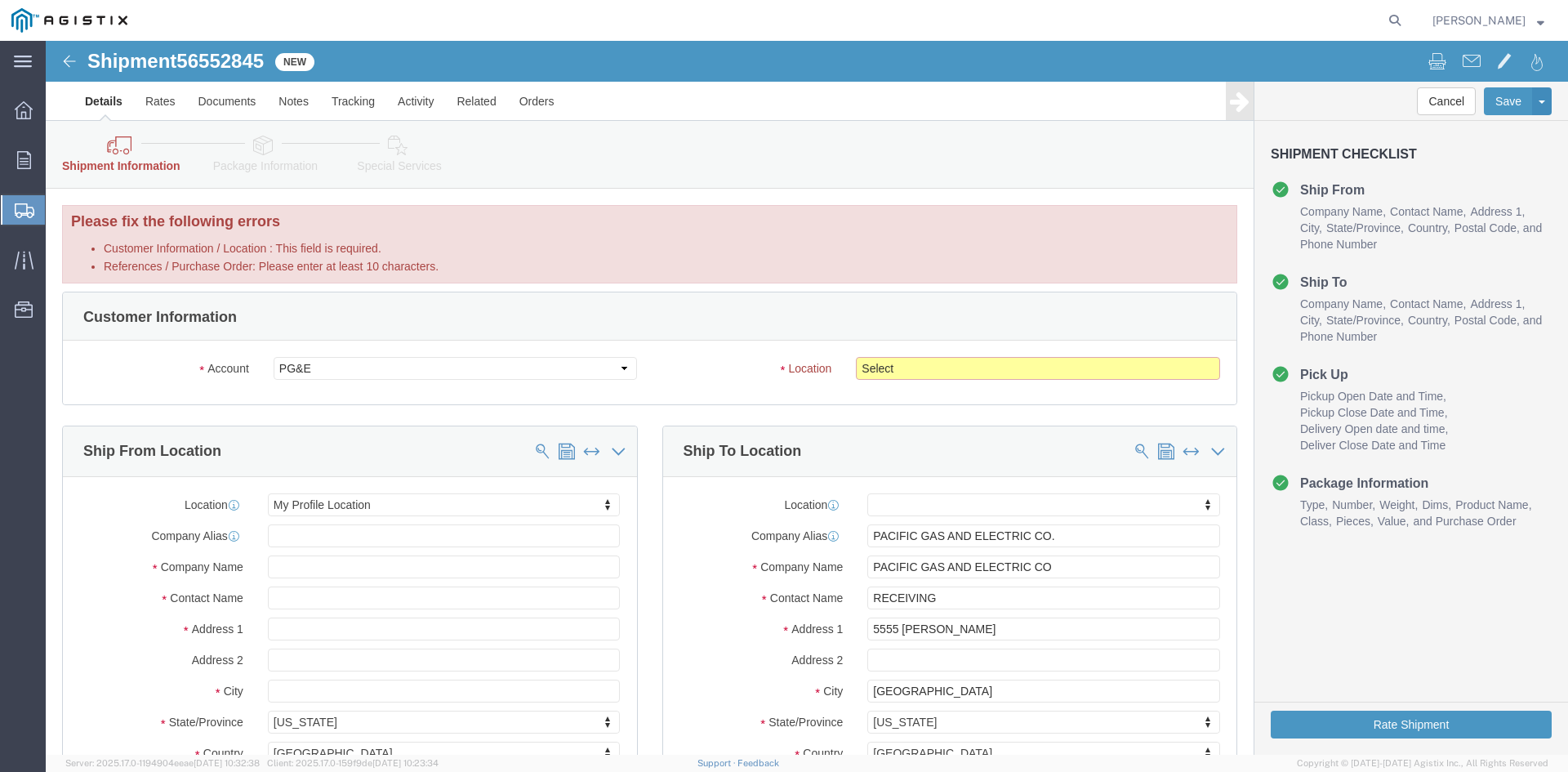
click select "Select All Others [GEOGRAPHIC_DATA] [GEOGRAPHIC_DATA] [GEOGRAPHIC_DATA] [GEOGRA…"
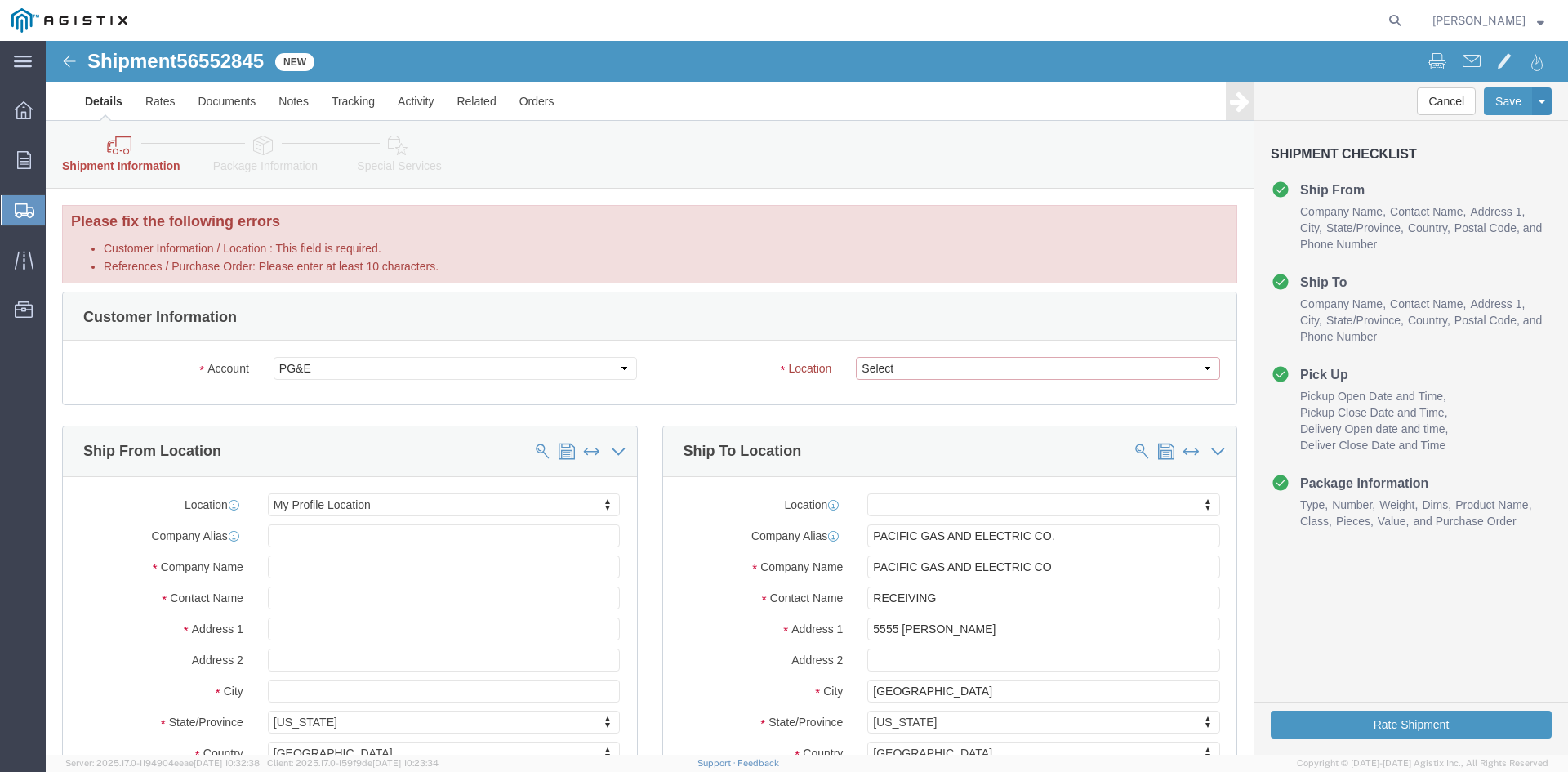
select select "23082"
click select "Select All Others [GEOGRAPHIC_DATA] [GEOGRAPHIC_DATA] [GEOGRAPHIC_DATA] [GEOGRA…"
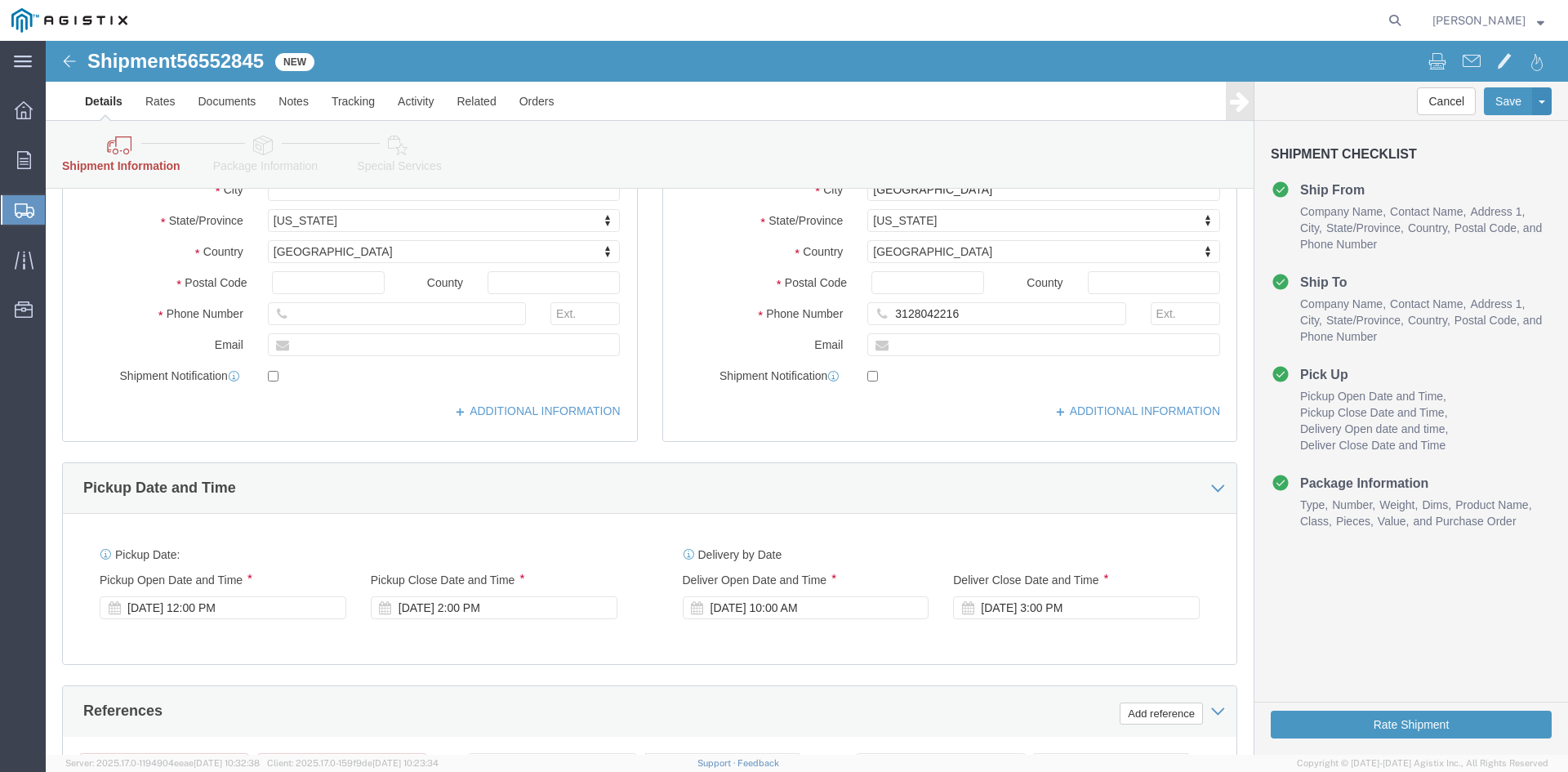
scroll to position [490, 0]
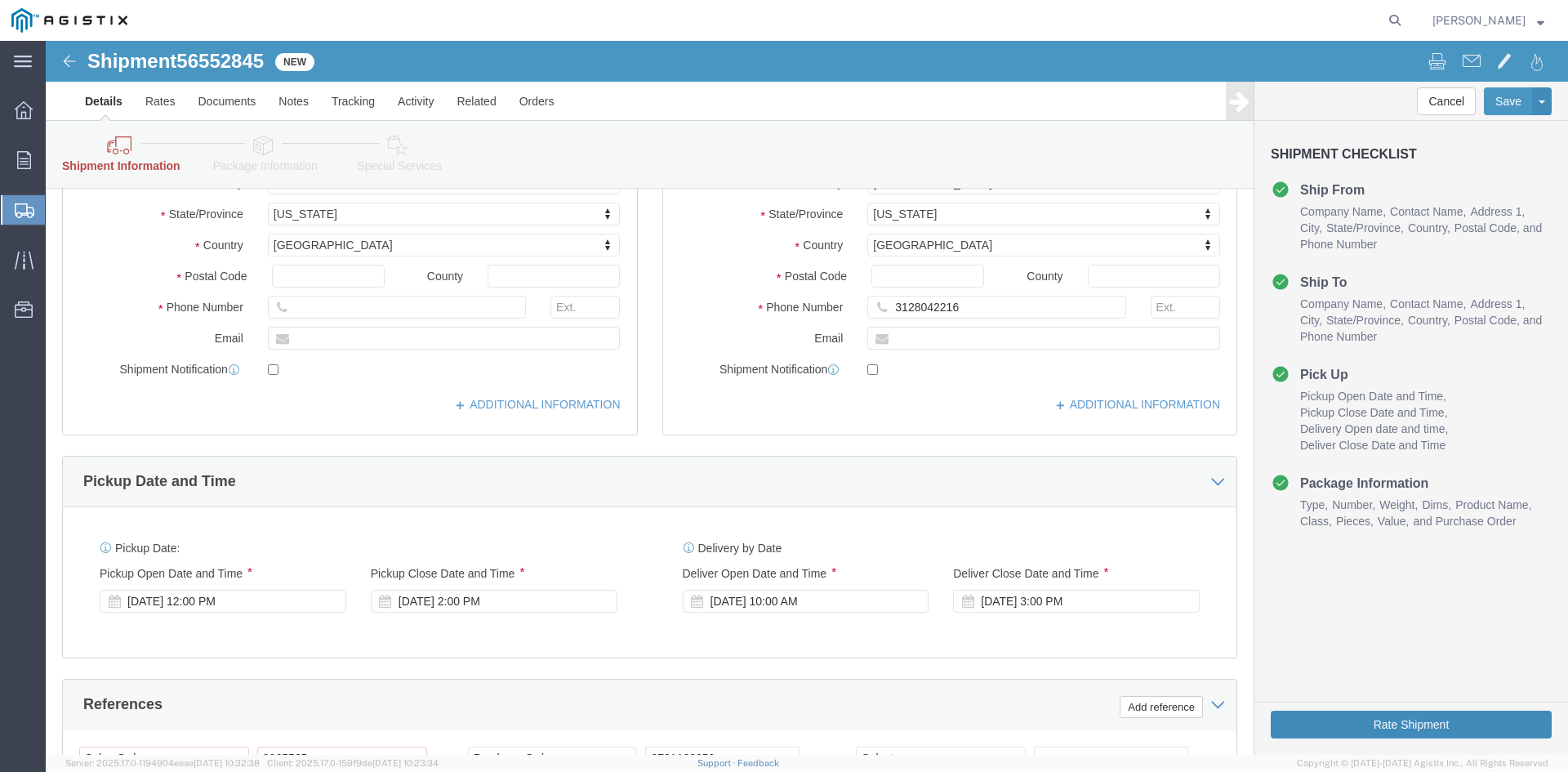
click button "Rate Shipment"
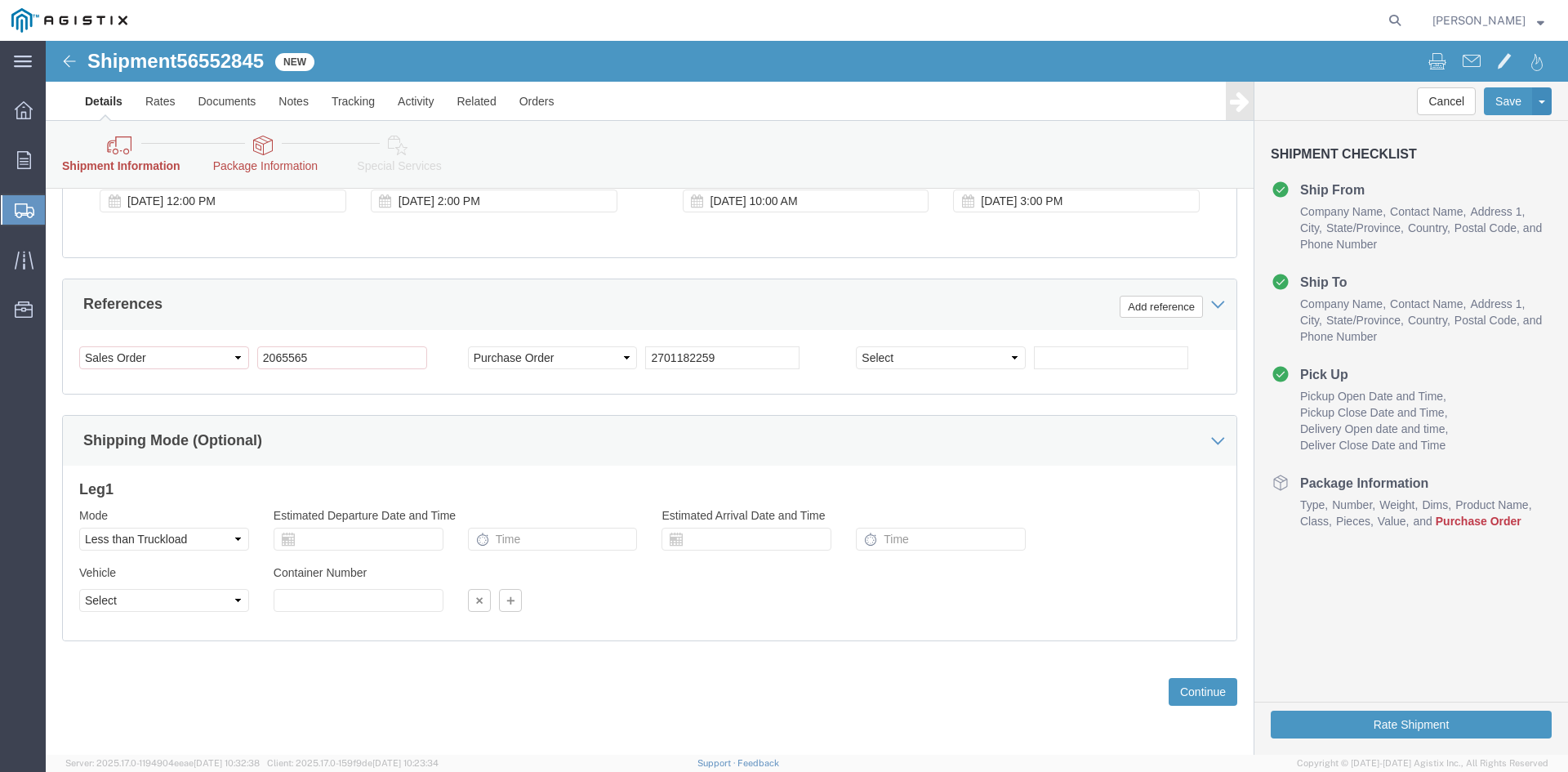
scroll to position [891, 0]
click input "2701182259"
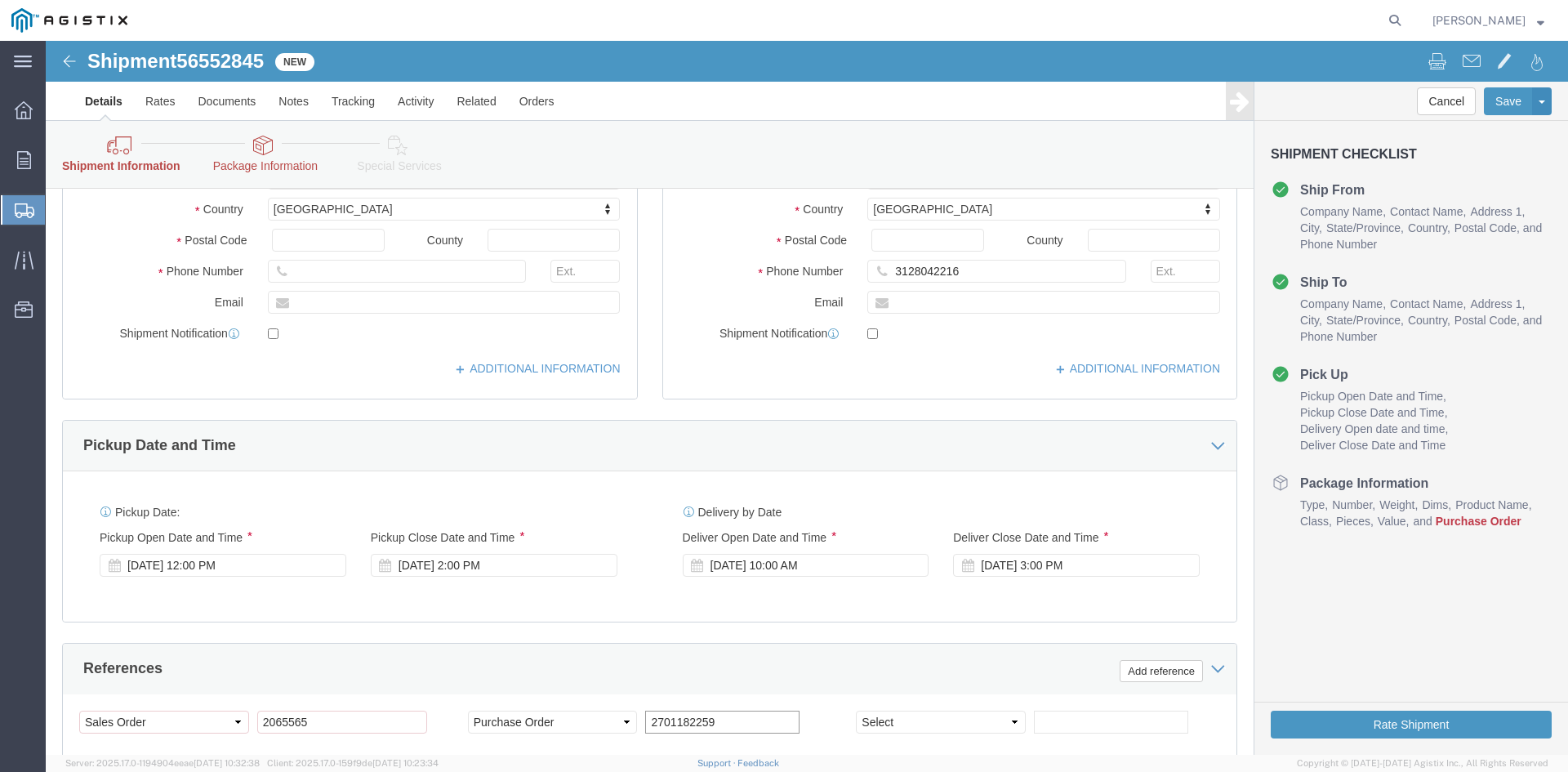
scroll to position [572, 0]
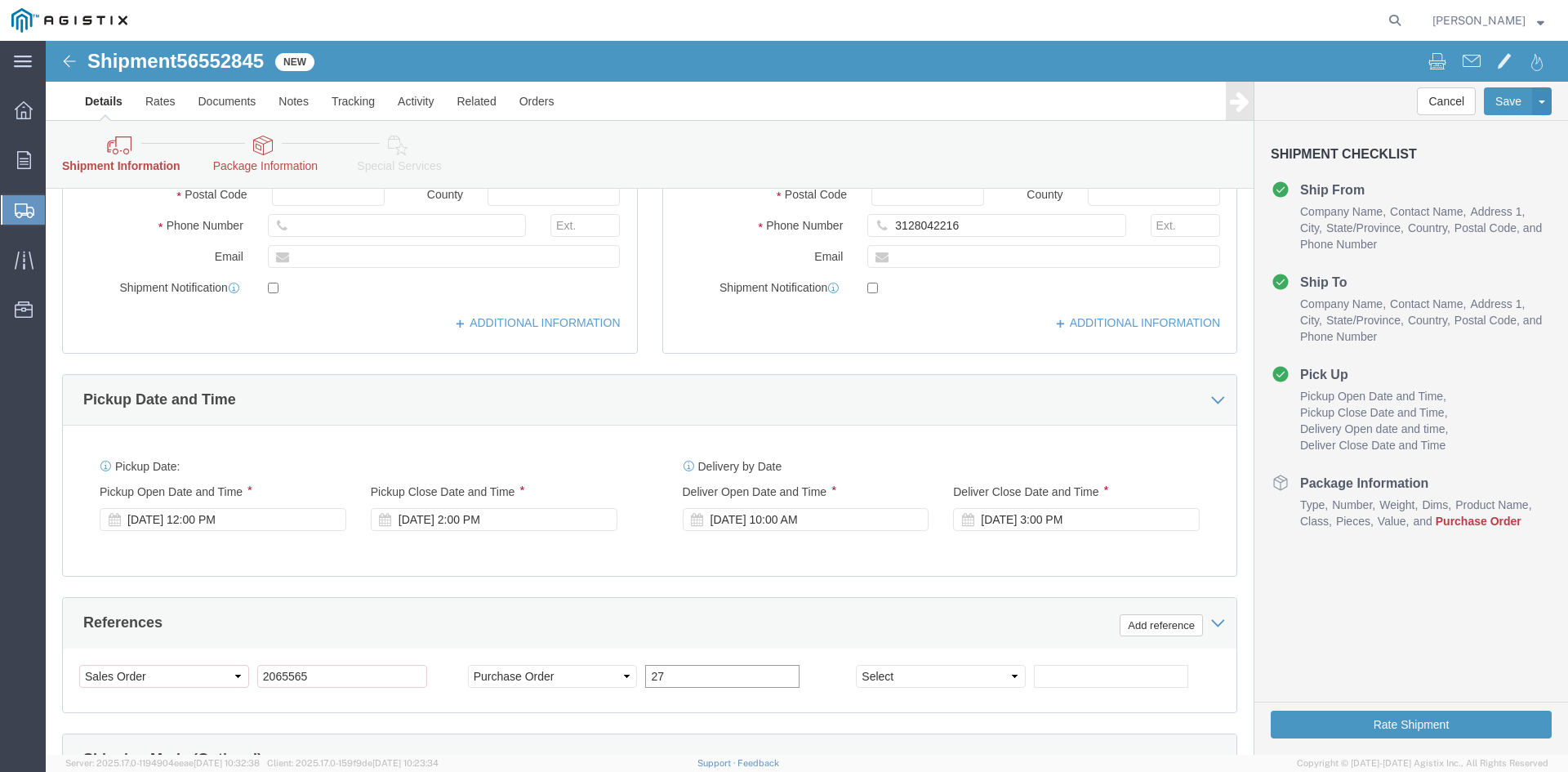
type input "2"
type input "2701182259"
click select "Select Account Type Activity ID Airline Appointment Number ASN Batch Request # …"
click div "References Add reference"
click select "Select Account Type Activity ID Airline Appointment Number ASN Batch Request # …"
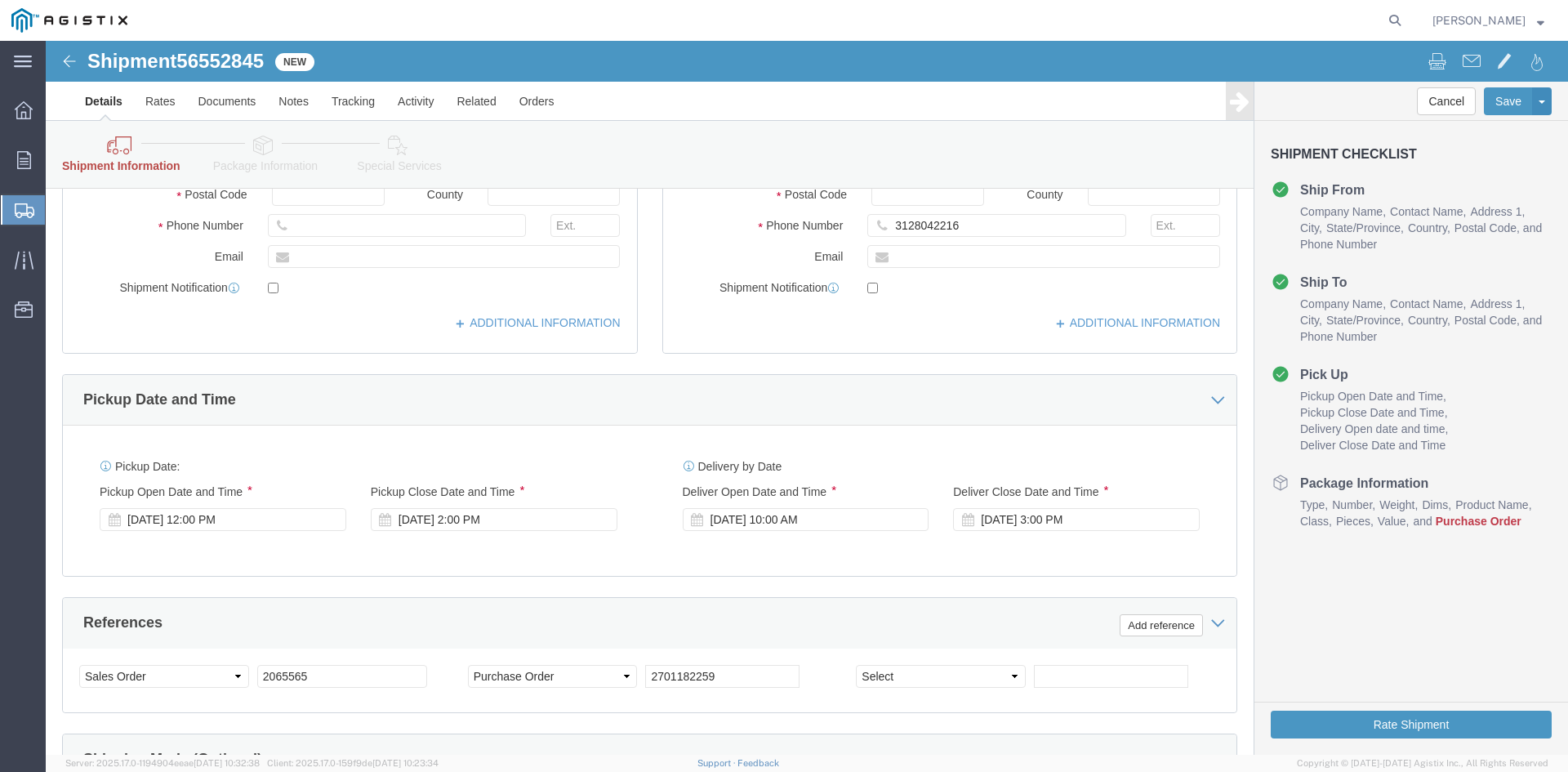
click div "References Add reference"
drag, startPoint x: 291, startPoint y: 634, endPoint x: 196, endPoint y: 635, distance: 95.0
click div "Select Account Type Activity ID Airline Appointment Number ASN Batch Request # …"
click select "Select Account Type Activity ID Airline Appointment Number ASN Batch Request # …"
select select "SALEORDR"
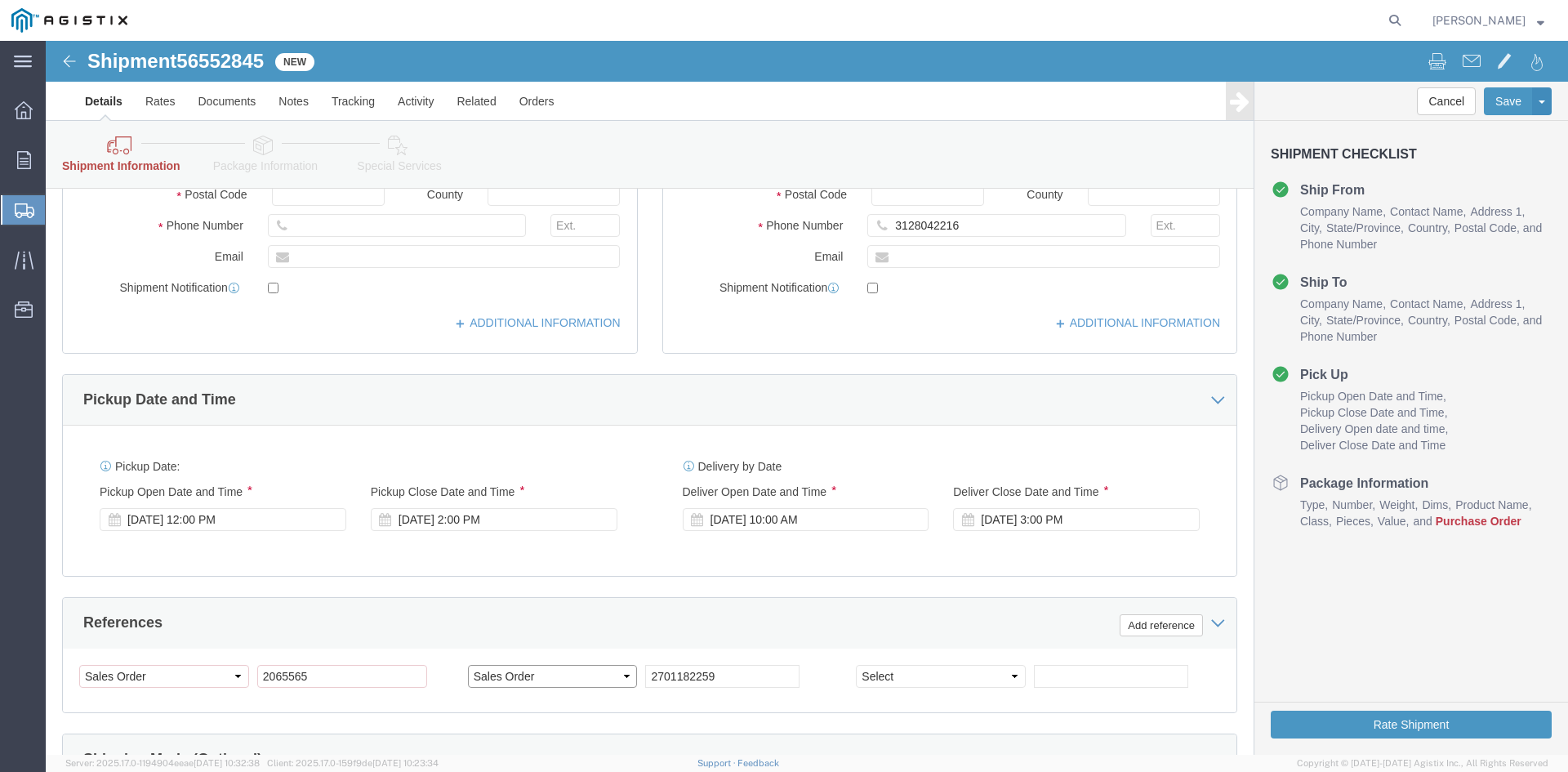
click select "Select Account Type Activity ID Airline Appointment Number ASN Batch Request # …"
click div "Select Account Type Activity ID Airline Appointment Number ASN Batch Request # …"
click input "2065565"
drag, startPoint x: 272, startPoint y: 639, endPoint x: 193, endPoint y: 631, distance: 79.4
click div "Select Account Type Activity ID Airline Appointment Number ASN Batch Request # …"
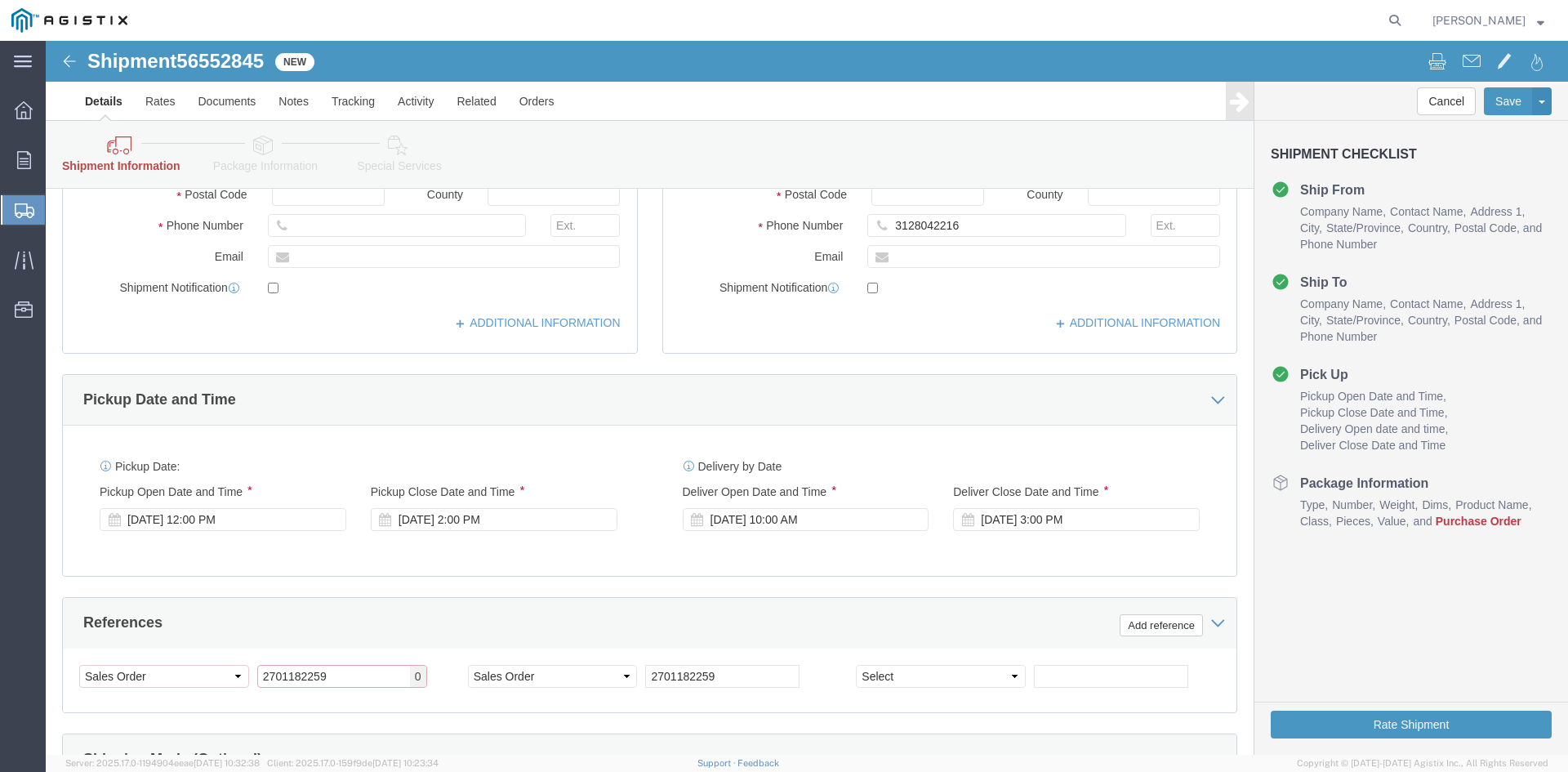
scroll to position [503, 0]
type input "2701182259"
click input "2701182259"
drag, startPoint x: 688, startPoint y: 633, endPoint x: 592, endPoint y: 633, distance: 96.0
click div "Select Account Type Activity ID Airline Appointment Number ASN Batch Request # …"
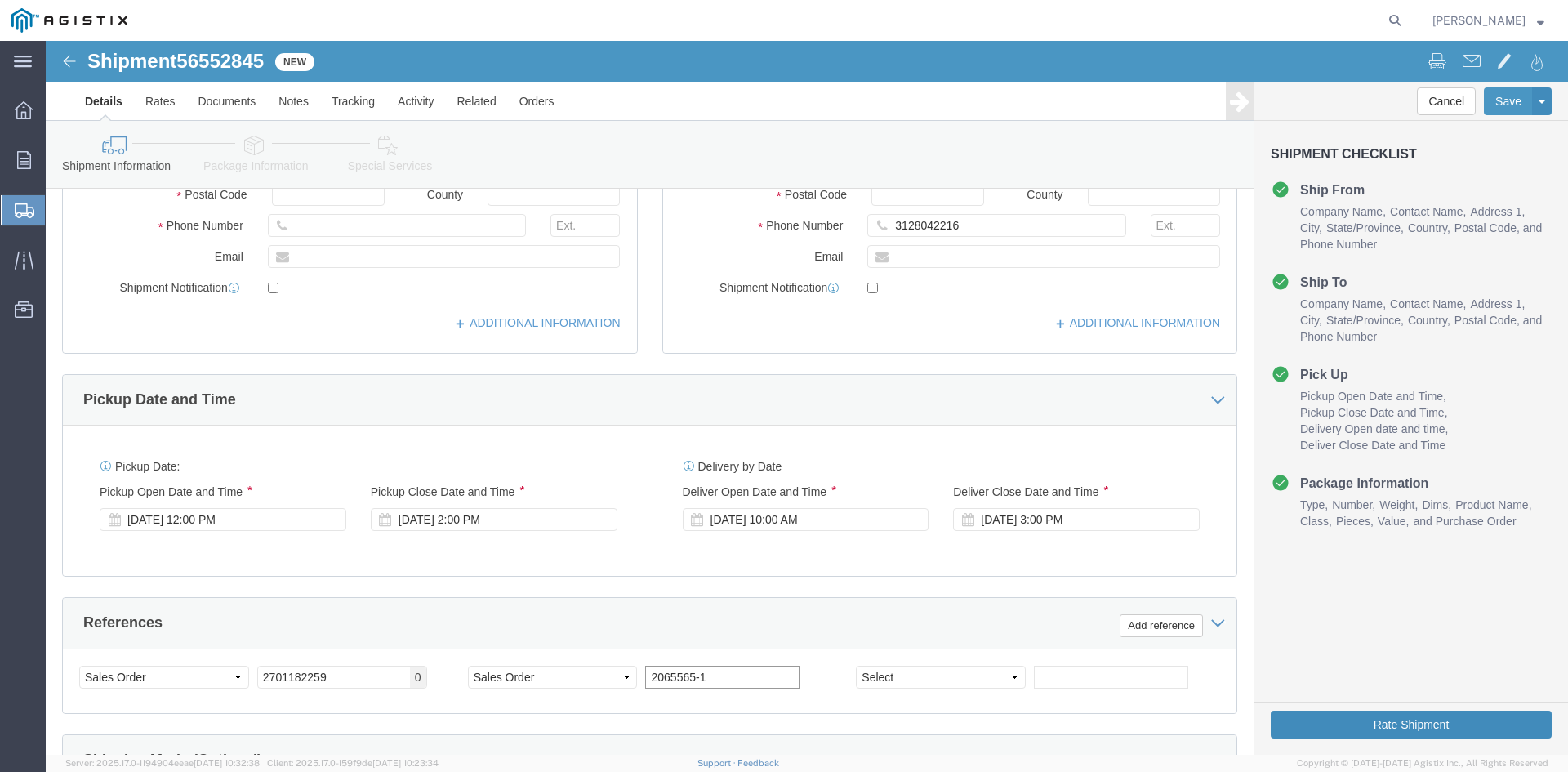
type input "2065565-1"
click button "Rate Shipment"
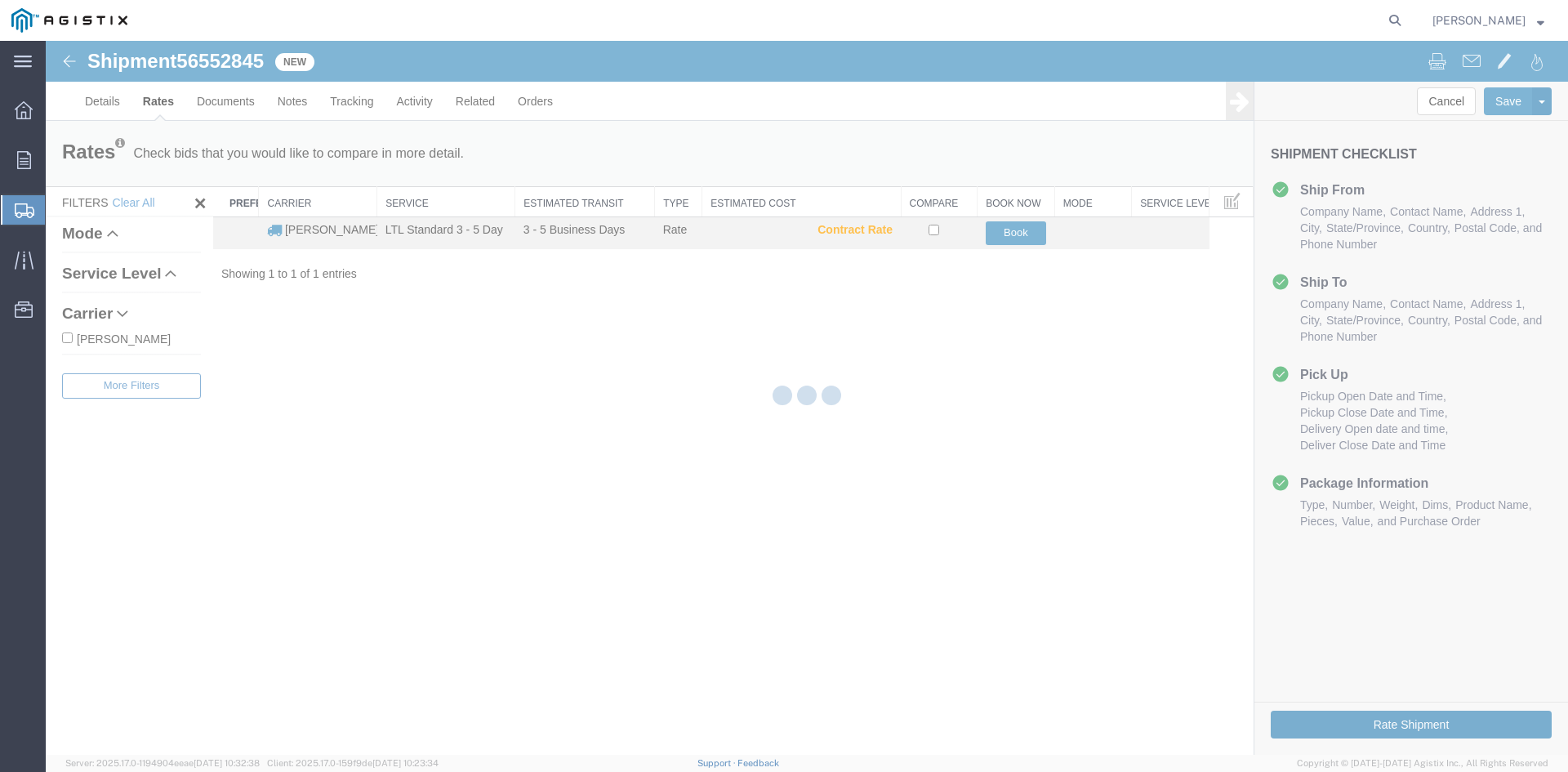
scroll to position [0, 0]
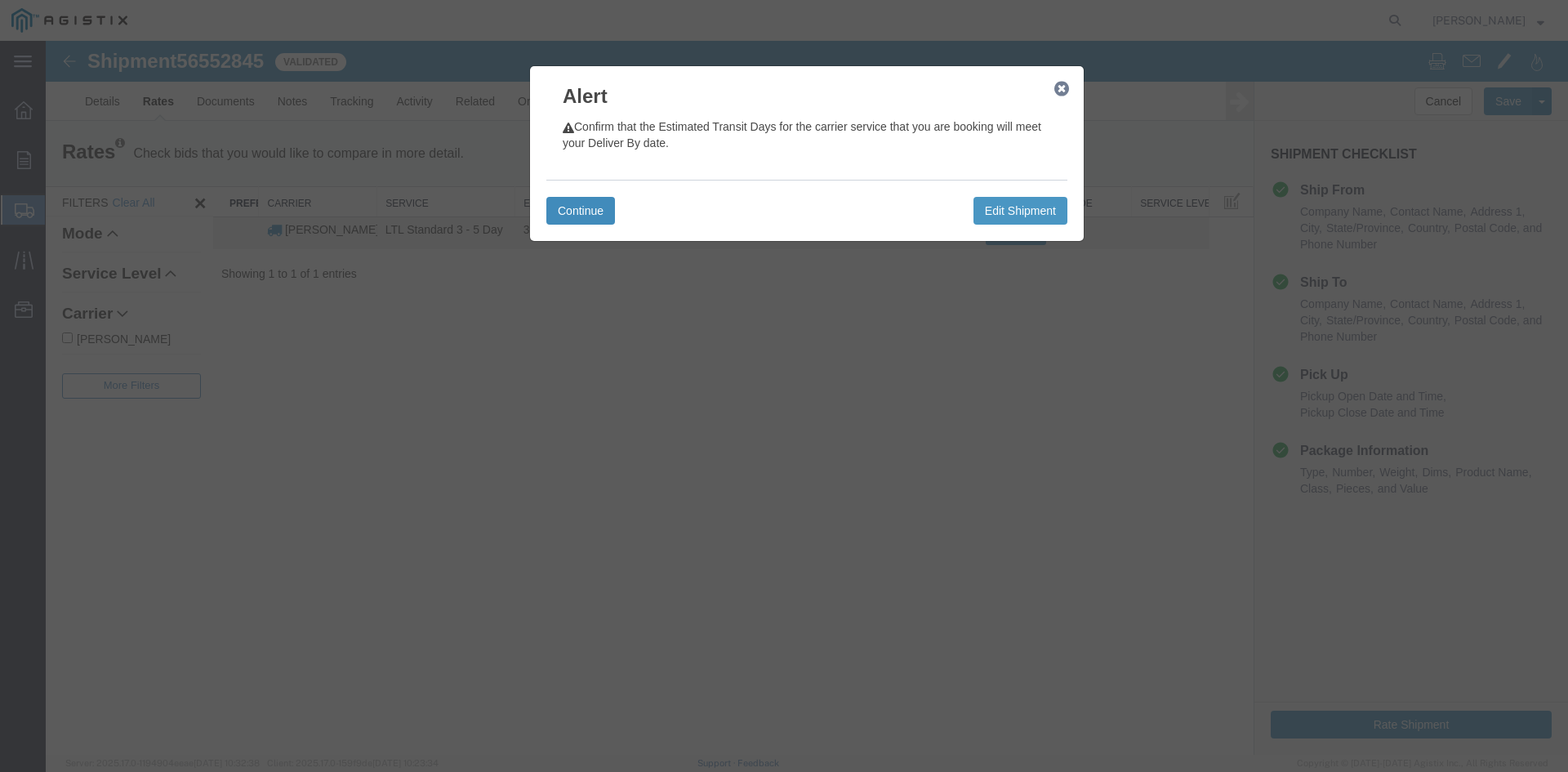
click at [582, 219] on button "Continue" at bounding box center [581, 211] width 69 height 28
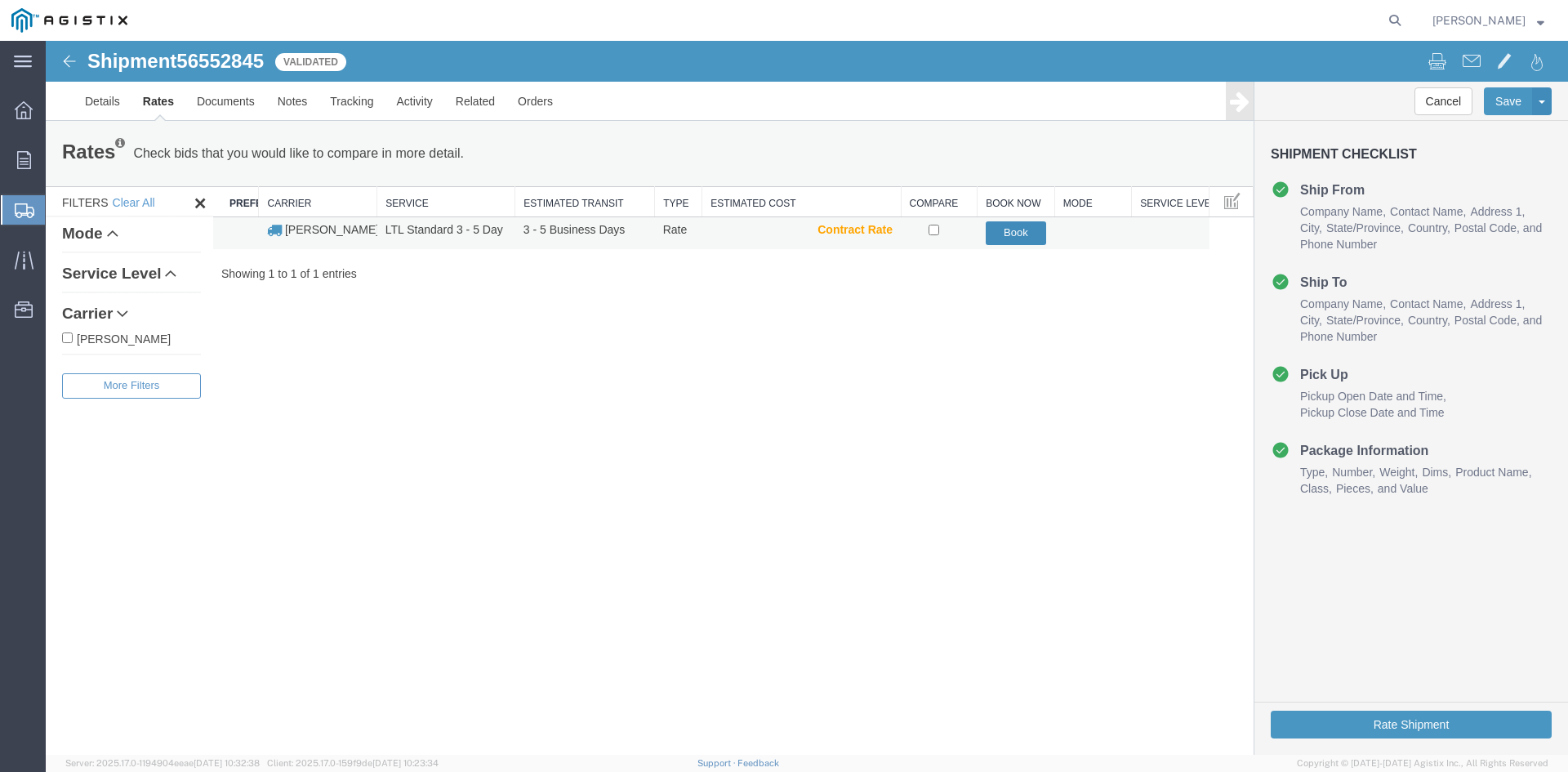
click at [1016, 234] on button "Book" at bounding box center [1017, 233] width 62 height 24
